Goal: Use online tool/utility: Utilize a website feature to perform a specific function

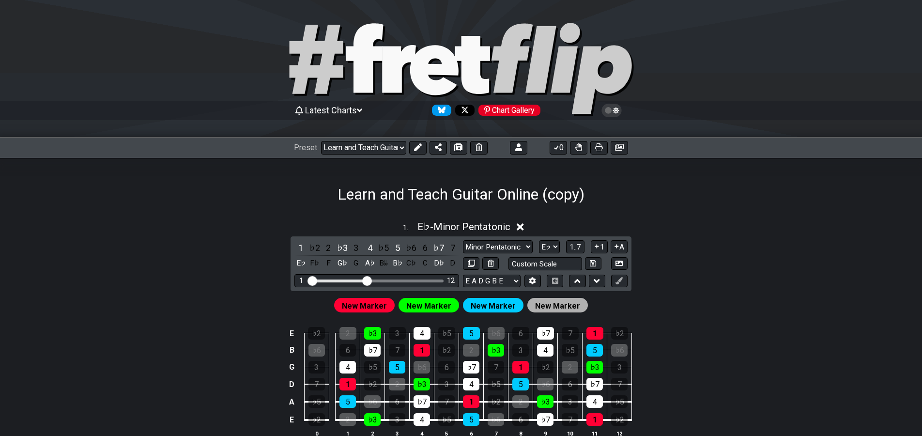
select select "/023ETDBKQ"
select select "Eb"
select select "G"
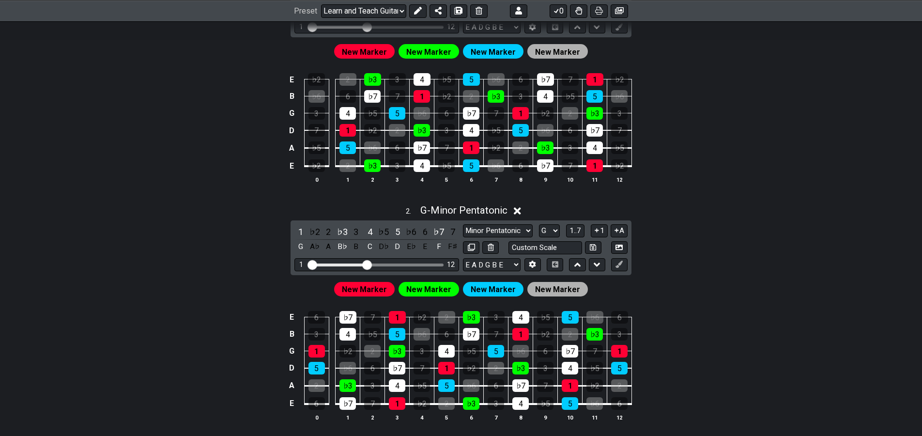
scroll to position [254, 0]
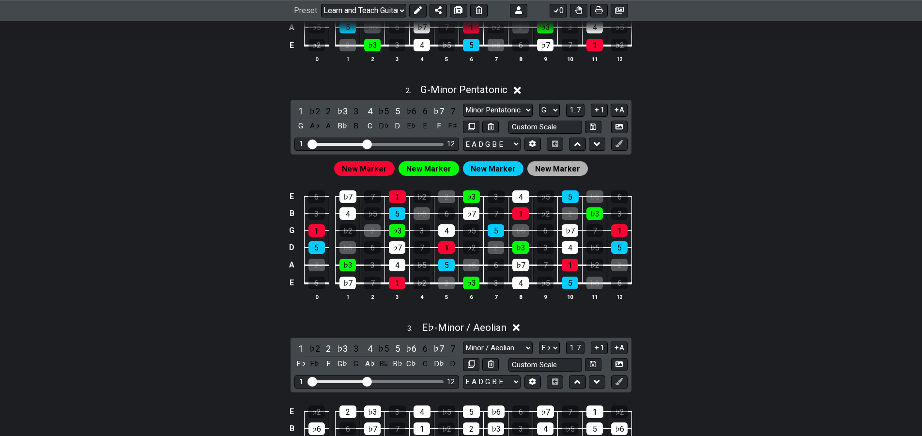
drag, startPoint x: 749, startPoint y: 296, endPoint x: 723, endPoint y: 339, distance: 50.1
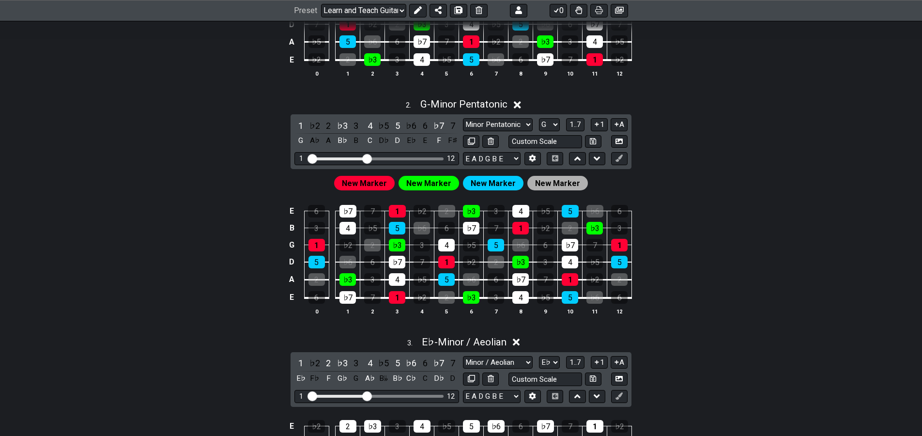
drag, startPoint x: 711, startPoint y: 367, endPoint x: 729, endPoint y: 327, distance: 44.2
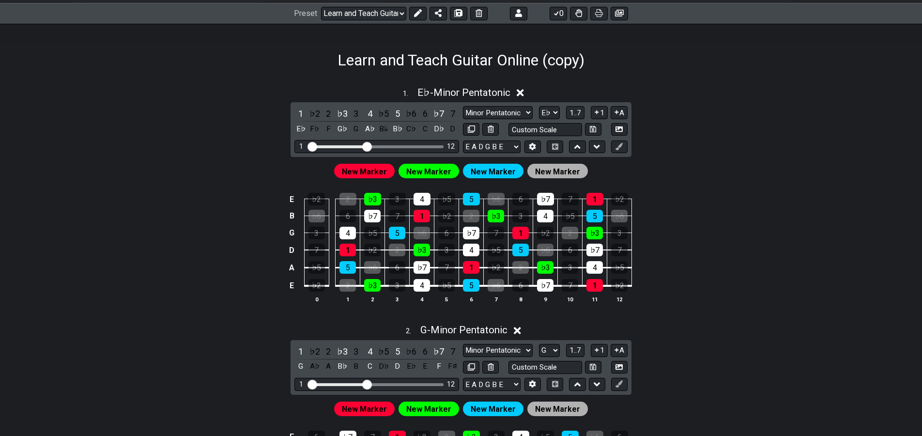
drag, startPoint x: 717, startPoint y: 360, endPoint x: 751, endPoint y: 293, distance: 75.4
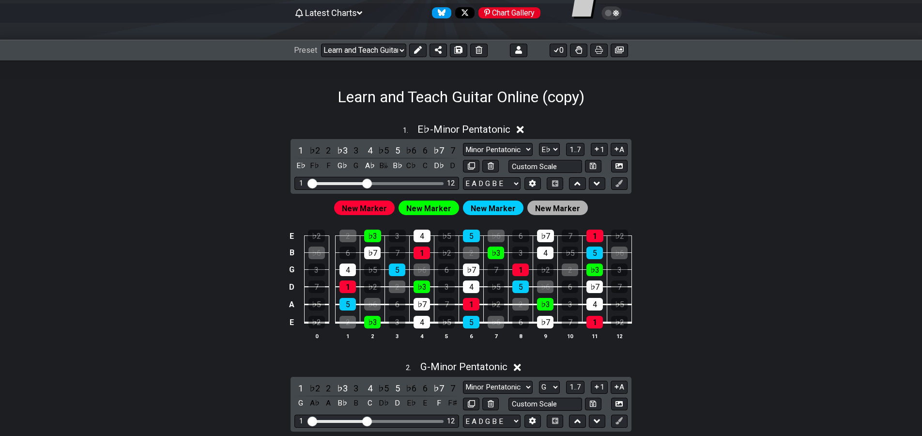
scroll to position [251, 0]
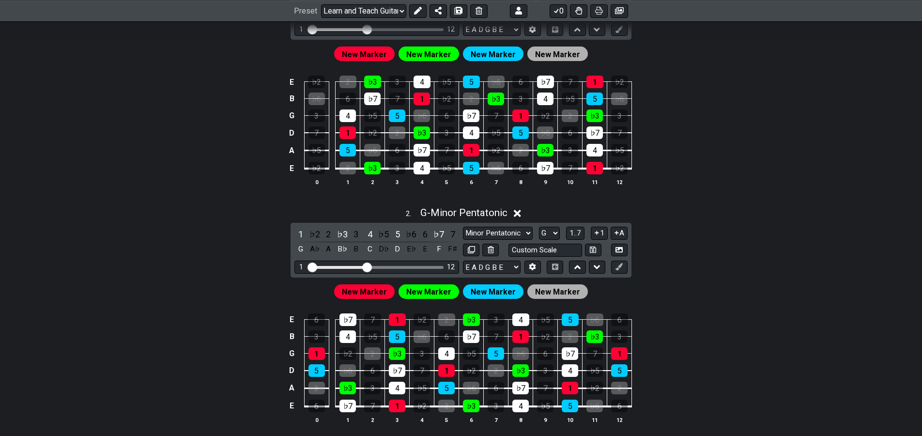
drag, startPoint x: 740, startPoint y: 317, endPoint x: 715, endPoint y: 357, distance: 47.3
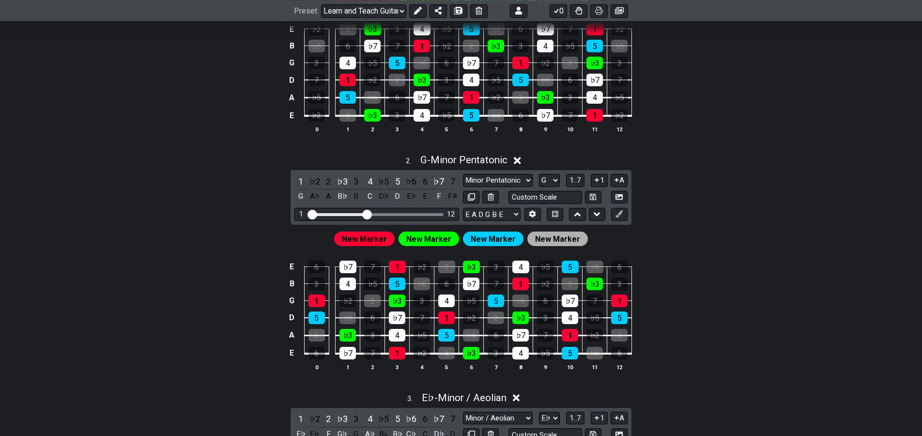
drag, startPoint x: 668, startPoint y: 155, endPoint x: 650, endPoint y: 173, distance: 24.6
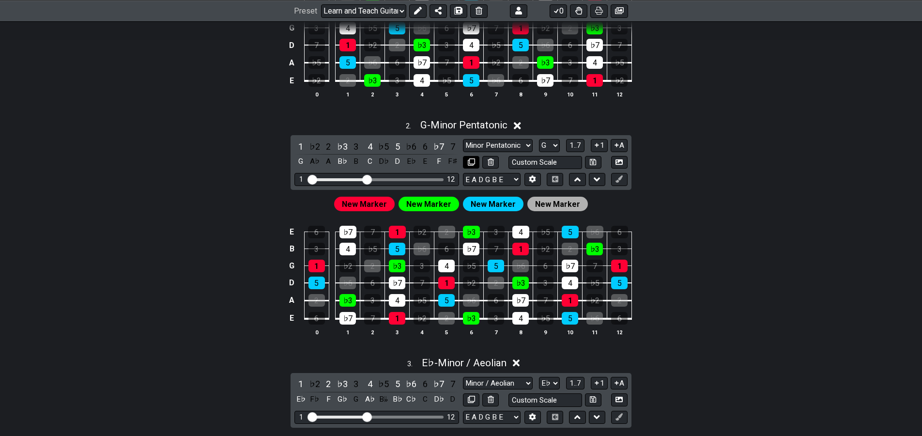
click at [471, 163] on icon at bounding box center [471, 161] width 7 height 7
select select "G"
select select "Minor Pentatonic"
select select "Eb"
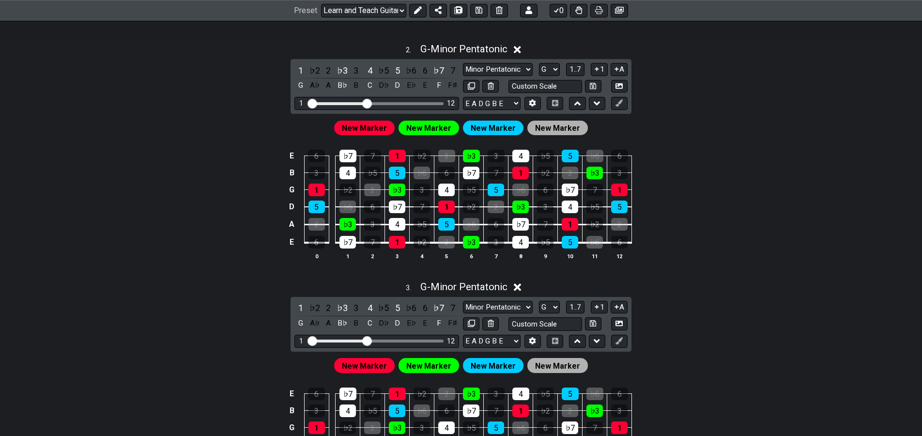
drag, startPoint x: 650, startPoint y: 233, endPoint x: 630, endPoint y: 264, distance: 36.5
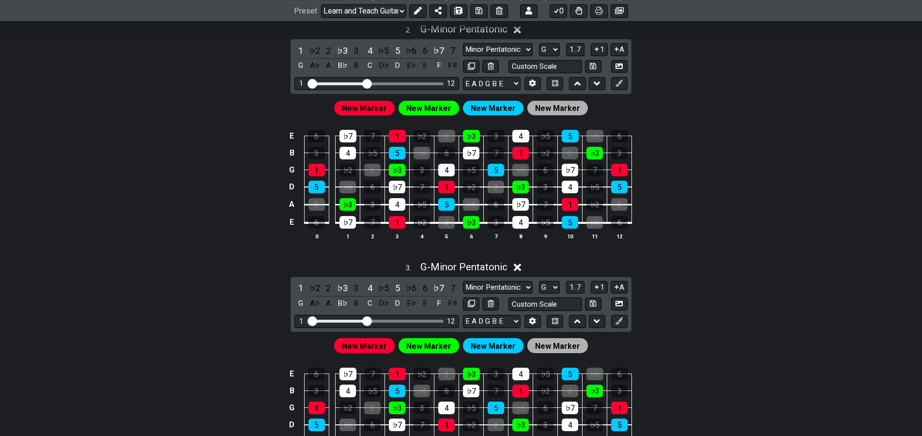
drag, startPoint x: 668, startPoint y: 235, endPoint x: 644, endPoint y: 238, distance: 23.8
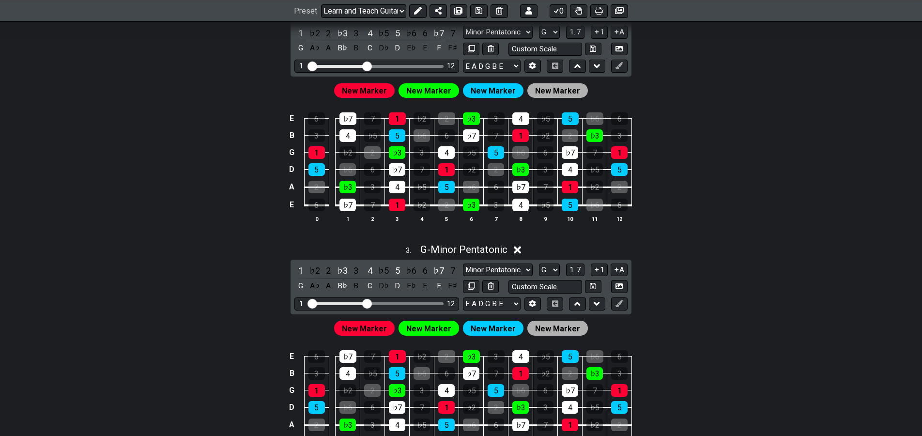
scroll to position [454, 0]
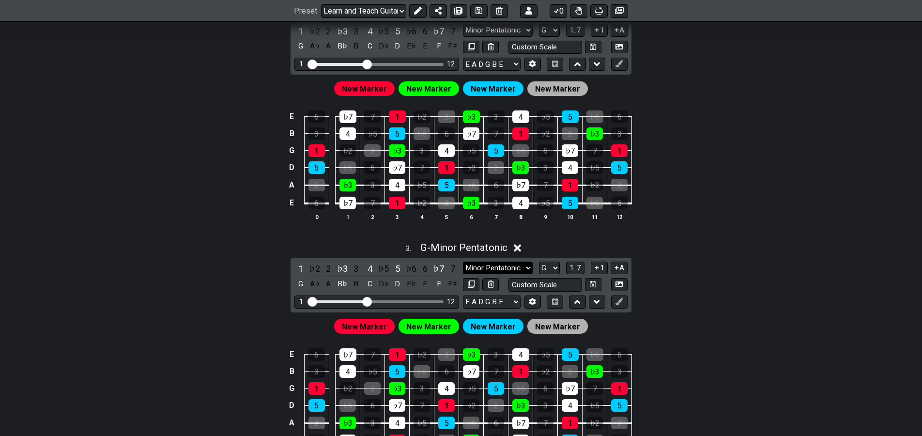
click at [463, 261] on select "Minor Pentatonic New Scale Minor Pentatonic Major Pentatonic Minor Blues Major …" at bounding box center [498, 267] width 70 height 13
select select "Major / [PERSON_NAME]"
click option "Major / [PERSON_NAME]" at bounding box center [0, 0] width 0 height 0
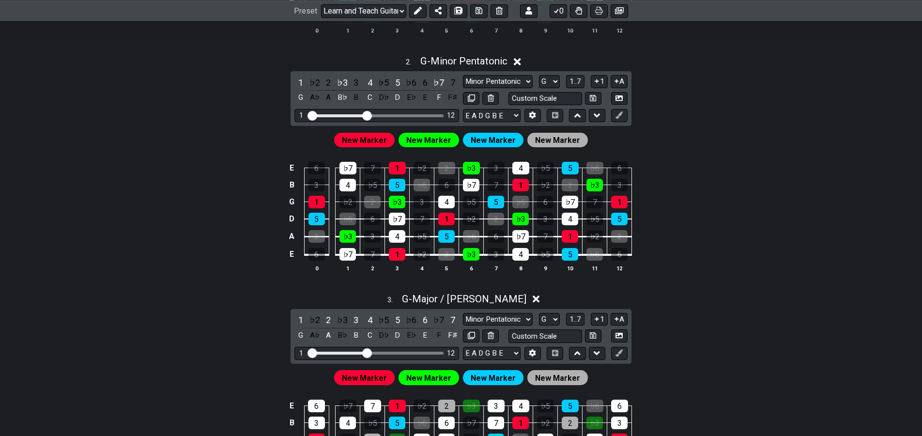
drag, startPoint x: 683, startPoint y: 204, endPoint x: 681, endPoint y: 189, distance: 15.7
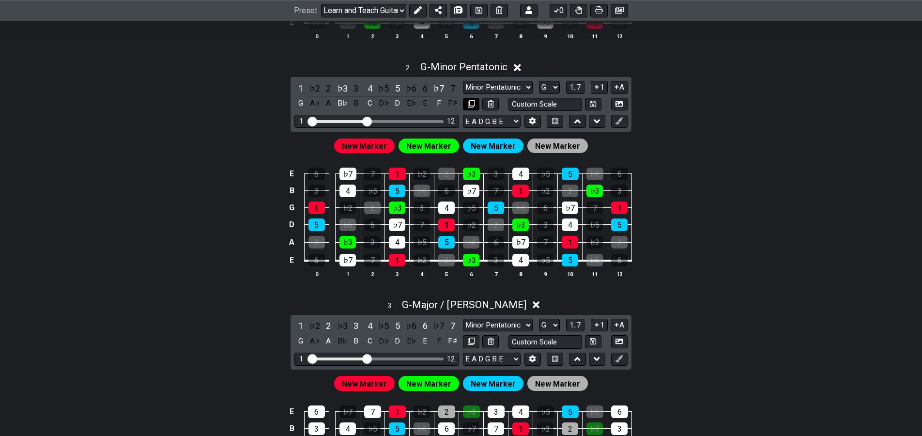
click at [470, 105] on icon at bounding box center [471, 103] width 7 height 7
select select "Eb"
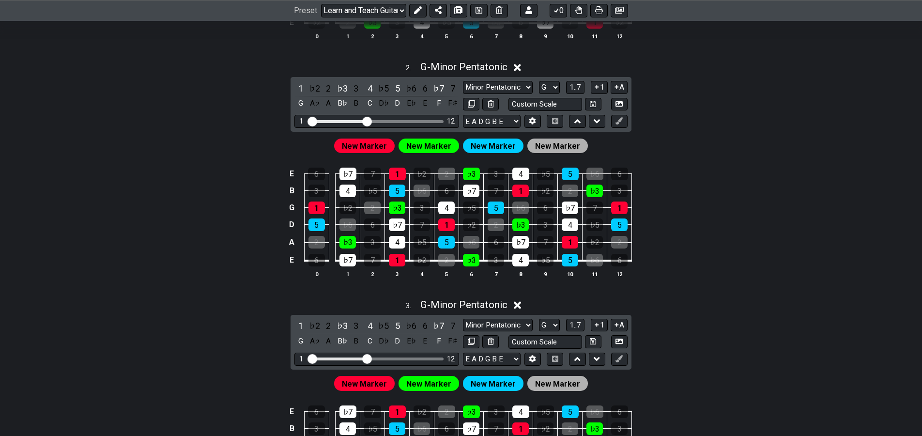
select select "Minor Pentatonic"
select select "Major / [PERSON_NAME]"
select select "G"
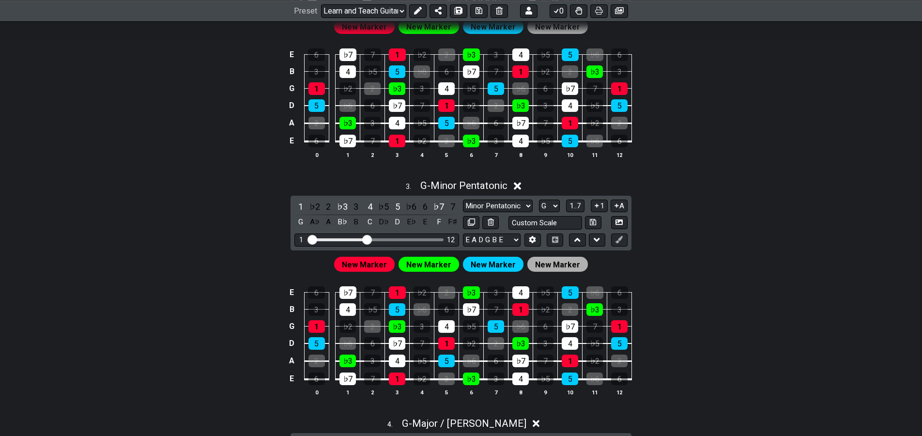
drag, startPoint x: 670, startPoint y: 197, endPoint x: 651, endPoint y: 218, distance: 28.8
click at [672, 198] on div "3 . G - Minor Pentatonic 1 ♭2 2 ♭3 3 4 ♭5 5 ♭6 6 ♭7 7 G A♭ A B♭ B C D♭ D E♭ E F…" at bounding box center [460, 292] width 755 height 236
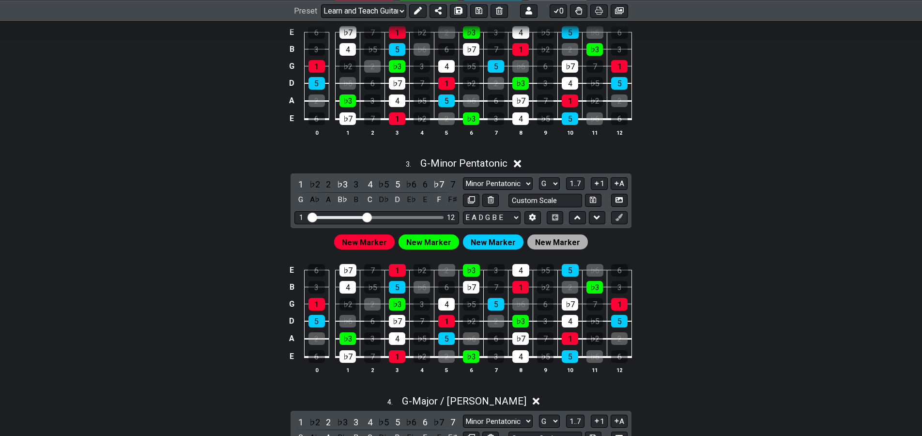
drag, startPoint x: 670, startPoint y: 203, endPoint x: 657, endPoint y: 208, distance: 13.5
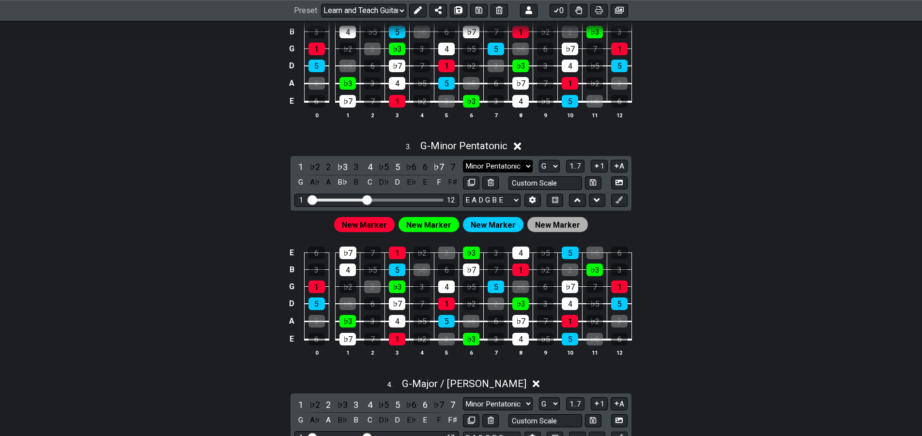
click at [463, 160] on select "Minor Pentatonic New Scale Minor Pentatonic Major Pentatonic Minor Blues Major …" at bounding box center [498, 166] width 70 height 13
select select "Major Pentatonic"
click option "Major Pentatonic" at bounding box center [0, 0] width 0 height 0
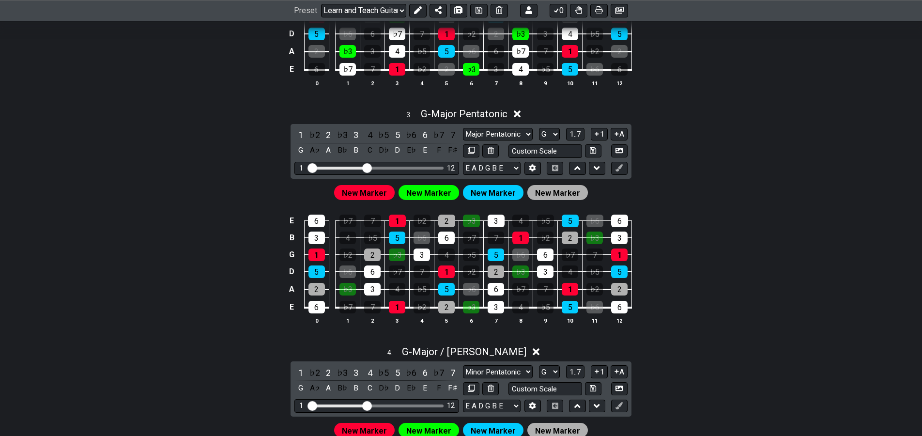
drag, startPoint x: 653, startPoint y: 260, endPoint x: 650, endPoint y: 253, distance: 8.3
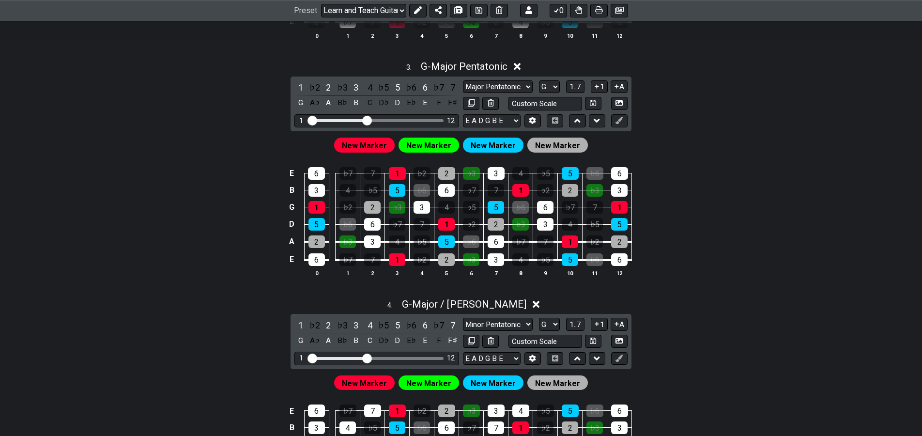
scroll to position [665, 0]
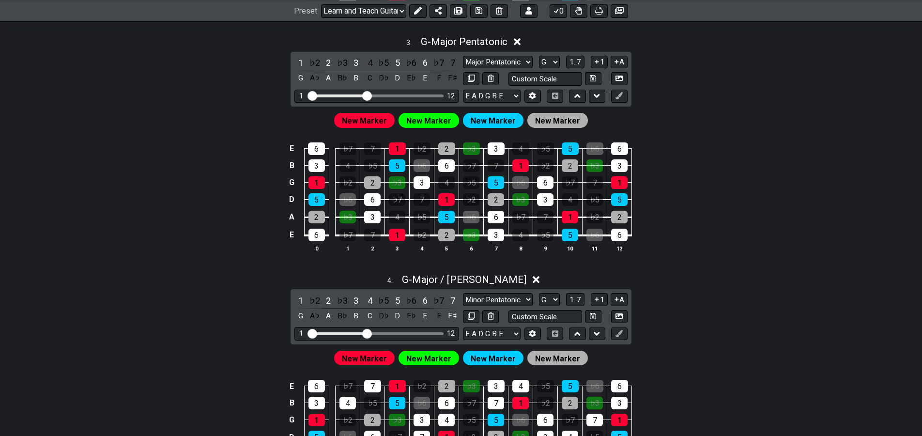
drag, startPoint x: 660, startPoint y: 242, endPoint x: 653, endPoint y: 239, distance: 7.4
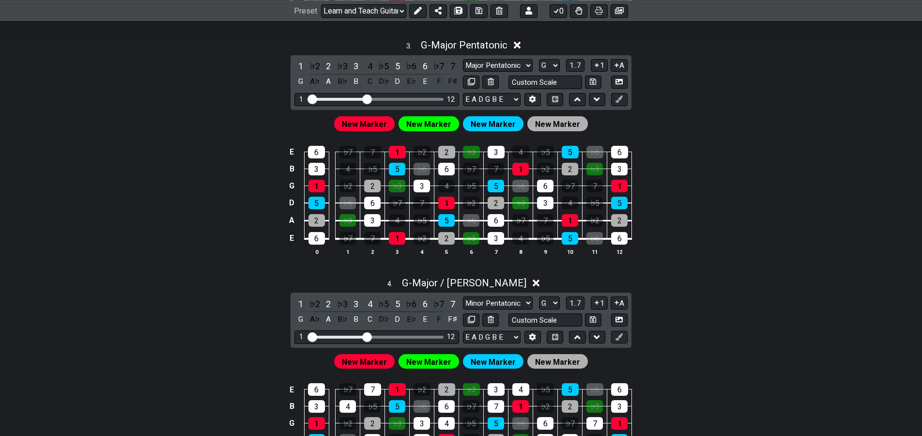
click at [374, 125] on span "New Marker" at bounding box center [364, 124] width 45 height 14
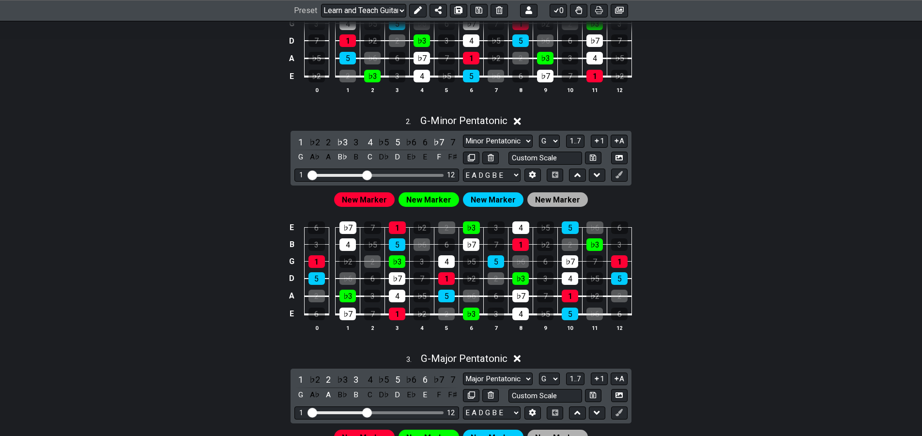
scroll to position [122, 0]
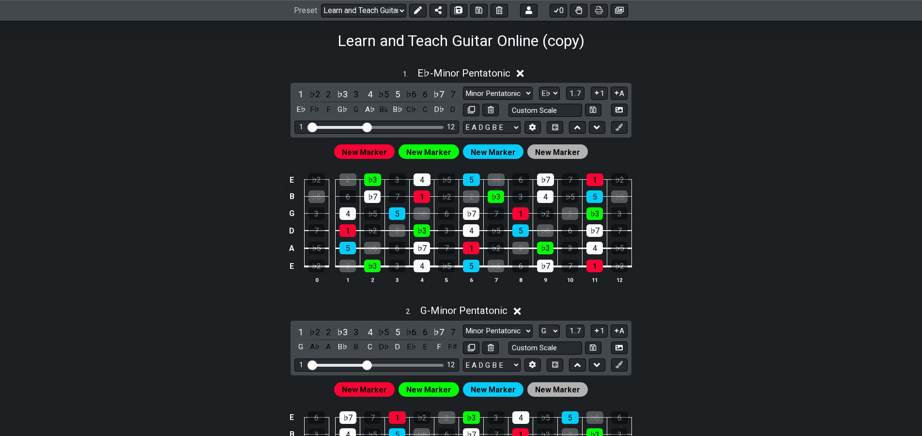
drag, startPoint x: 238, startPoint y: 190, endPoint x: 278, endPoint y: 125, distance: 76.7
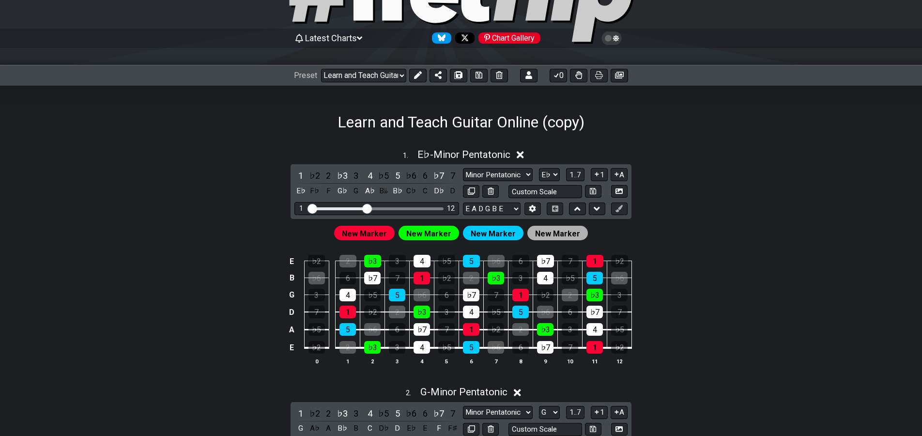
drag, startPoint x: 247, startPoint y: 180, endPoint x: 272, endPoint y: 120, distance: 64.9
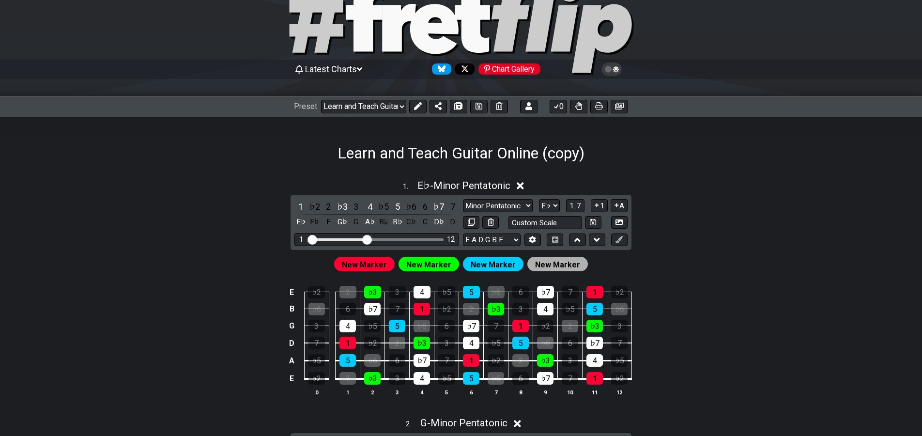
drag, startPoint x: 418, startPoint y: 104, endPoint x: 363, endPoint y: 115, distance: 56.4
click at [418, 103] on icon at bounding box center [418, 106] width 8 height 8
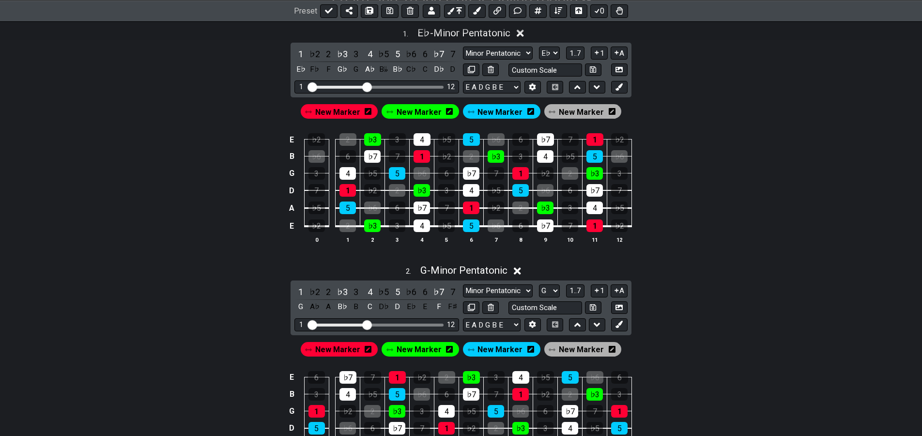
drag, startPoint x: 290, startPoint y: 154, endPoint x: 267, endPoint y: 229, distance: 78.1
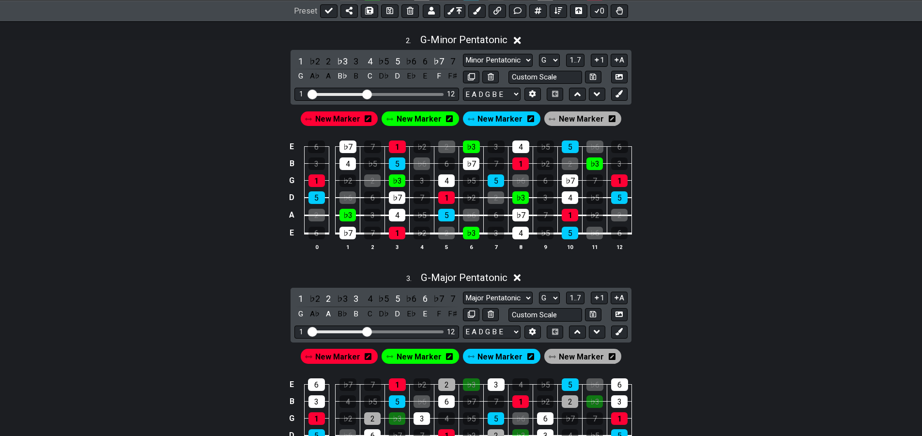
scroll to position [530, 0]
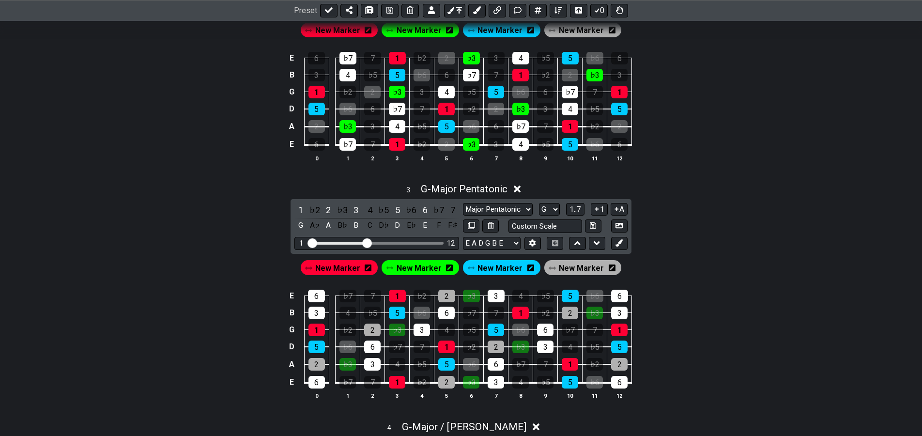
drag, startPoint x: 274, startPoint y: 182, endPoint x: 263, endPoint y: 232, distance: 51.0
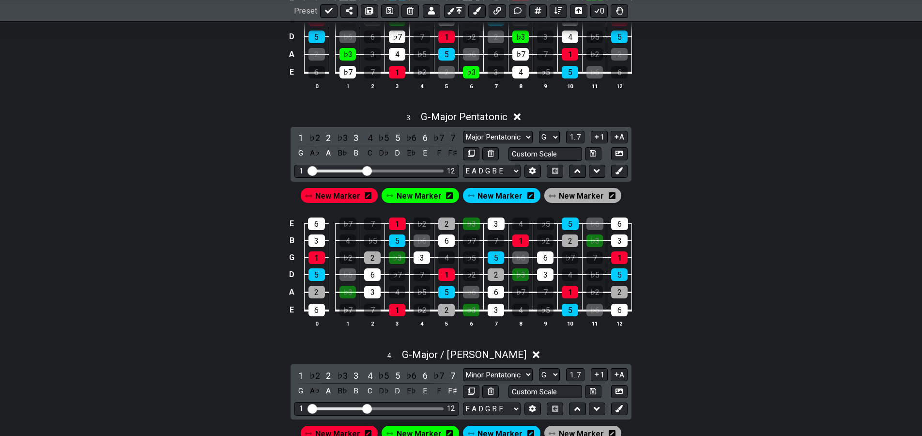
drag, startPoint x: 274, startPoint y: 221, endPoint x: 262, endPoint y: 239, distance: 21.4
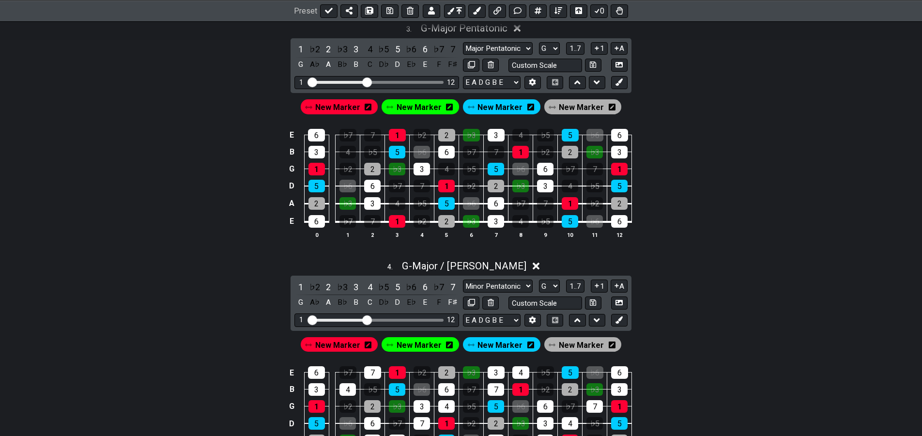
drag, startPoint x: 272, startPoint y: 207, endPoint x: 257, endPoint y: 233, distance: 30.6
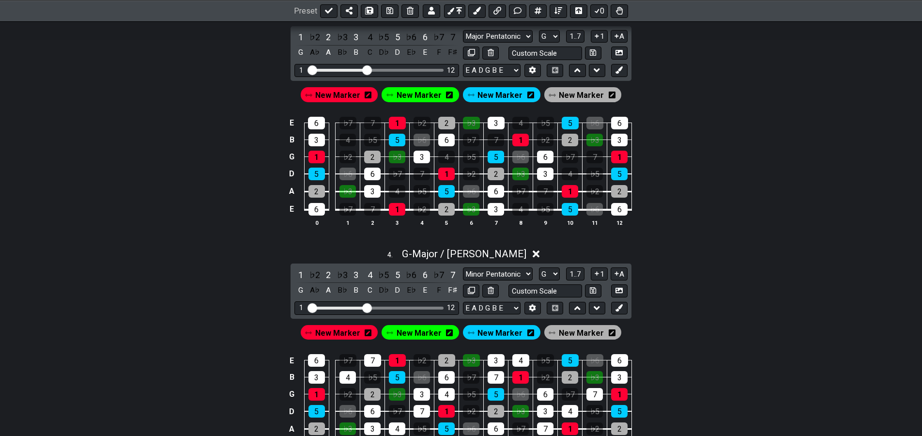
drag, startPoint x: 267, startPoint y: 212, endPoint x: 267, endPoint y: 200, distance: 11.1
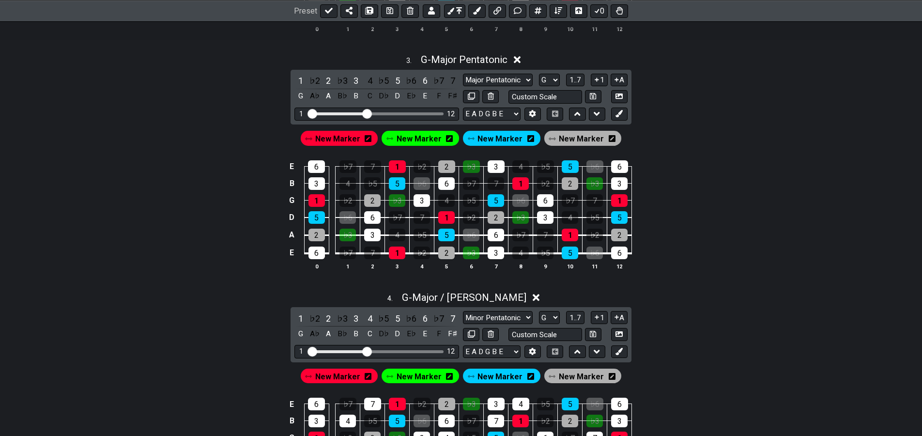
drag, startPoint x: 354, startPoint y: 140, endPoint x: 352, endPoint y: 134, distance: 6.6
click at [355, 139] on span "New Marker" at bounding box center [337, 139] width 45 height 14
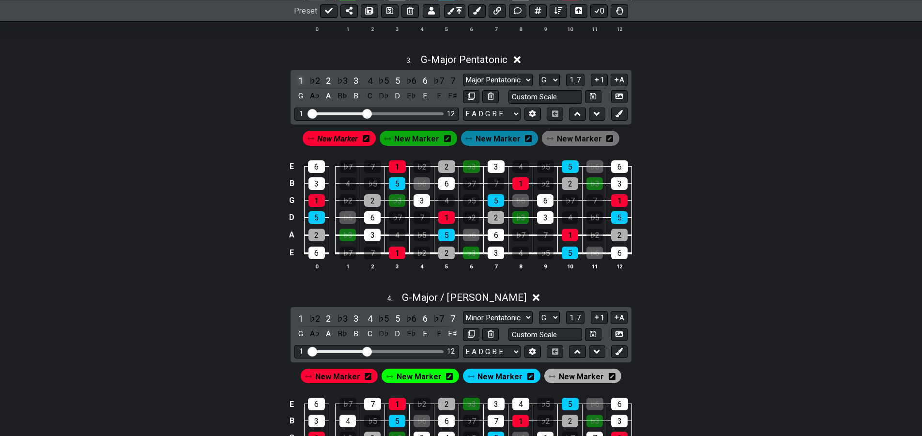
click at [297, 80] on div "1" at bounding box center [300, 80] width 13 height 13
click at [296, 77] on div "1" at bounding box center [300, 80] width 13 height 13
click at [407, 135] on span "New Marker" at bounding box center [416, 139] width 45 height 14
click at [354, 79] on div "3" at bounding box center [356, 80] width 13 height 13
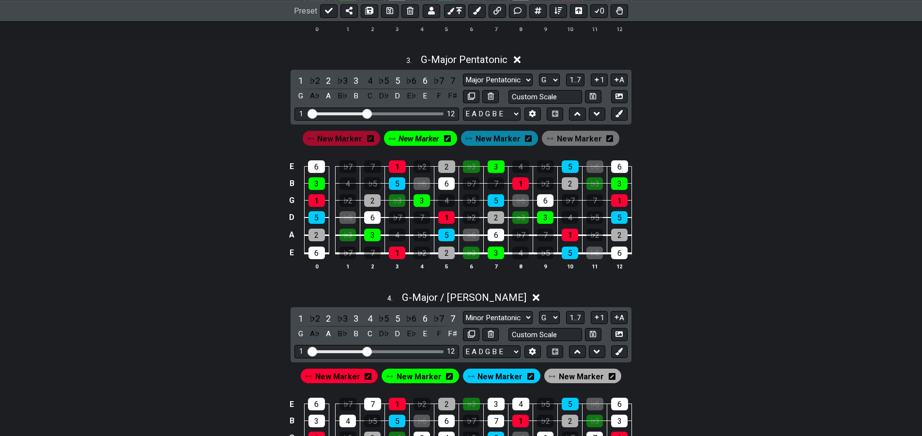
click at [489, 140] on span "New Marker" at bounding box center [497, 139] width 45 height 14
click at [397, 79] on div "5" at bounding box center [397, 80] width 13 height 13
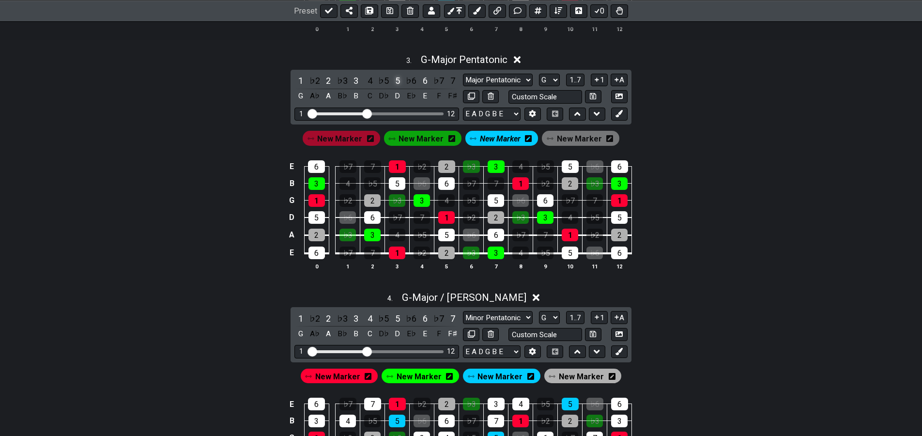
click at [395, 77] on div "5" at bounding box center [397, 80] width 13 height 13
click at [339, 81] on div "♭3" at bounding box center [342, 80] width 13 height 13
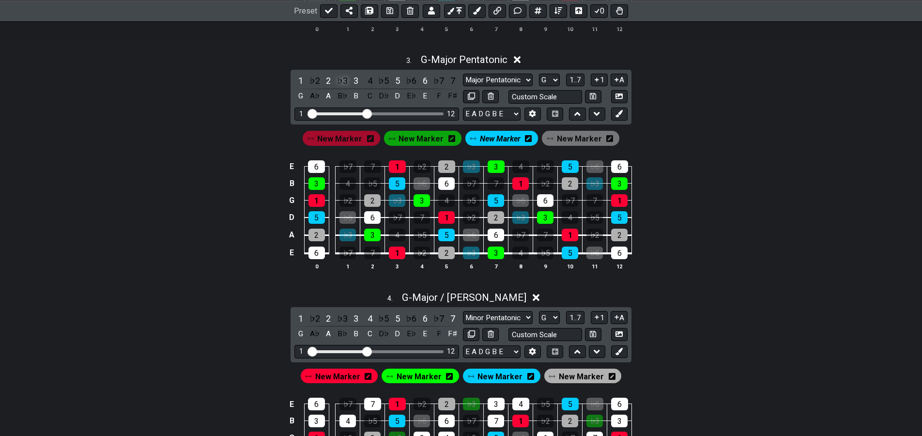
click at [339, 81] on div "♭3" at bounding box center [342, 80] width 13 height 13
click at [310, 80] on div "♭2" at bounding box center [314, 80] width 13 height 13
click at [311, 80] on div "♭2" at bounding box center [314, 80] width 13 height 13
click at [409, 83] on div "♭6" at bounding box center [411, 80] width 13 height 13
click at [409, 82] on div "♭6" at bounding box center [411, 80] width 13 height 13
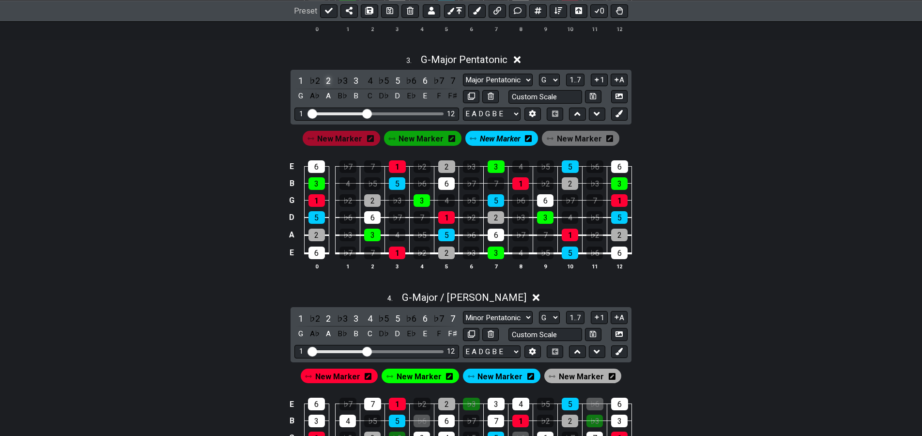
click at [325, 82] on div "2" at bounding box center [328, 80] width 13 height 13
click at [325, 81] on div "2" at bounding box center [328, 80] width 13 height 13
click at [559, 144] on span "New Marker" at bounding box center [579, 139] width 45 height 14
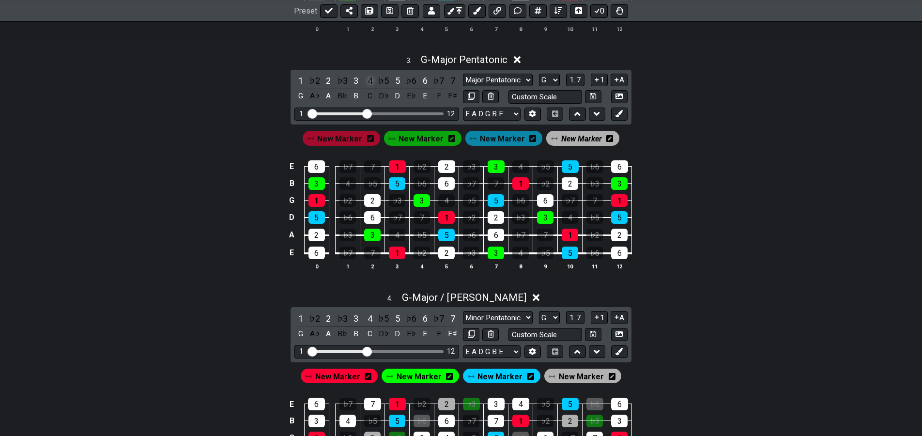
click at [369, 78] on div "4" at bounding box center [370, 80] width 13 height 13
click at [452, 80] on div "7" at bounding box center [452, 80] width 13 height 13
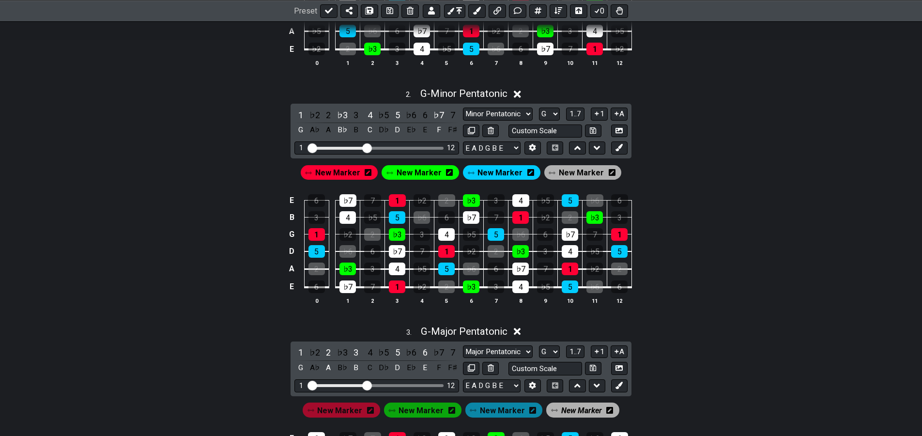
drag, startPoint x: 249, startPoint y: 207, endPoint x: 272, endPoint y: 157, distance: 55.3
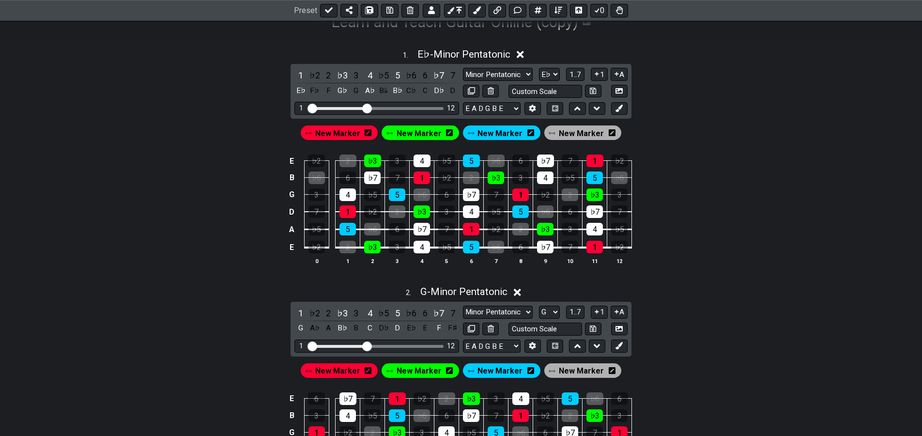
drag, startPoint x: 250, startPoint y: 212, endPoint x: 281, endPoint y: 138, distance: 79.8
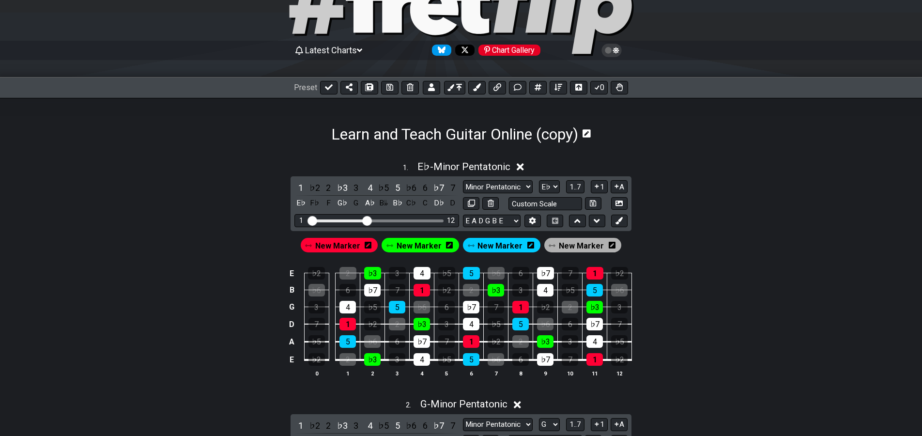
click at [327, 86] on icon at bounding box center [329, 87] width 8 height 8
select select "/023ETDBKQ"
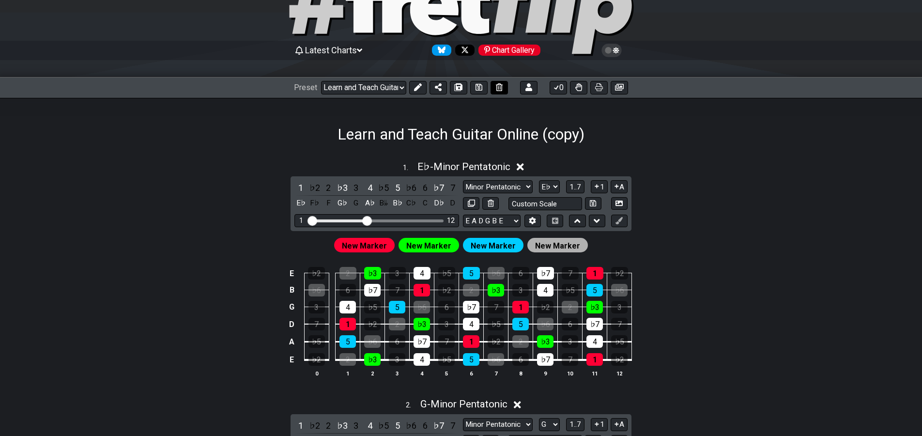
click at [478, 85] on icon at bounding box center [478, 87] width 7 height 8
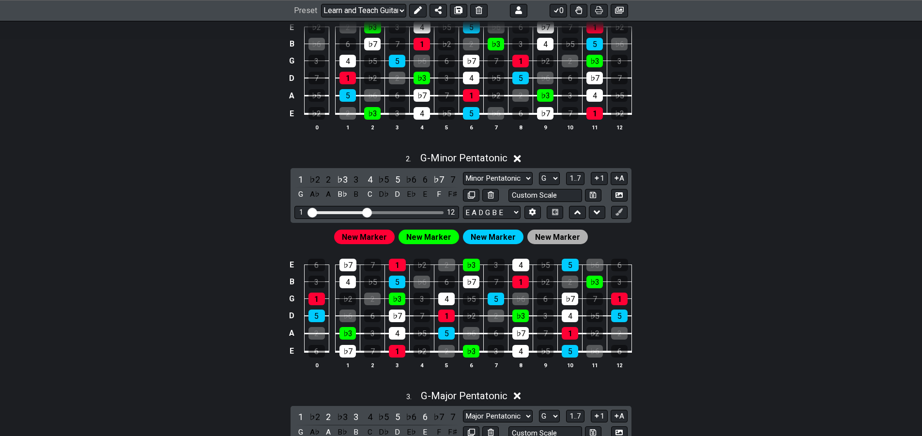
drag, startPoint x: 260, startPoint y: 201, endPoint x: 247, endPoint y: 227, distance: 28.8
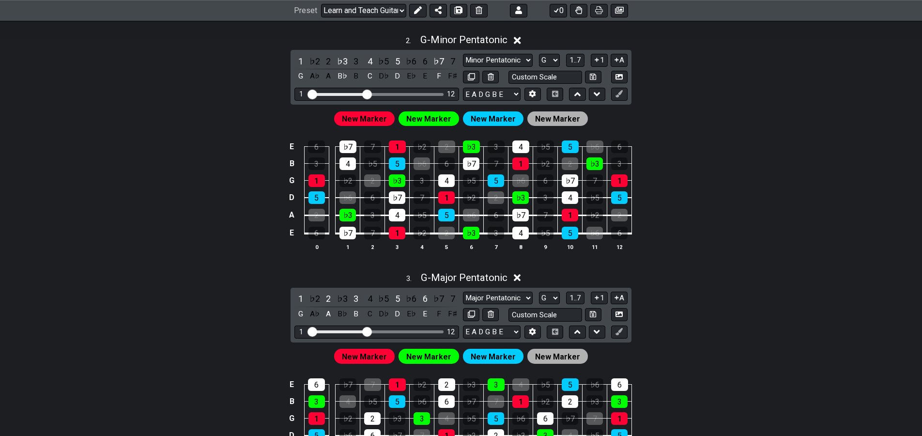
scroll to position [588, 0]
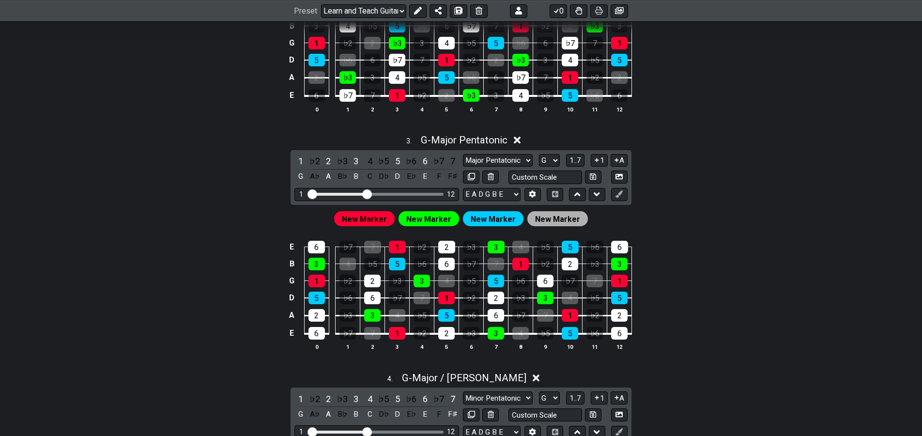
drag, startPoint x: 261, startPoint y: 223, endPoint x: 252, endPoint y: 232, distance: 13.0
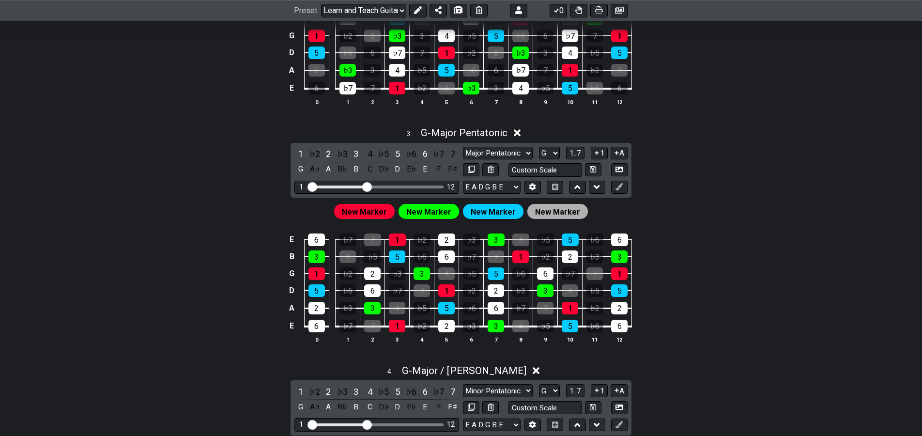
drag, startPoint x: 636, startPoint y: 327, endPoint x: 644, endPoint y: 320, distance: 11.3
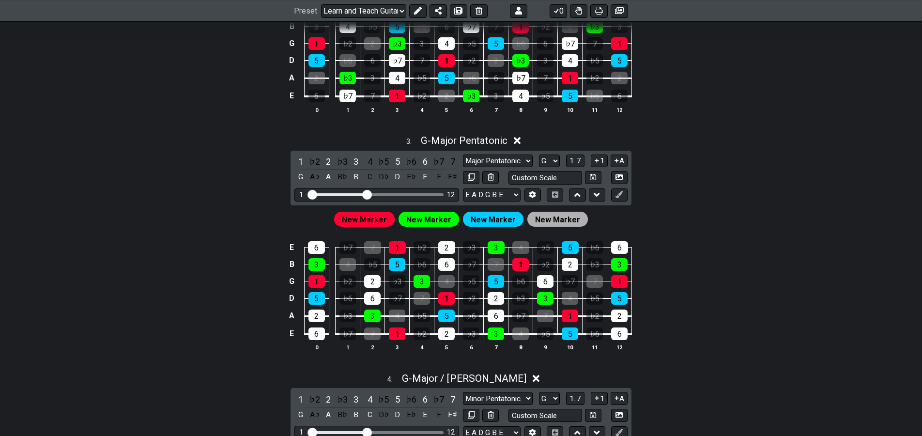
drag, startPoint x: 687, startPoint y: 323, endPoint x: 696, endPoint y: 309, distance: 16.7
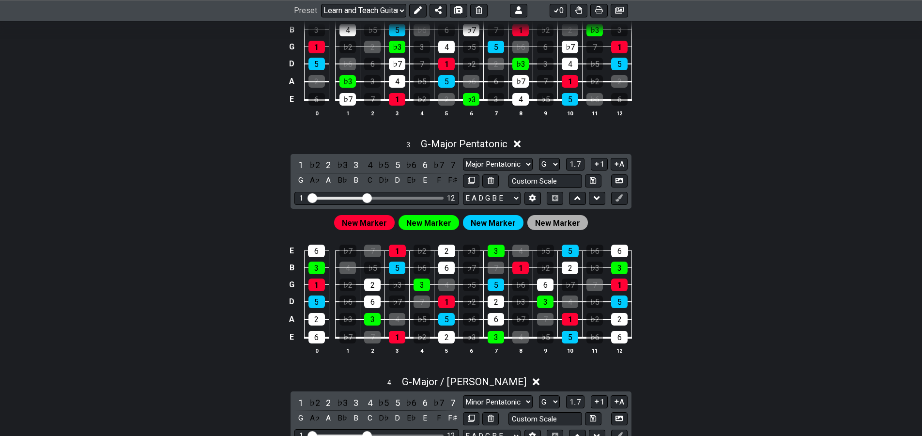
drag, startPoint x: 686, startPoint y: 318, endPoint x: 689, endPoint y: 313, distance: 6.2
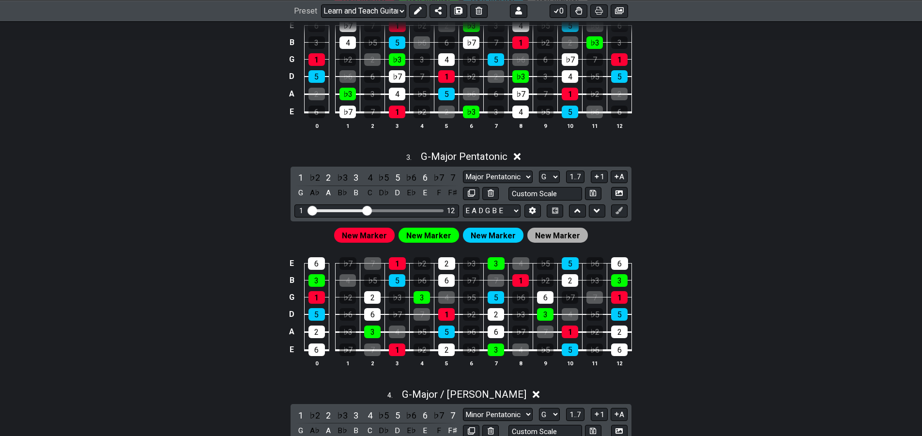
drag, startPoint x: 678, startPoint y: 323, endPoint x: 696, endPoint y: 310, distance: 21.5
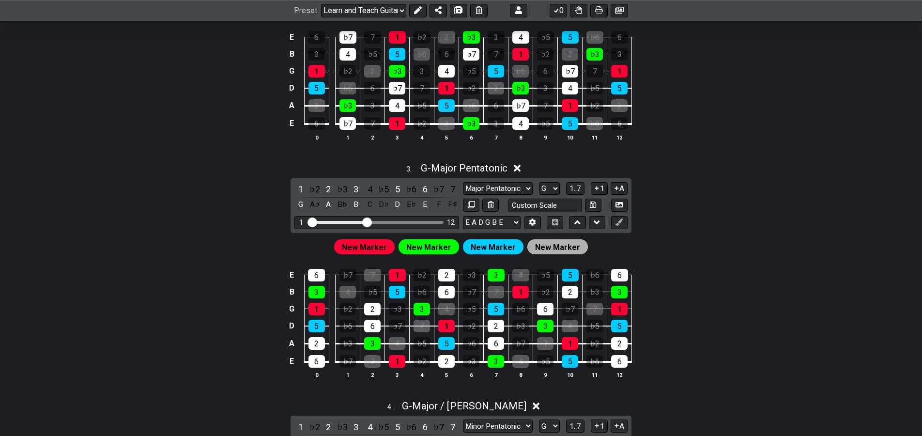
drag, startPoint x: 669, startPoint y: 334, endPoint x: 687, endPoint y: 312, distance: 28.8
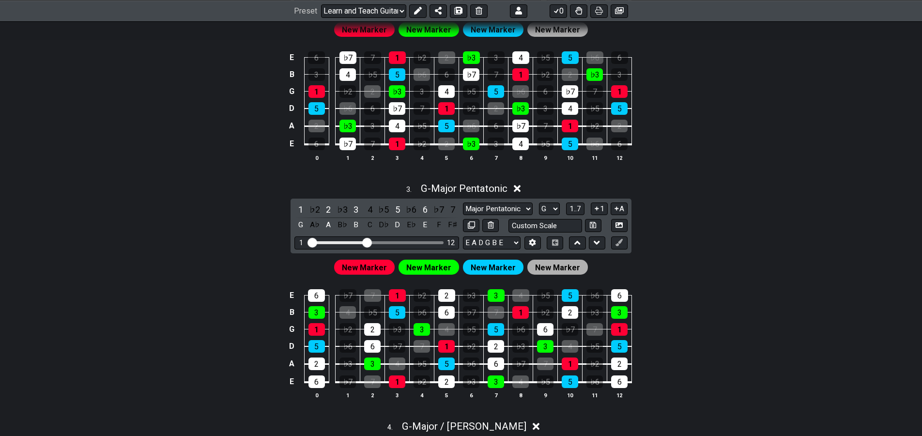
drag, startPoint x: 676, startPoint y: 326, endPoint x: 693, endPoint y: 305, distance: 26.2
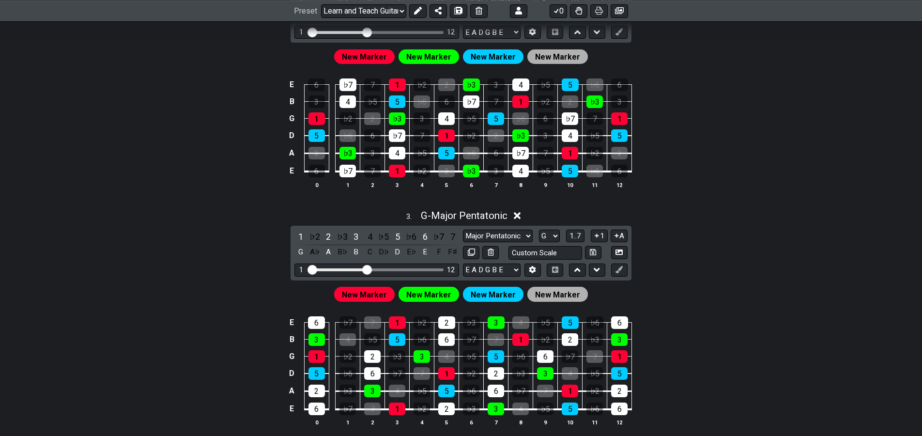
drag, startPoint x: 686, startPoint y: 318, endPoint x: 702, endPoint y: 297, distance: 26.2
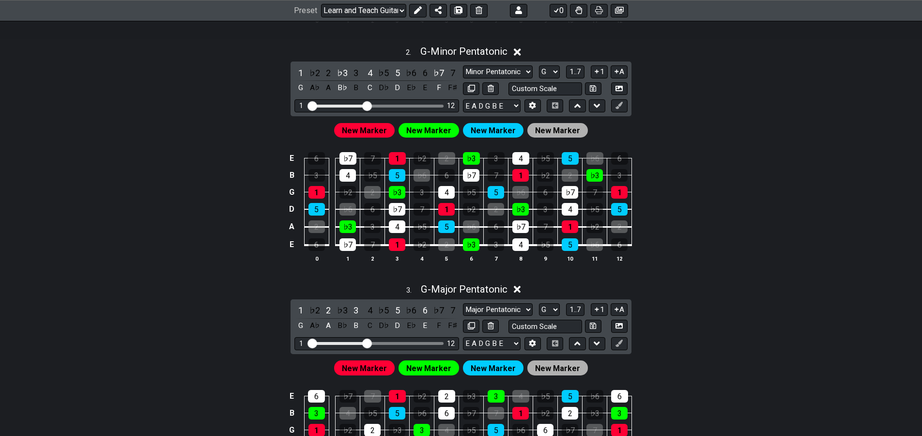
drag, startPoint x: 687, startPoint y: 314, endPoint x: 707, endPoint y: 284, distance: 35.6
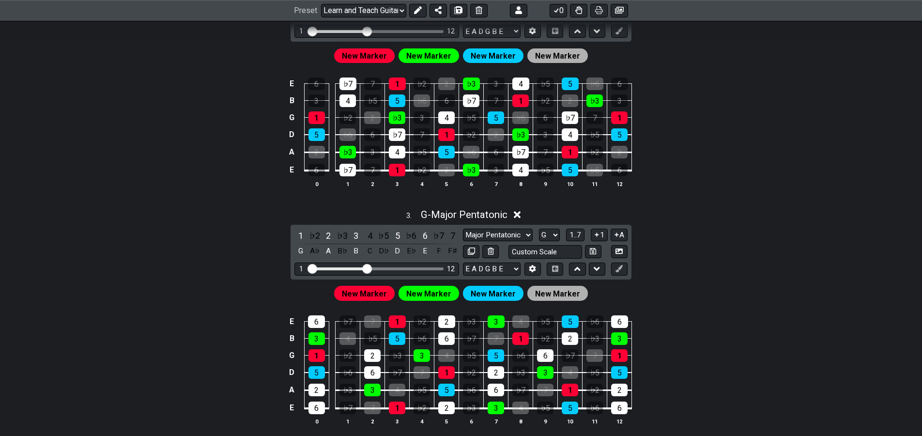
drag, startPoint x: 700, startPoint y: 301, endPoint x: 669, endPoint y: 334, distance: 45.2
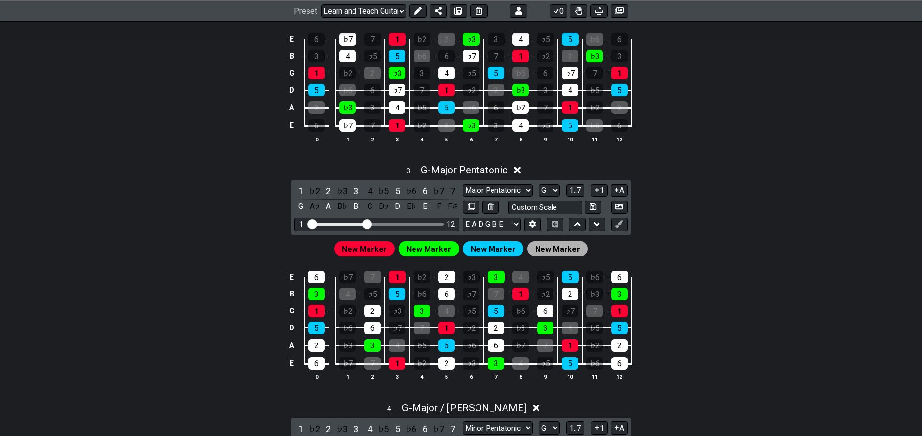
drag, startPoint x: 672, startPoint y: 332, endPoint x: 667, endPoint y: 331, distance: 5.3
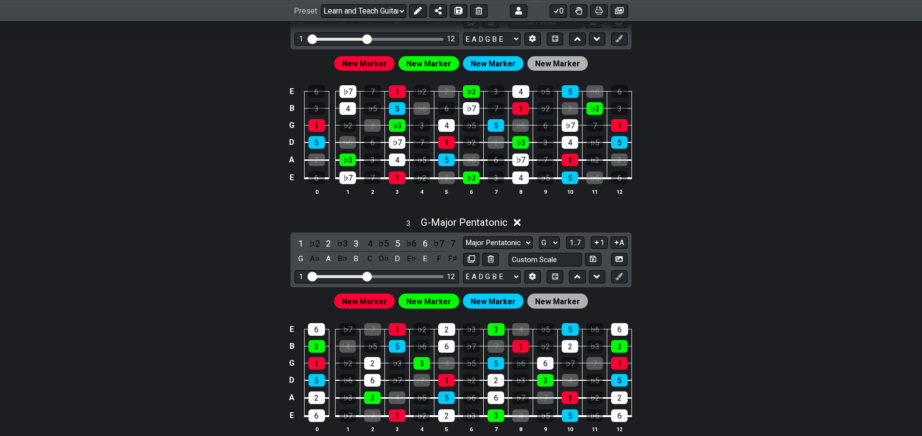
drag, startPoint x: 88, startPoint y: 247, endPoint x: 107, endPoint y: 218, distance: 35.1
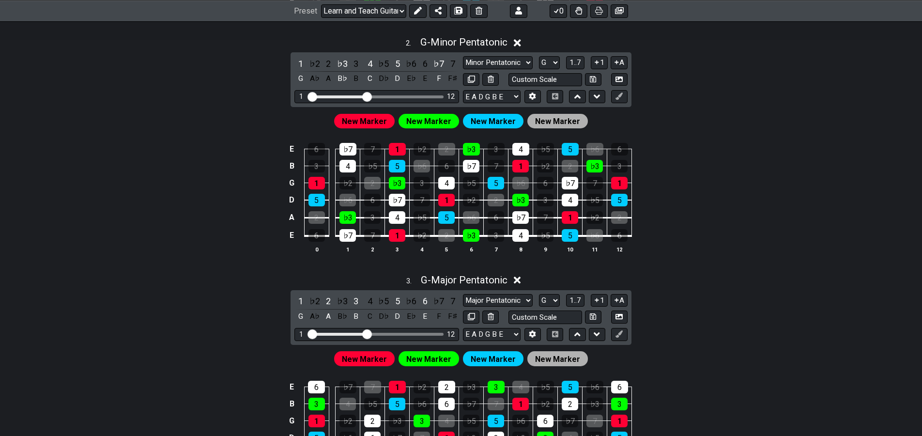
drag, startPoint x: 108, startPoint y: 241, endPoint x: 115, endPoint y: 224, distance: 18.3
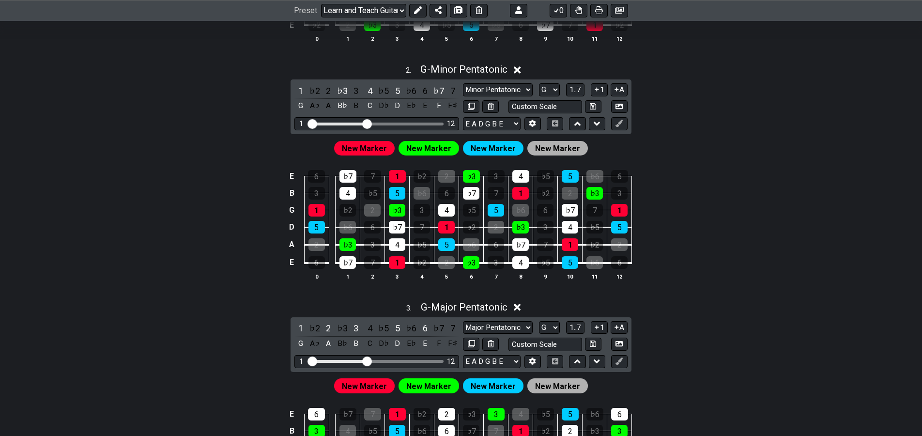
scroll to position [488, 0]
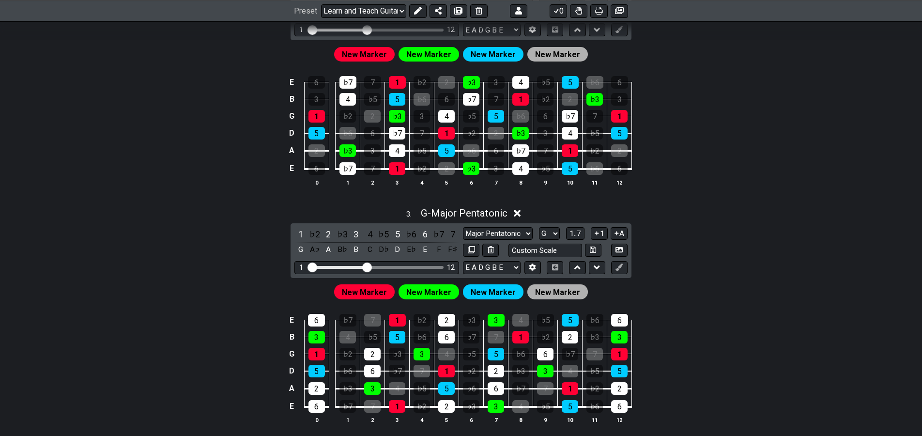
drag, startPoint x: 113, startPoint y: 257, endPoint x: 108, endPoint y: 272, distance: 15.8
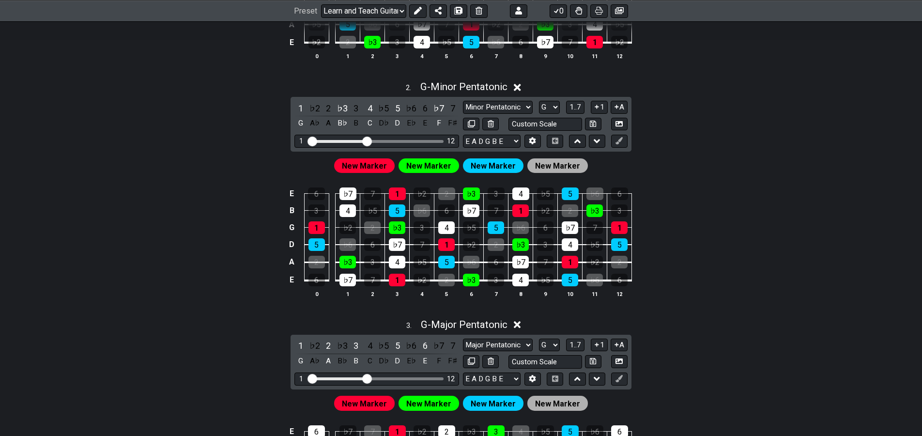
drag, startPoint x: 111, startPoint y: 264, endPoint x: 125, endPoint y: 232, distance: 35.2
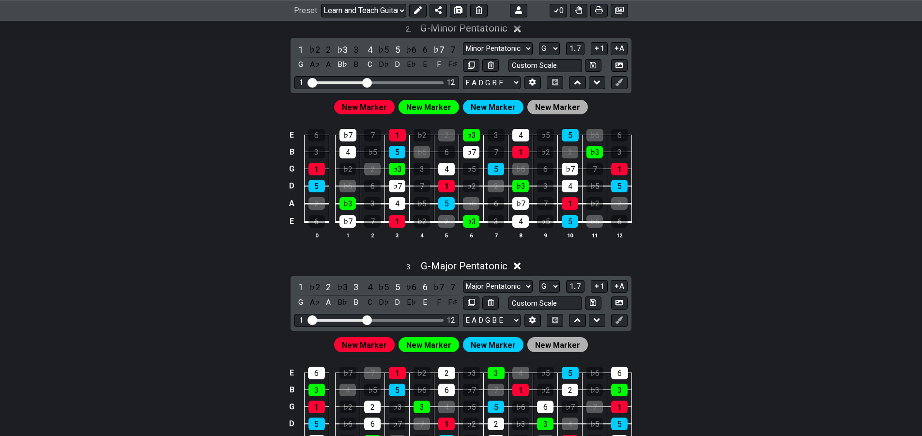
scroll to position [536, 0]
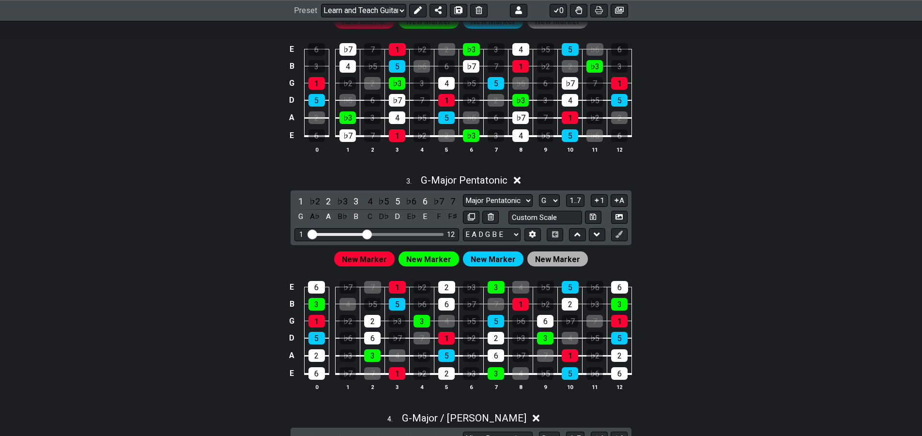
drag, startPoint x: 125, startPoint y: 237, endPoint x: 108, endPoint y: 287, distance: 52.8
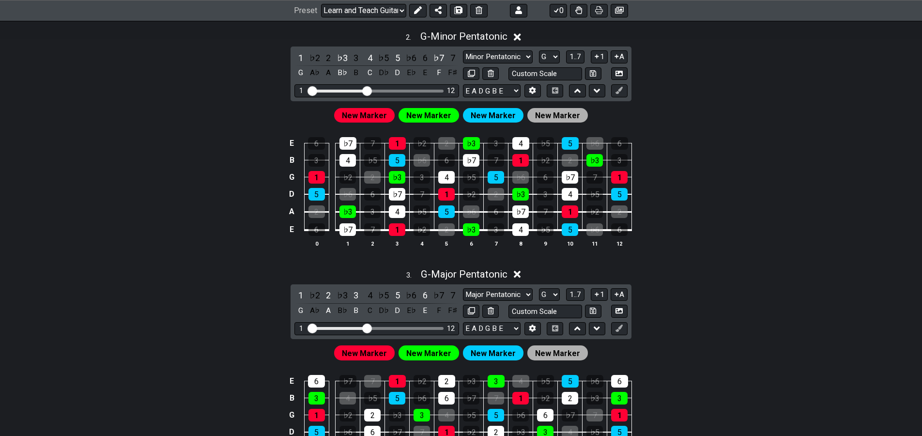
drag, startPoint x: 116, startPoint y: 279, endPoint x: 127, endPoint y: 249, distance: 31.6
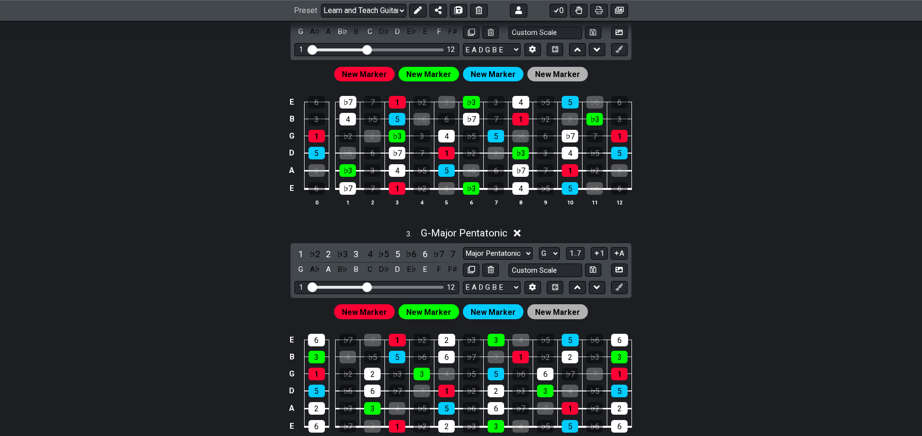
drag, startPoint x: 126, startPoint y: 236, endPoint x: 107, endPoint y: 283, distance: 50.8
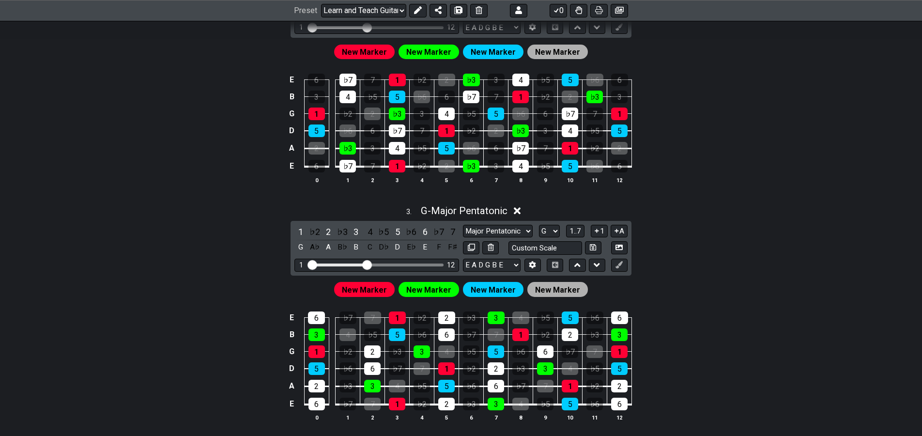
drag, startPoint x: 103, startPoint y: 305, endPoint x: 118, endPoint y: 263, distance: 43.8
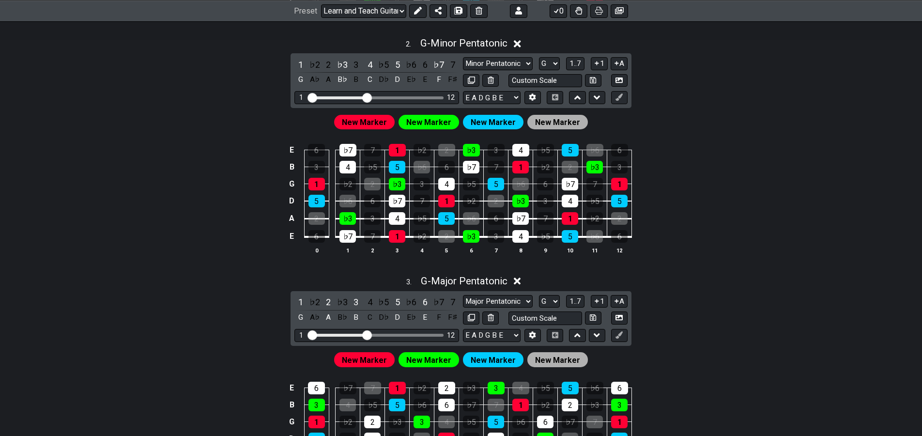
drag, startPoint x: 123, startPoint y: 258, endPoint x: 132, endPoint y: 233, distance: 26.3
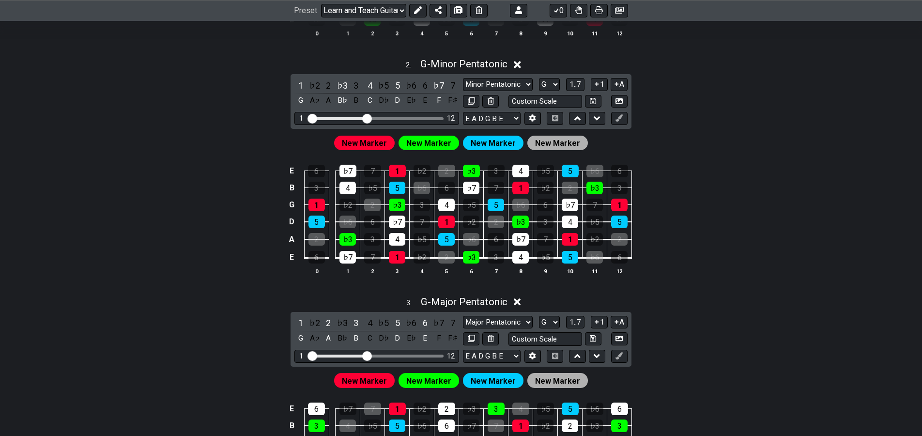
drag, startPoint x: 116, startPoint y: 299, endPoint x: 111, endPoint y: 283, distance: 16.2
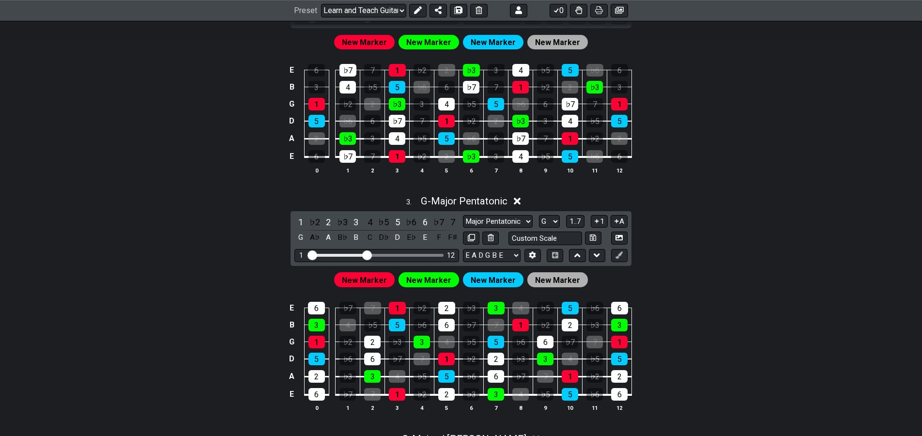
click at [661, 281] on div "New Marker New Marker New Marker New Marker" at bounding box center [460, 277] width 755 height 23
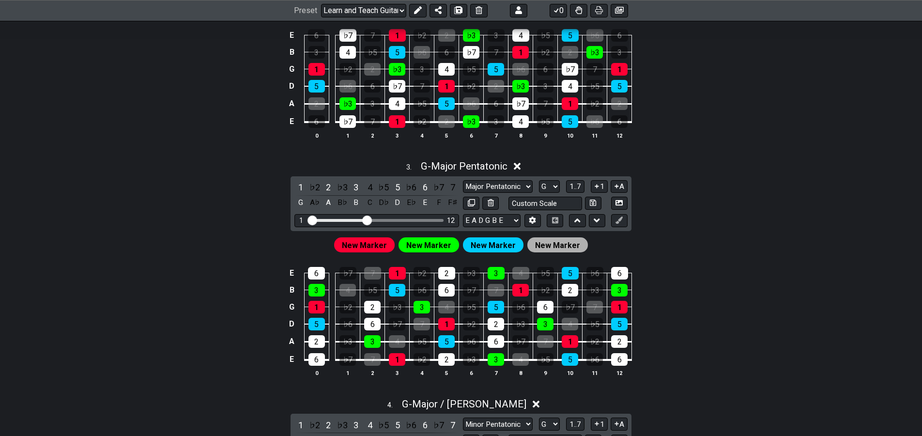
drag, startPoint x: 633, startPoint y: 343, endPoint x: 649, endPoint y: 324, distance: 24.4
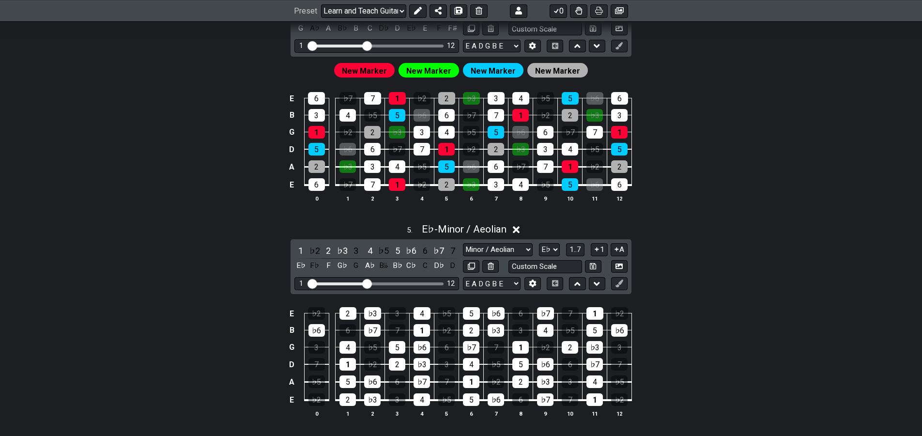
drag, startPoint x: 651, startPoint y: 333, endPoint x: 631, endPoint y: 371, distance: 43.3
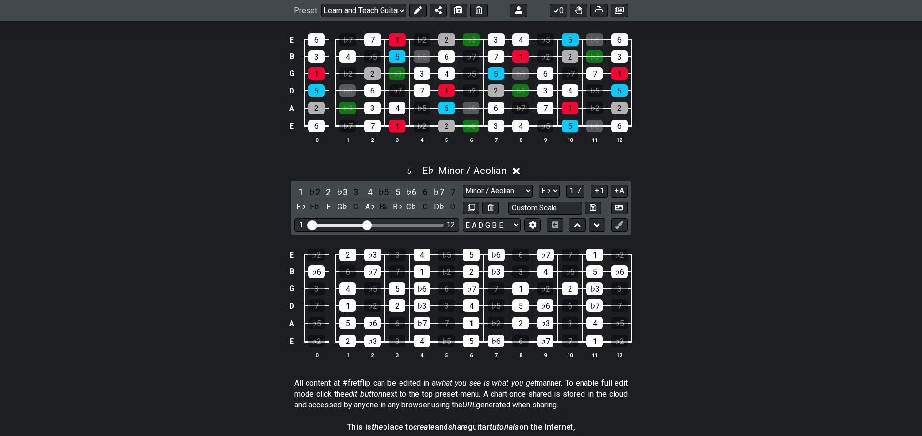
drag, startPoint x: 642, startPoint y: 355, endPoint x: 659, endPoint y: 320, distance: 38.5
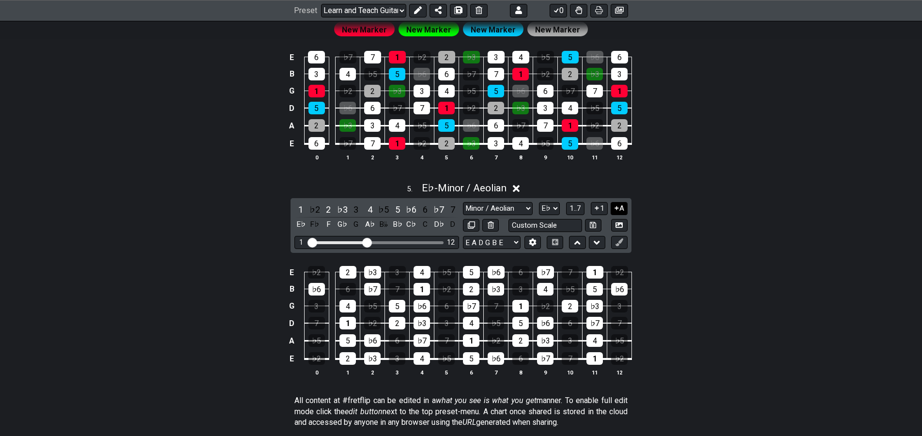
click at [623, 208] on button "A" at bounding box center [618, 208] width 17 height 13
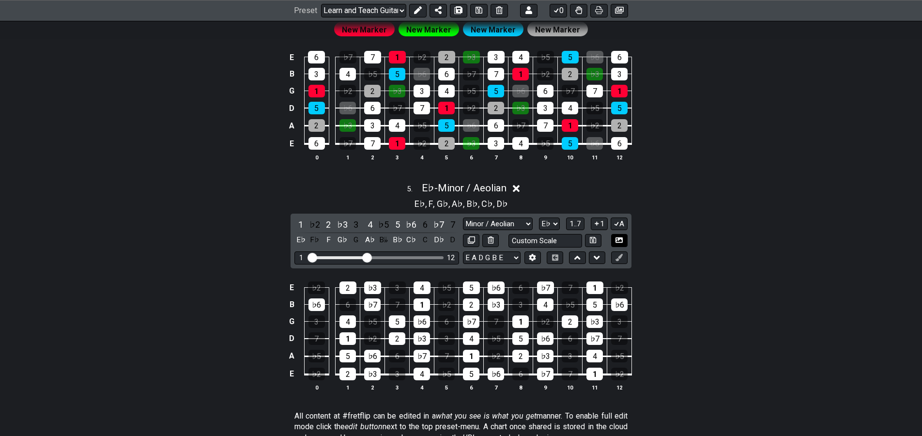
click at [622, 222] on button "A" at bounding box center [618, 223] width 17 height 13
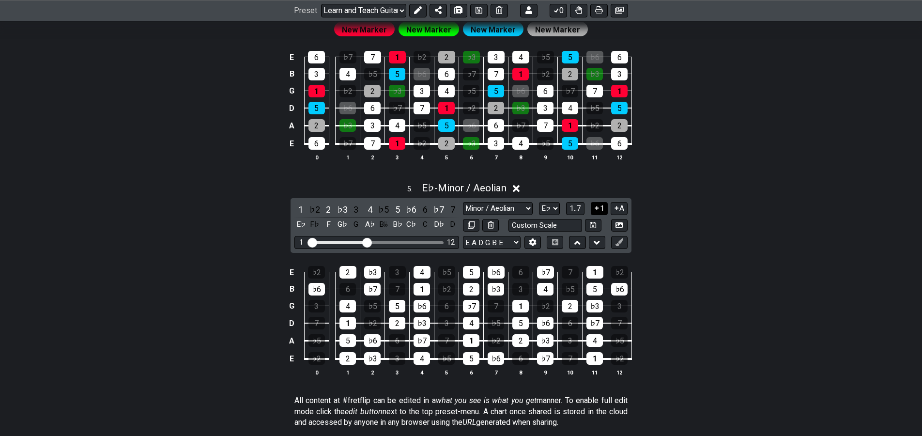
click at [600, 209] on icon at bounding box center [596, 207] width 9 height 7
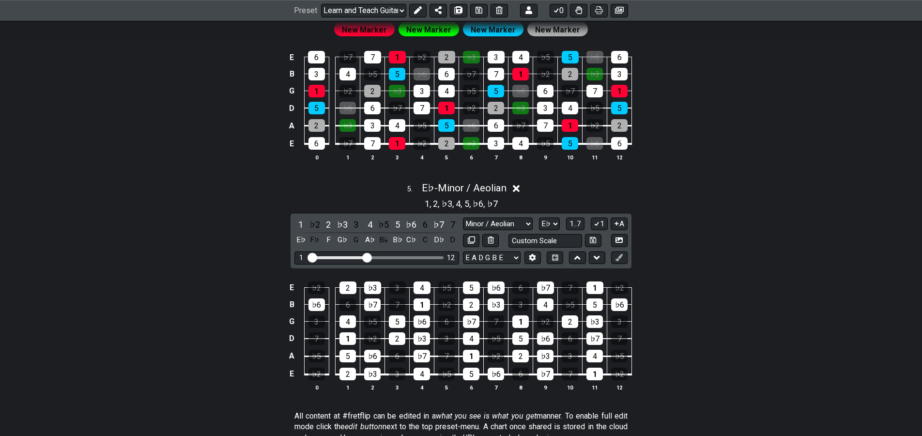
click at [600, 222] on icon at bounding box center [596, 223] width 9 height 7
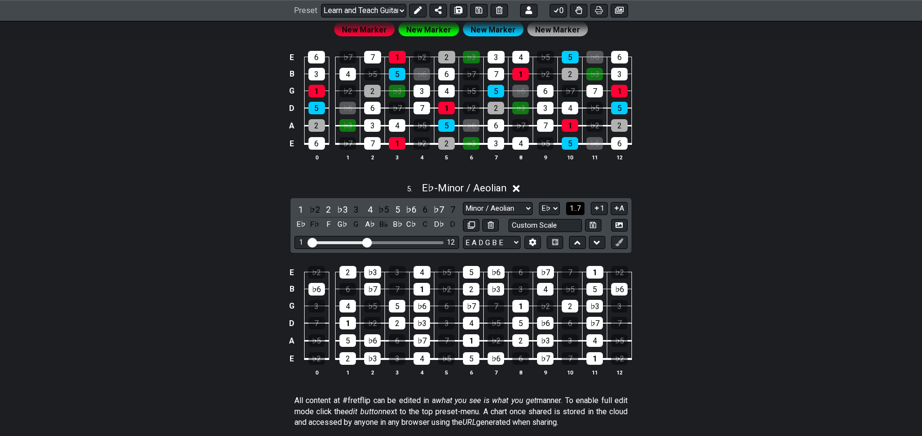
click at [581, 209] on span "1..7" at bounding box center [575, 208] width 12 height 9
click at [578, 208] on span "..." at bounding box center [575, 208] width 4 height 9
click at [580, 210] on span "E♭.." at bounding box center [575, 208] width 12 height 9
click at [580, 209] on span "1..7" at bounding box center [575, 208] width 12 height 9
click at [302, 211] on div "E♭" at bounding box center [300, 209] width 13 height 13
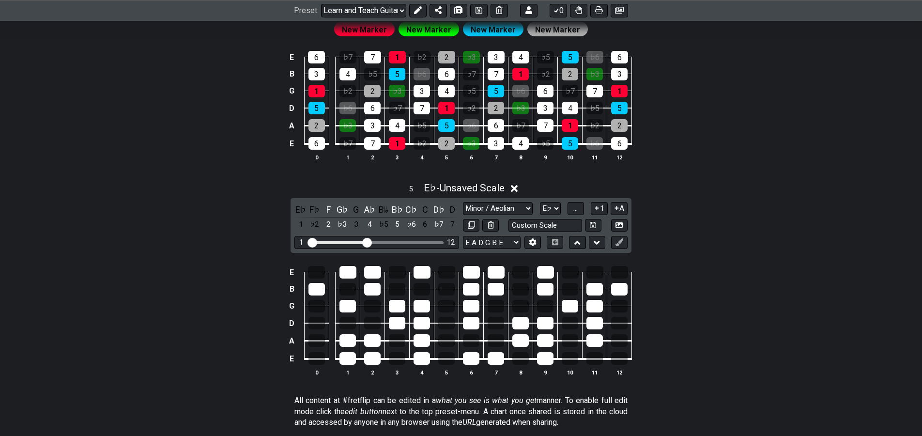
click at [345, 210] on div "G♭" at bounding box center [342, 209] width 13 height 13
click at [332, 208] on div "F" at bounding box center [328, 209] width 13 height 13
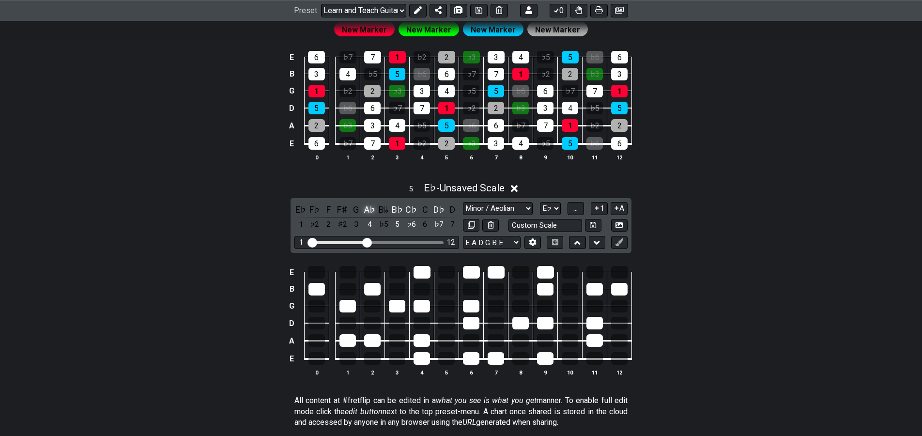
click at [372, 209] on div "A♭" at bounding box center [370, 209] width 13 height 13
click at [400, 215] on div "B♭" at bounding box center [397, 209] width 13 height 13
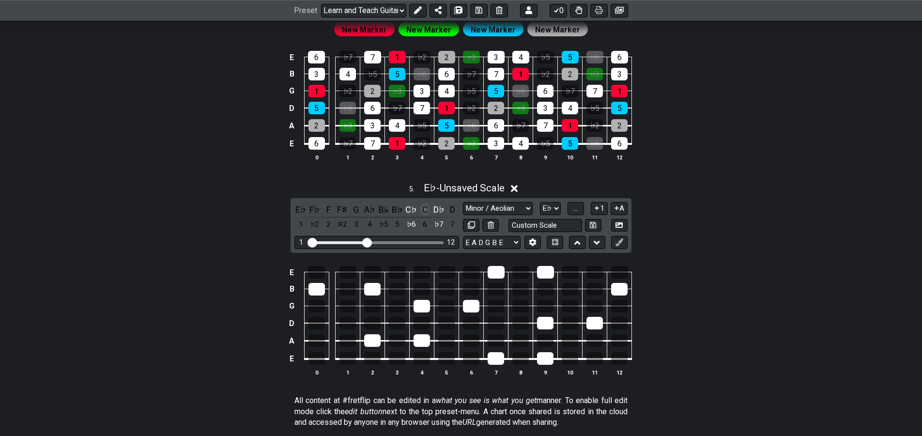
drag, startPoint x: 413, startPoint y: 214, endPoint x: 421, endPoint y: 211, distance: 7.7
click at [414, 214] on div "C♭" at bounding box center [411, 209] width 13 height 13
click at [442, 215] on div "D♭" at bounding box center [438, 209] width 13 height 13
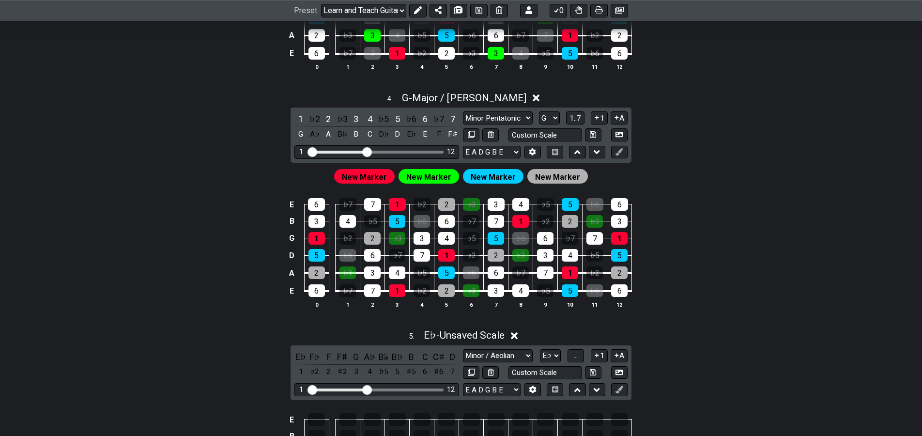
drag, startPoint x: 141, startPoint y: 316, endPoint x: 167, endPoint y: 273, distance: 50.6
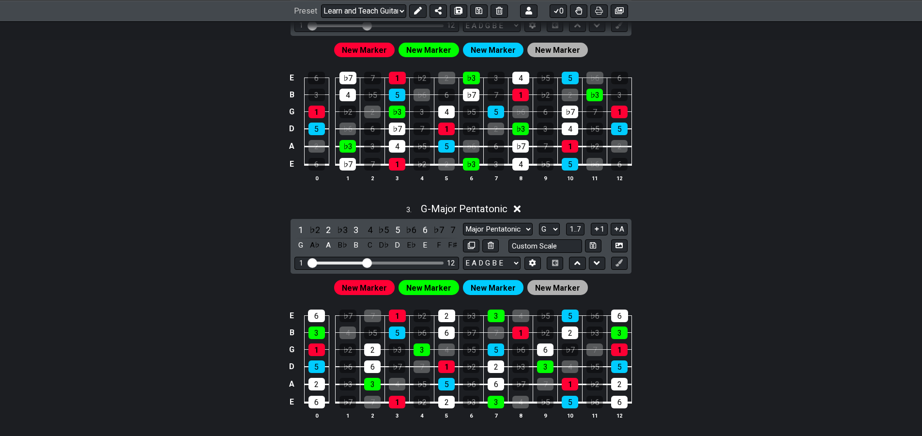
drag, startPoint x: 165, startPoint y: 321, endPoint x: 182, endPoint y: 279, distance: 45.0
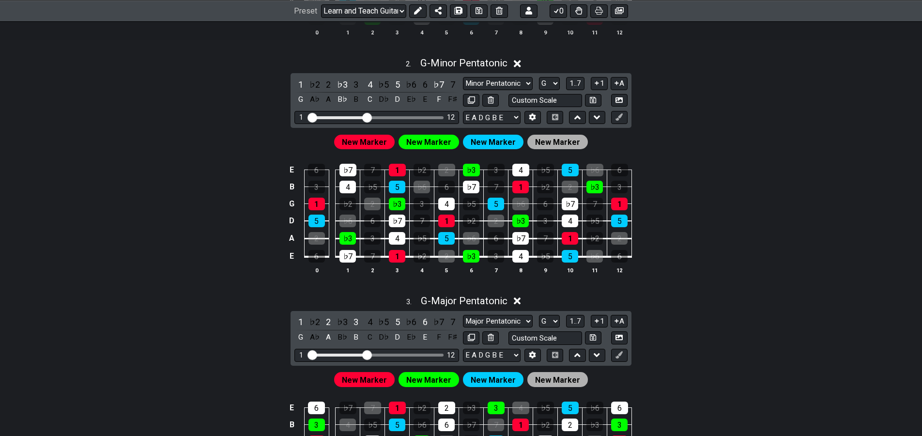
drag, startPoint x: 181, startPoint y: 293, endPoint x: 184, endPoint y: 276, distance: 17.4
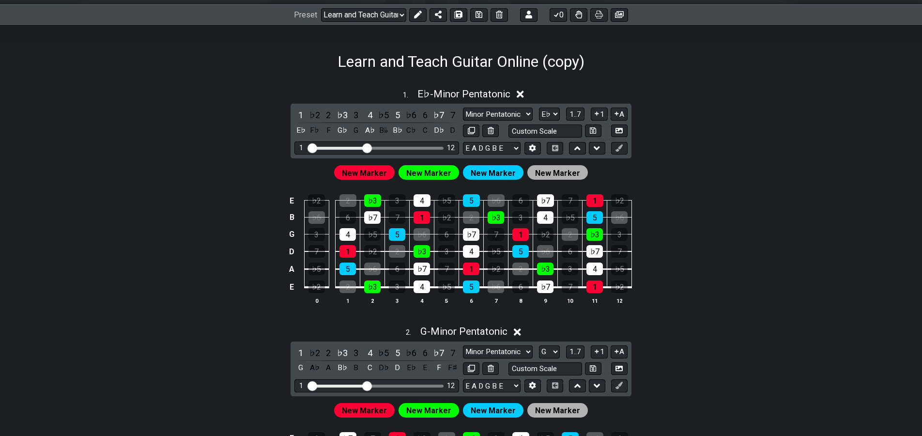
drag, startPoint x: 176, startPoint y: 311, endPoint x: 172, endPoint y: 299, distance: 12.1
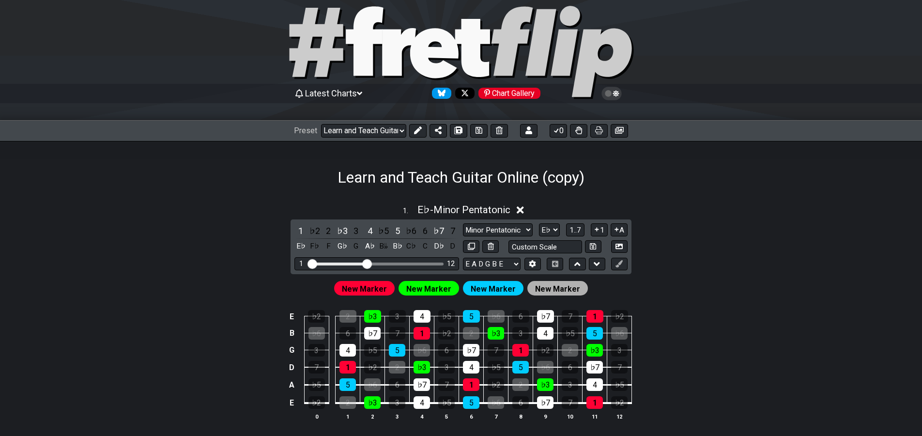
scroll to position [0, 0]
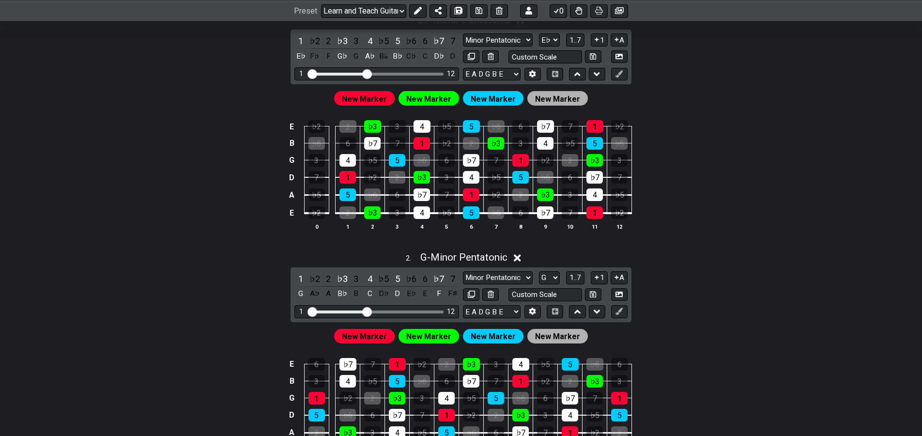
drag, startPoint x: 175, startPoint y: 319, endPoint x: 159, endPoint y: 359, distance: 43.4
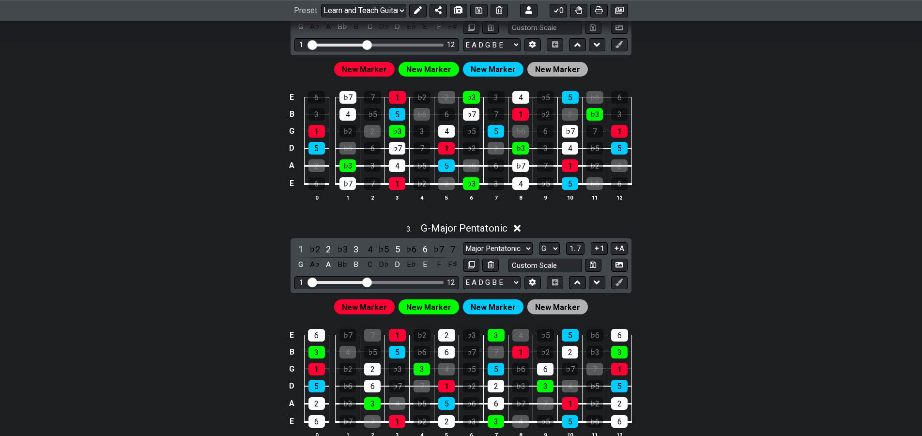
drag, startPoint x: 166, startPoint y: 370, endPoint x: 158, endPoint y: 364, distance: 10.3
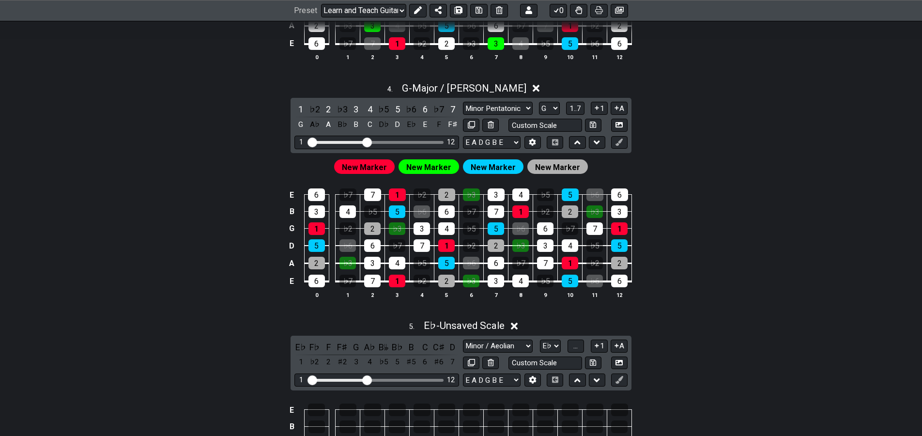
drag, startPoint x: 178, startPoint y: 313, endPoint x: 155, endPoint y: 380, distance: 70.7
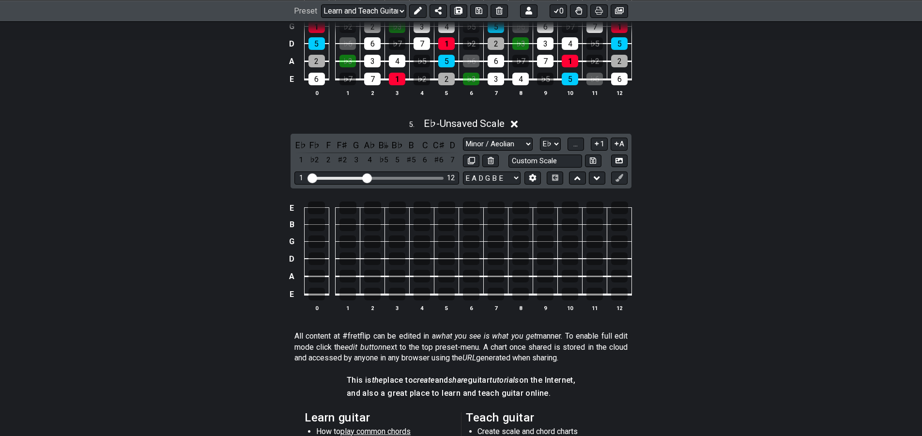
scroll to position [824, 0]
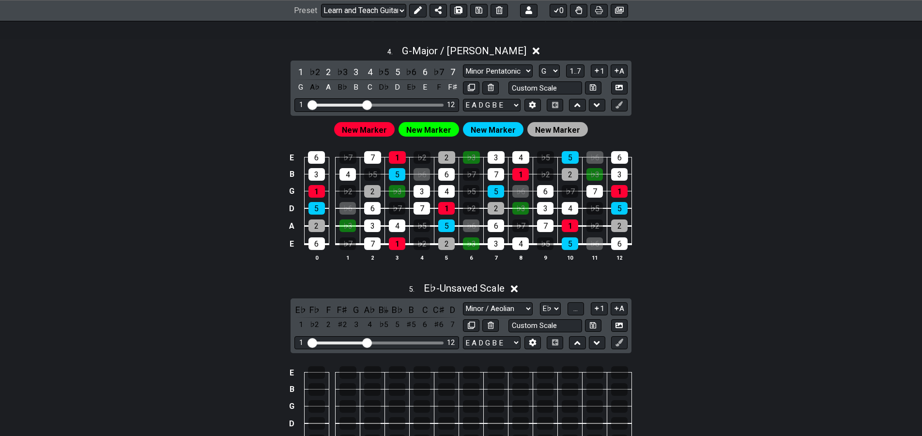
drag, startPoint x: 162, startPoint y: 367, endPoint x: 162, endPoint y: 335, distance: 32.0
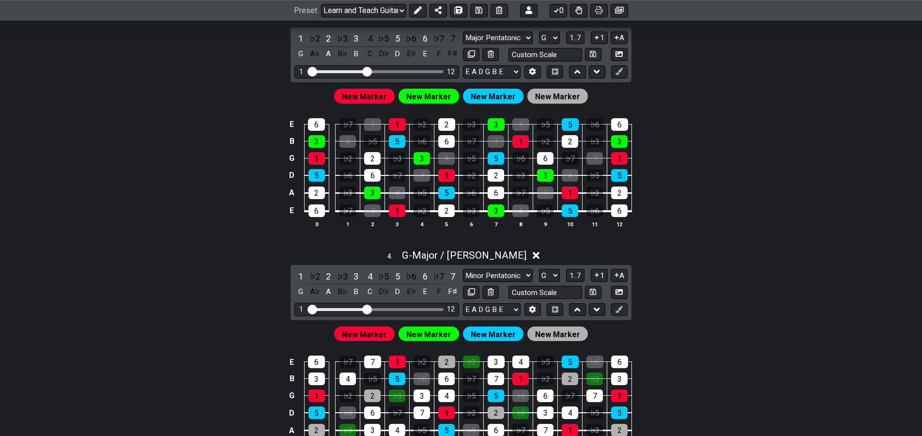
scroll to position [591, 0]
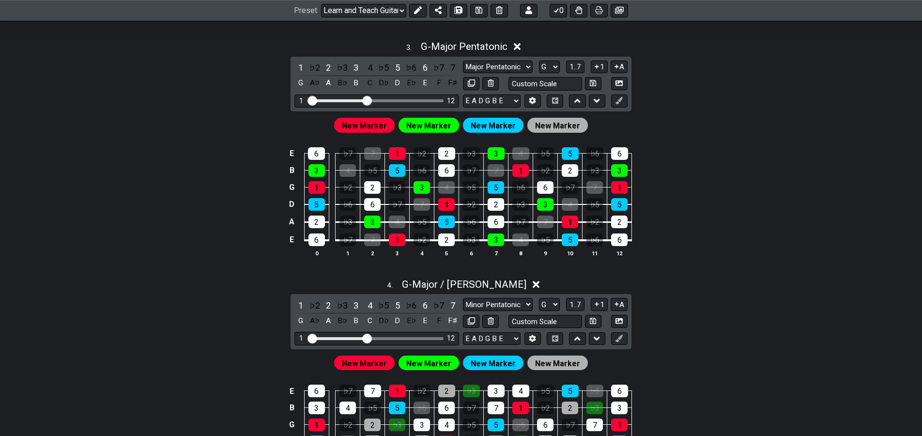
drag, startPoint x: 156, startPoint y: 368, endPoint x: 169, endPoint y: 319, distance: 51.0
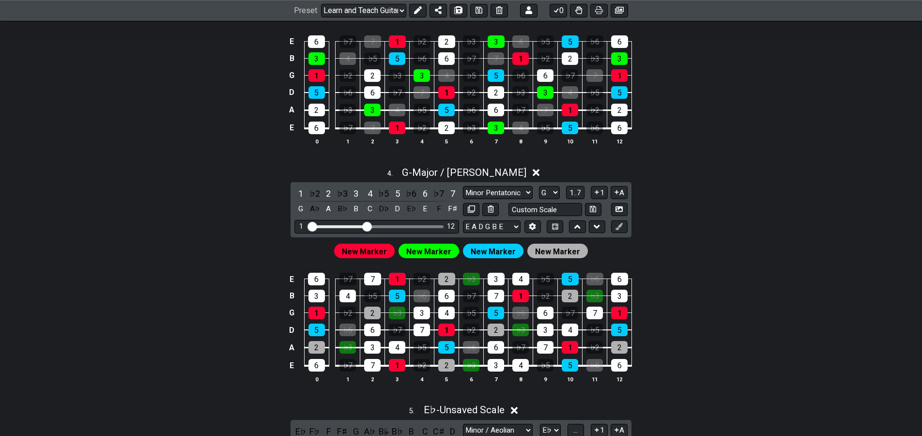
drag, startPoint x: 161, startPoint y: 409, endPoint x: 153, endPoint y: 393, distance: 17.5
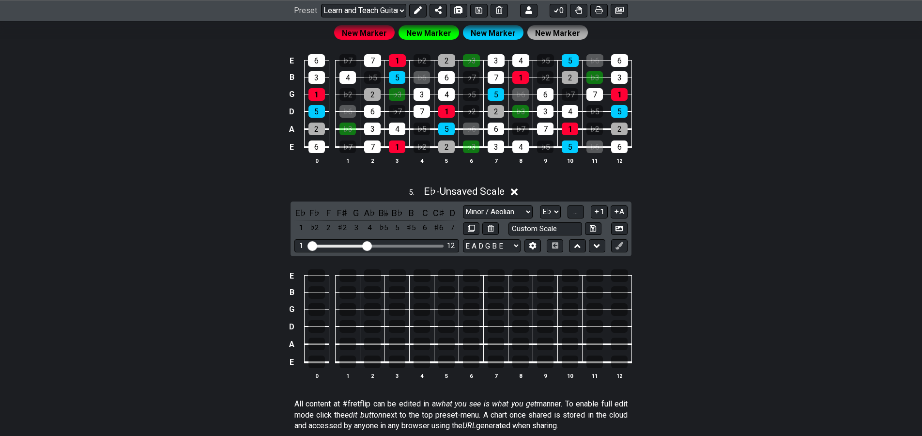
drag, startPoint x: 168, startPoint y: 342, endPoint x: 155, endPoint y: 392, distance: 50.8
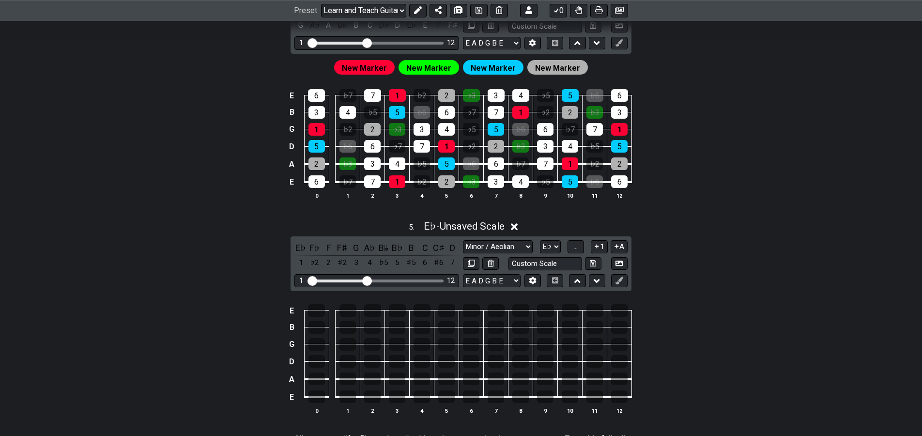
drag, startPoint x: 154, startPoint y: 395, endPoint x: 168, endPoint y: 338, distance: 58.8
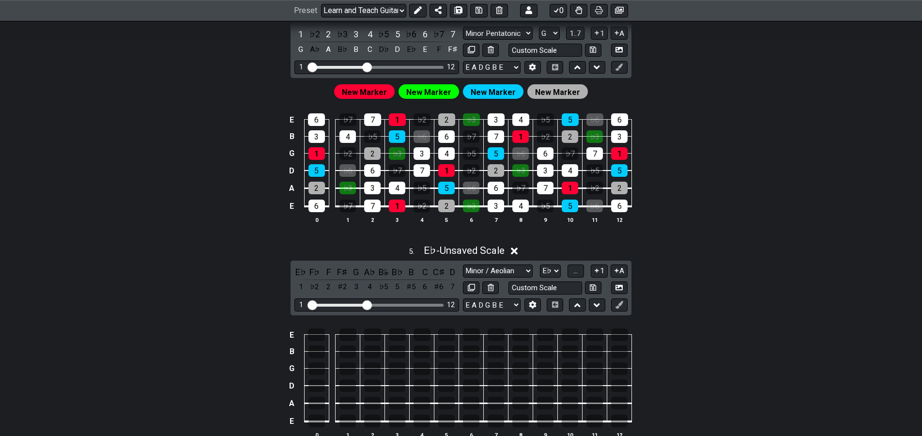
scroll to position [963, 0]
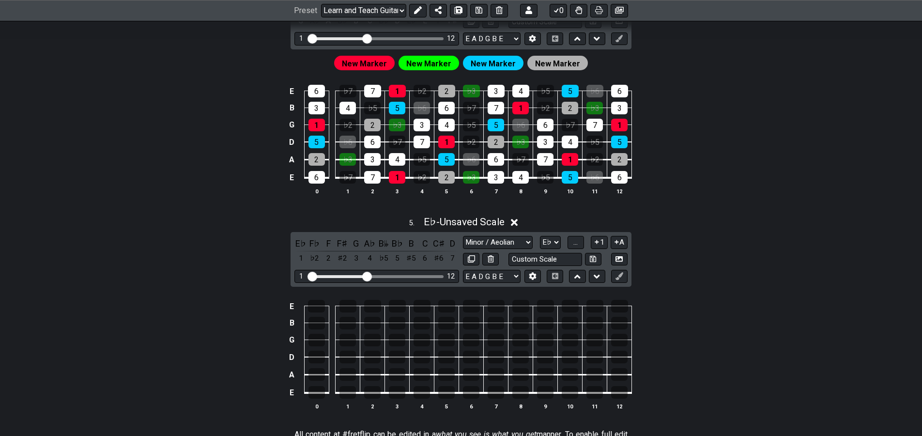
drag, startPoint x: 164, startPoint y: 363, endPoint x: 159, endPoint y: 366, distance: 6.6
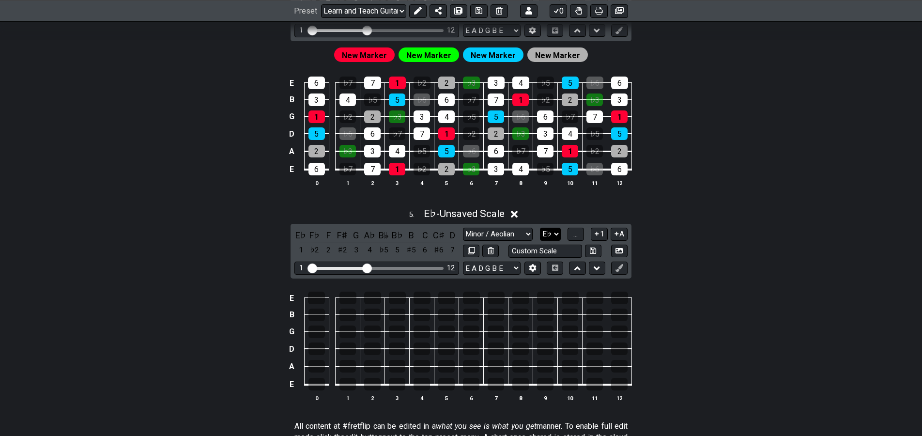
click at [555, 235] on select "A♭ A A♯ B♭ B C C♯ D♭ D D♯ E♭ E F F♯ G♭ G G♯" at bounding box center [550, 234] width 21 height 13
click at [600, 234] on icon at bounding box center [596, 233] width 9 height 7
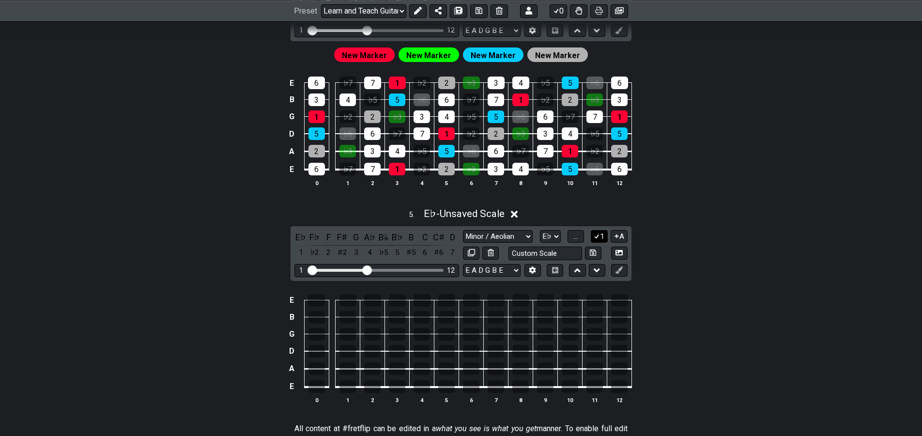
click at [603, 237] on button "1" at bounding box center [599, 236] width 16 height 13
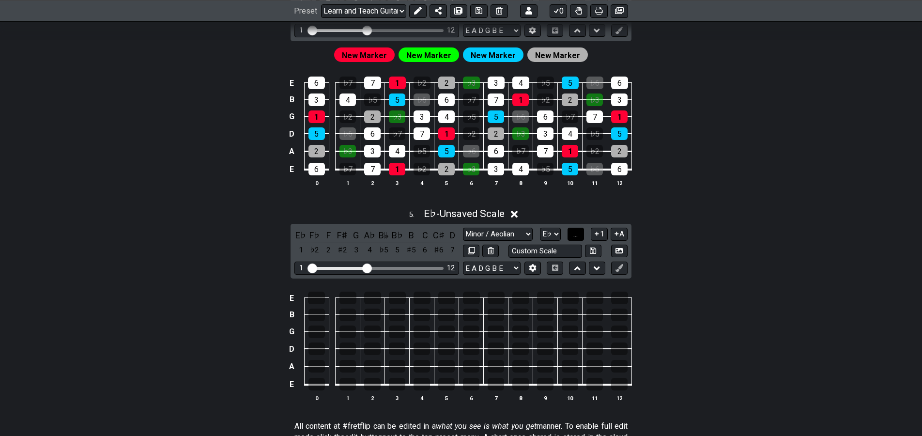
click at [582, 237] on button "..." at bounding box center [575, 234] width 16 height 13
click at [580, 237] on span "E♭.." at bounding box center [575, 233] width 12 height 9
click at [618, 269] on icon at bounding box center [618, 267] width 7 height 7
click at [624, 269] on button at bounding box center [619, 267] width 16 height 13
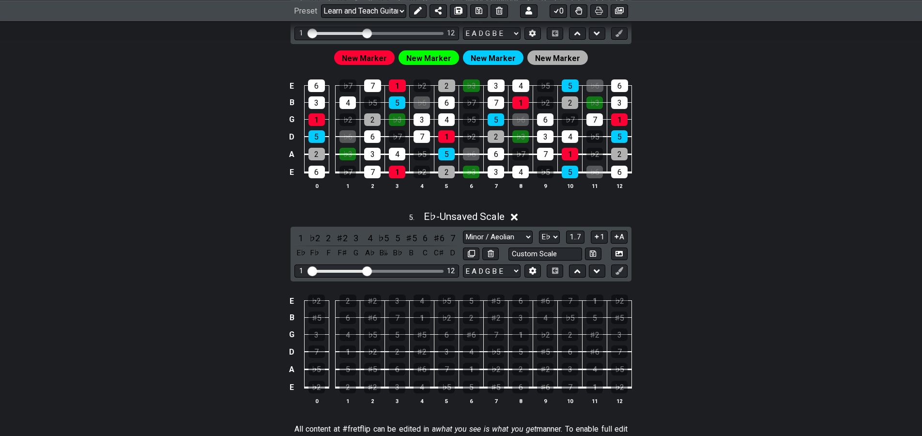
drag, startPoint x: 637, startPoint y: 300, endPoint x: 641, endPoint y: 285, distance: 16.1
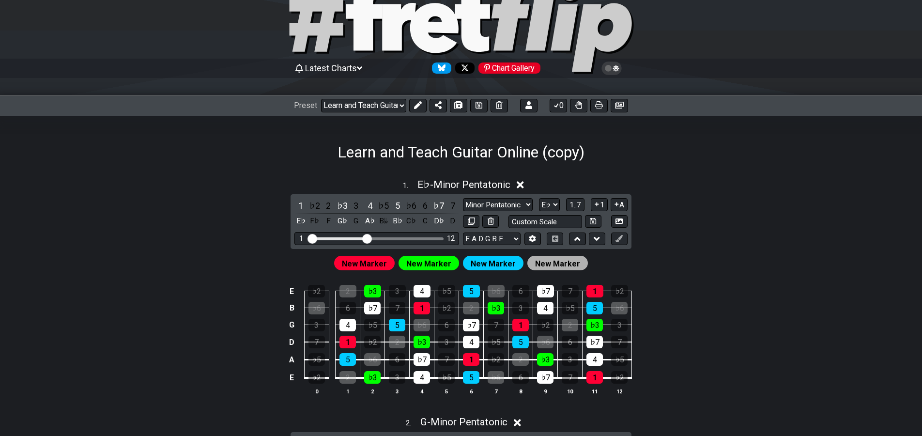
scroll to position [0, 0]
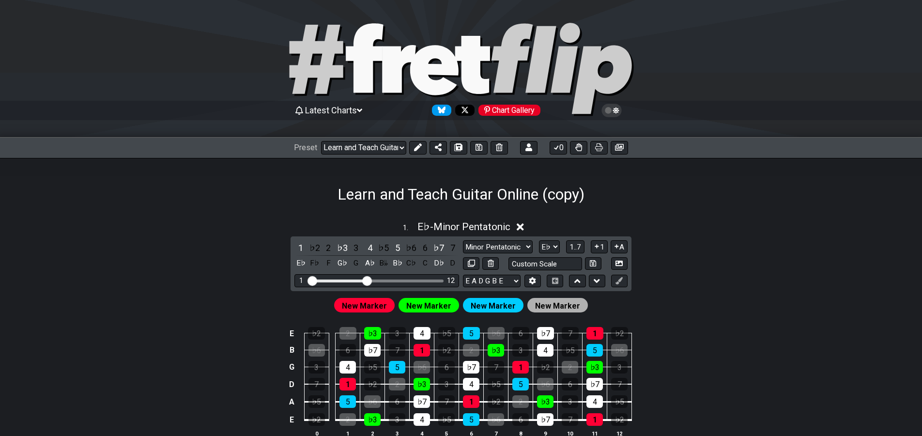
drag, startPoint x: 645, startPoint y: 292, endPoint x: 661, endPoint y: 226, distance: 68.6
click at [416, 146] on icon at bounding box center [418, 147] width 8 height 8
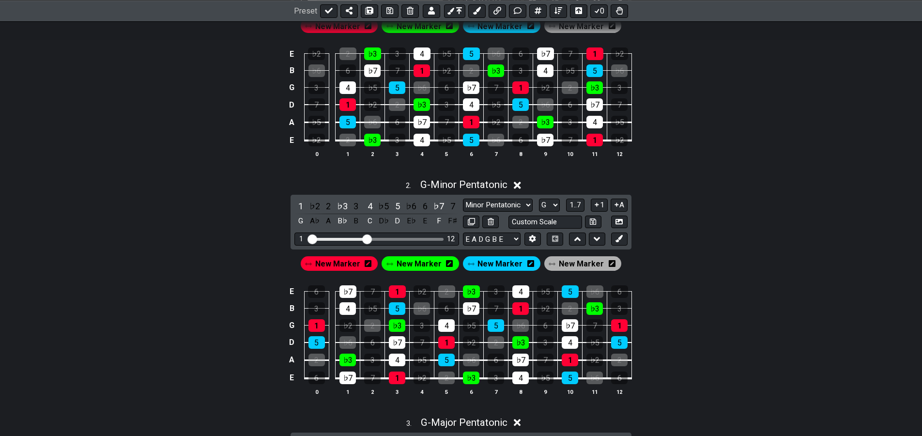
drag, startPoint x: 657, startPoint y: 286, endPoint x: 653, endPoint y: 313, distance: 27.4
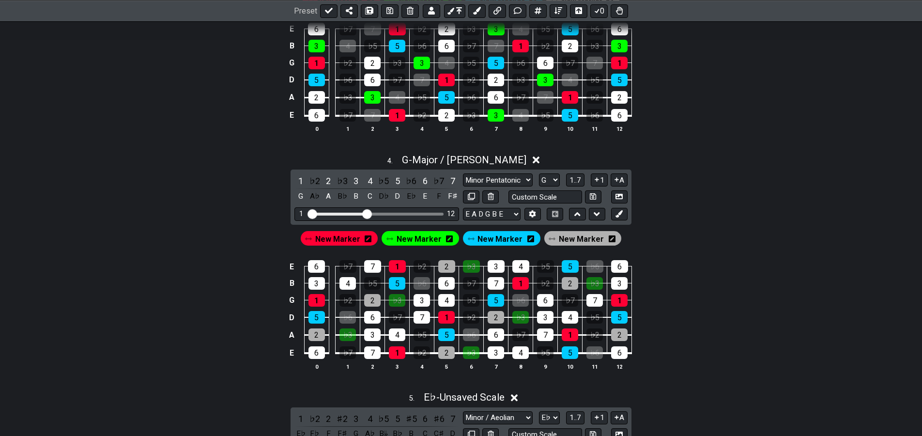
drag, startPoint x: 659, startPoint y: 326, endPoint x: 644, endPoint y: 358, distance: 35.3
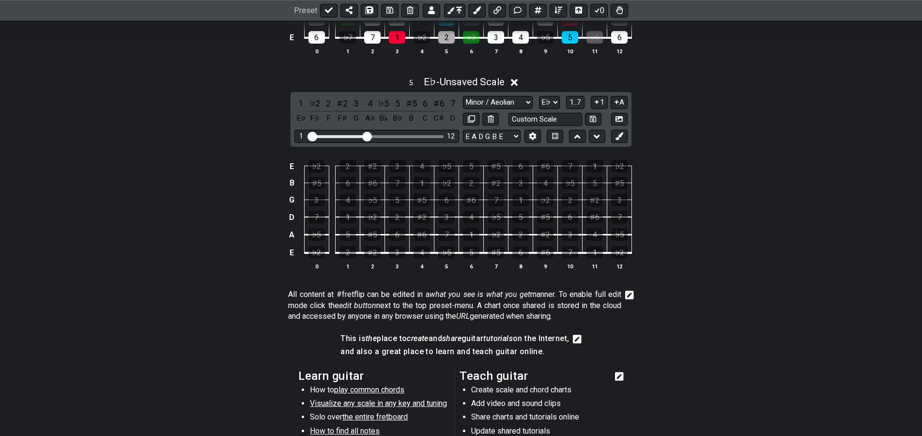
drag, startPoint x: 673, startPoint y: 336, endPoint x: 658, endPoint y: 369, distance: 36.4
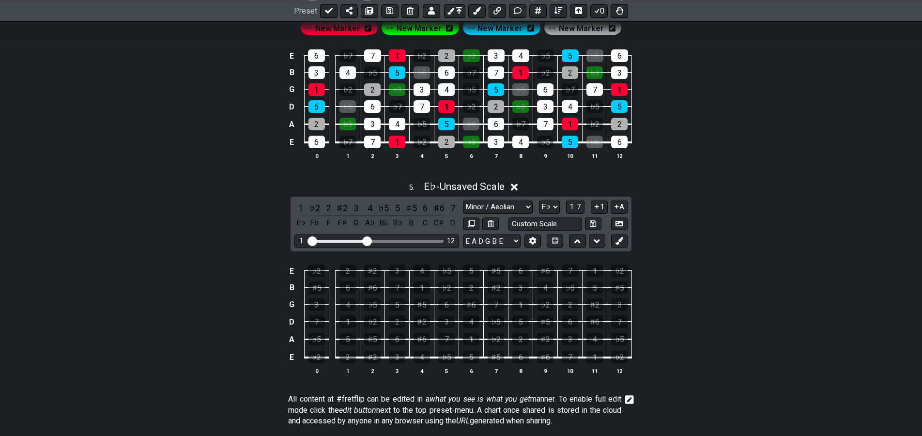
scroll to position [935, 0]
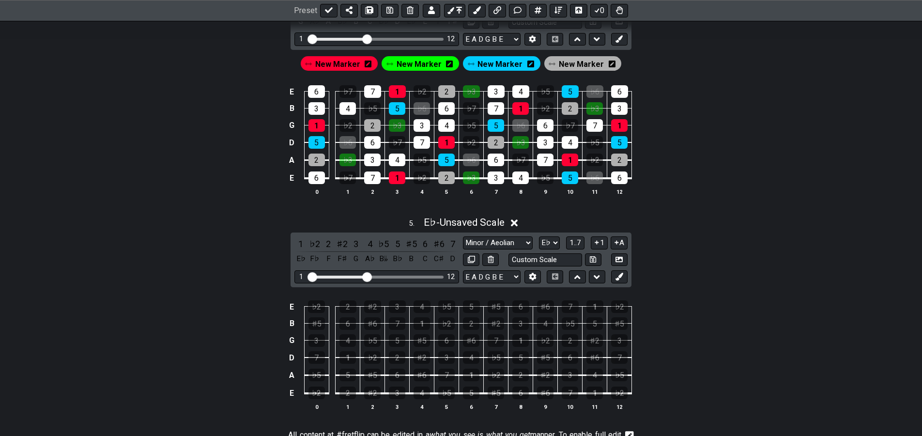
drag, startPoint x: 667, startPoint y: 329, endPoint x: 662, endPoint y: 284, distance: 45.3
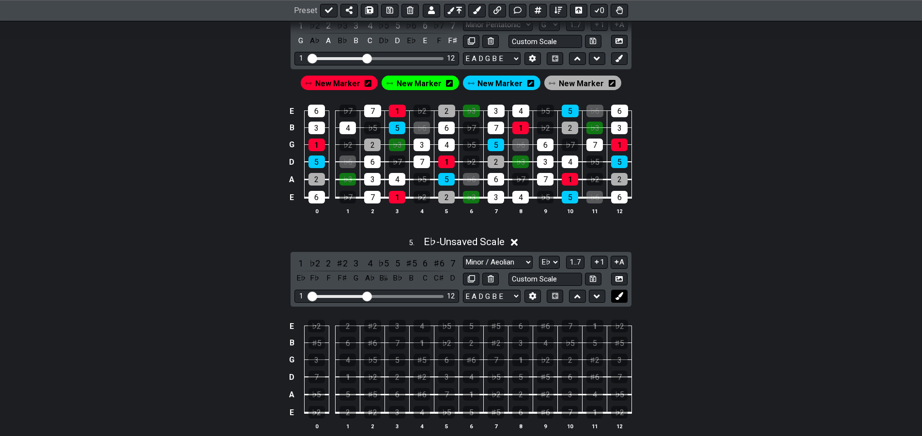
click at [623, 293] on icon at bounding box center [618, 295] width 7 height 7
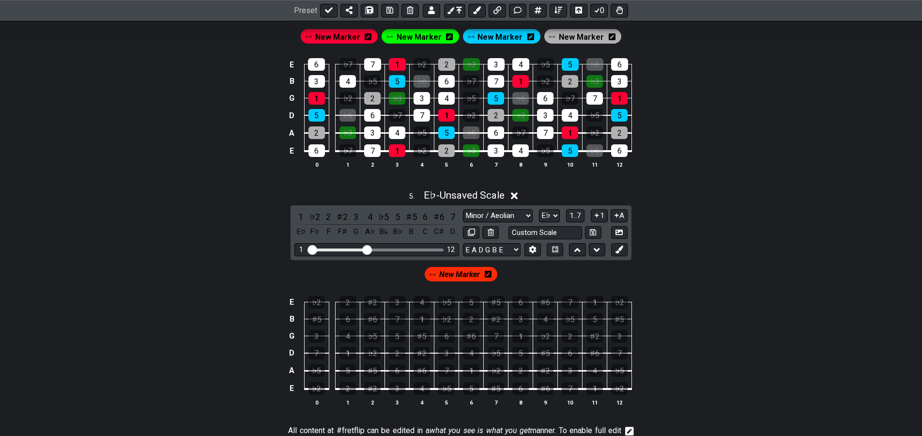
scroll to position [998, 0]
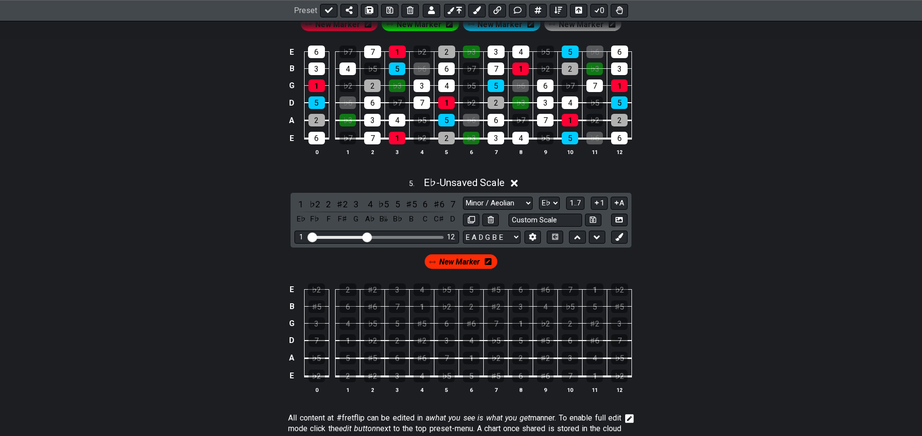
drag, startPoint x: 661, startPoint y: 349, endPoint x: 648, endPoint y: 306, distance: 44.4
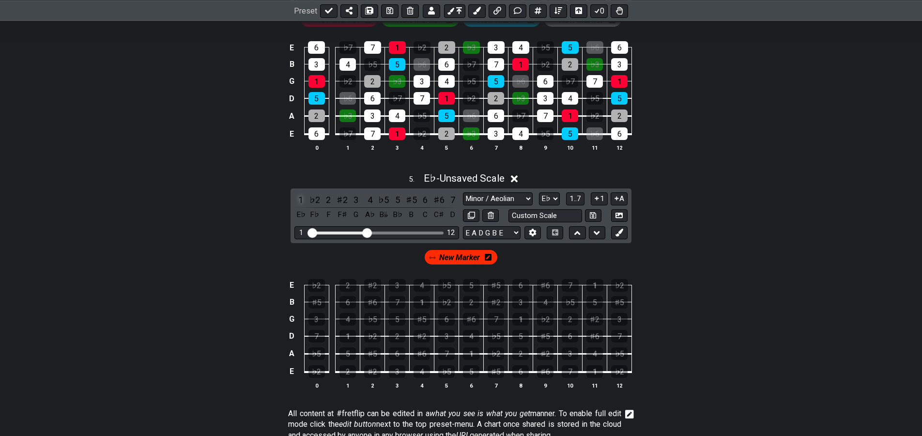
click at [301, 200] on div "1" at bounding box center [300, 199] width 13 height 13
click at [300, 198] on div "1" at bounding box center [300, 199] width 13 height 13
click at [299, 199] on div "1" at bounding box center [300, 199] width 13 height 13
click at [298, 201] on div "1" at bounding box center [300, 199] width 13 height 13
click at [301, 201] on div "1" at bounding box center [300, 199] width 13 height 13
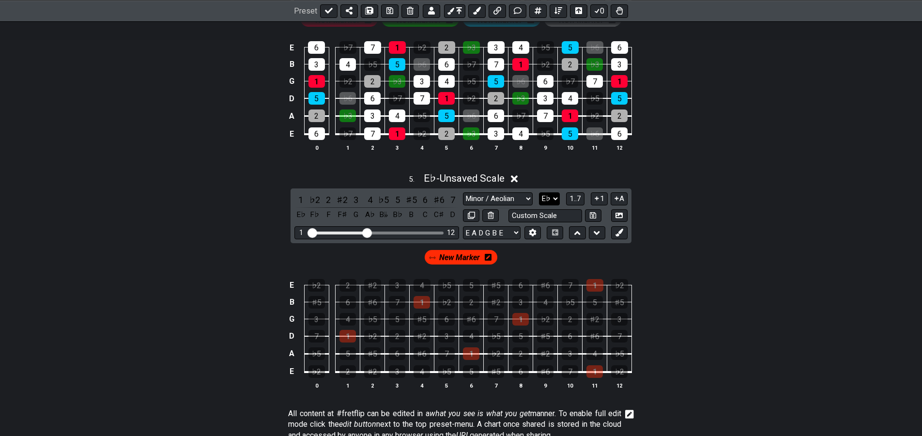
click at [556, 198] on select "A♭ A A♯ B♭ B C C♯ D♭ D D♯ E♭ E F F♯ G♭ G G♯" at bounding box center [549, 198] width 21 height 13
click at [280, 198] on div "5 . E♭ - Unsaved Scale 1 ♭2 2 ♯2 3 4 ♭5 5 ♯5 6 ♯6 7 E♭ F♭ F F♯ G A♭ B𝄫 B♭ B C C…" at bounding box center [460, 285] width 755 height 236
click at [301, 201] on div "1" at bounding box center [300, 199] width 13 height 13
click at [559, 198] on select "A♭ A A♯ B♭ B C C♯ D♭ D D♯ E♭ E F F♯ G♭ G G♯" at bounding box center [549, 198] width 21 height 13
select select "A"
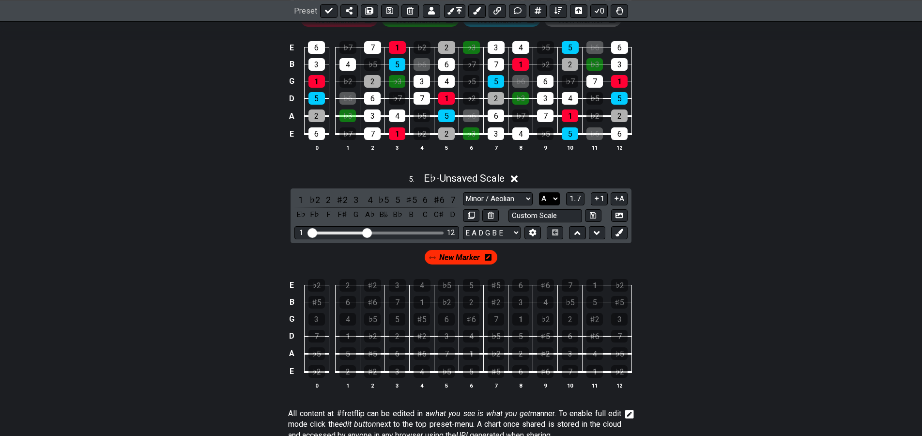
click option "A" at bounding box center [0, 0] width 0 height 0
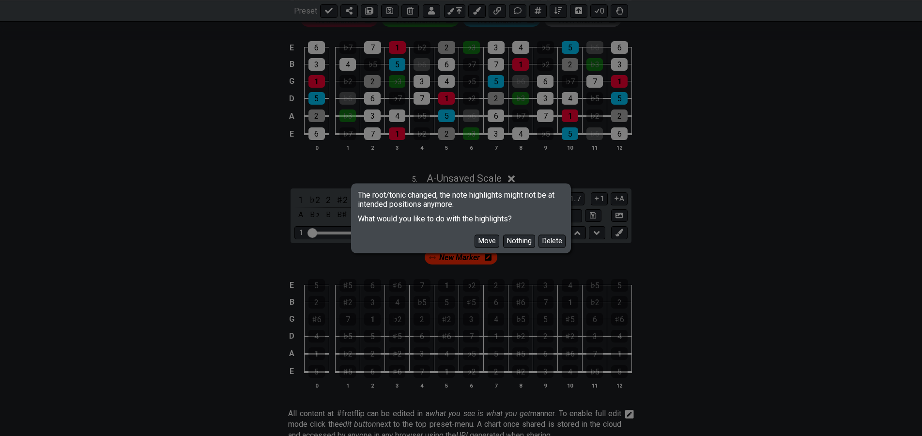
click at [493, 239] on button "Move" at bounding box center [486, 240] width 25 height 13
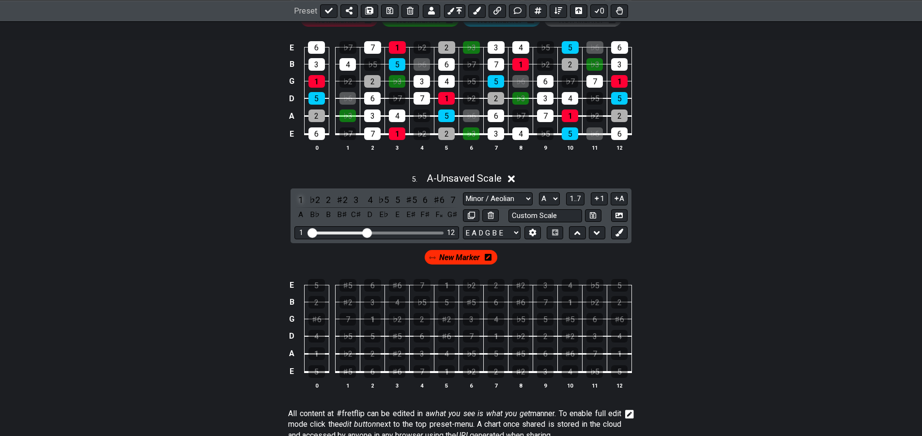
click at [301, 197] on div "1" at bounding box center [300, 199] width 13 height 13
click at [300, 199] on div "1" at bounding box center [300, 199] width 13 height 13
drag, startPoint x: 447, startPoint y: 259, endPoint x: 438, endPoint y: 249, distance: 13.8
click at [447, 259] on span "New Marker" at bounding box center [459, 257] width 41 height 14
click at [302, 198] on div "1" at bounding box center [300, 199] width 13 height 13
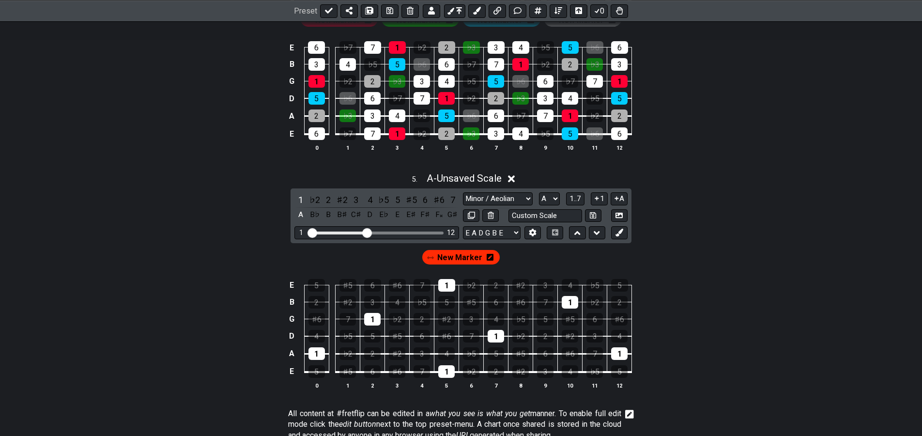
click at [451, 259] on span "New Marker" at bounding box center [459, 257] width 45 height 14
click at [298, 198] on div "1" at bounding box center [300, 199] width 13 height 13
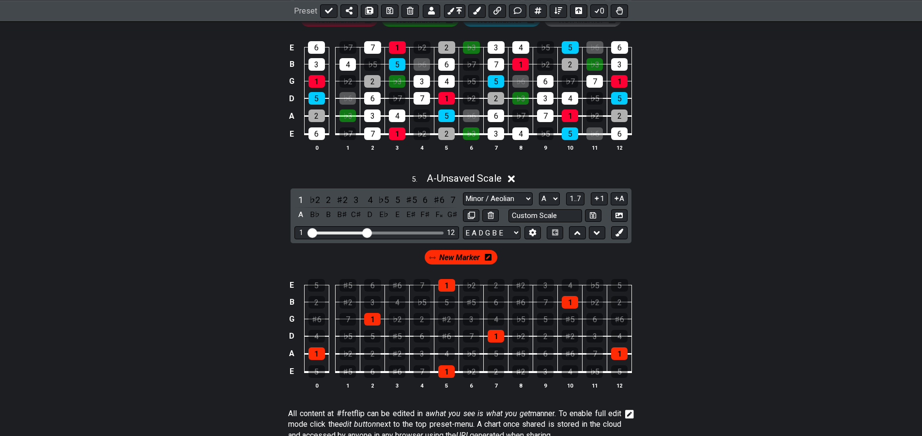
click at [461, 258] on span "New Marker" at bounding box center [459, 257] width 41 height 14
click at [620, 233] on icon at bounding box center [618, 232] width 7 height 7
drag, startPoint x: 503, startPoint y: 258, endPoint x: 504, endPoint y: 251, distance: 6.8
click at [504, 257] on span "New Marker" at bounding box center [500, 257] width 41 height 14
click at [353, 200] on div "3" at bounding box center [356, 199] width 13 height 13
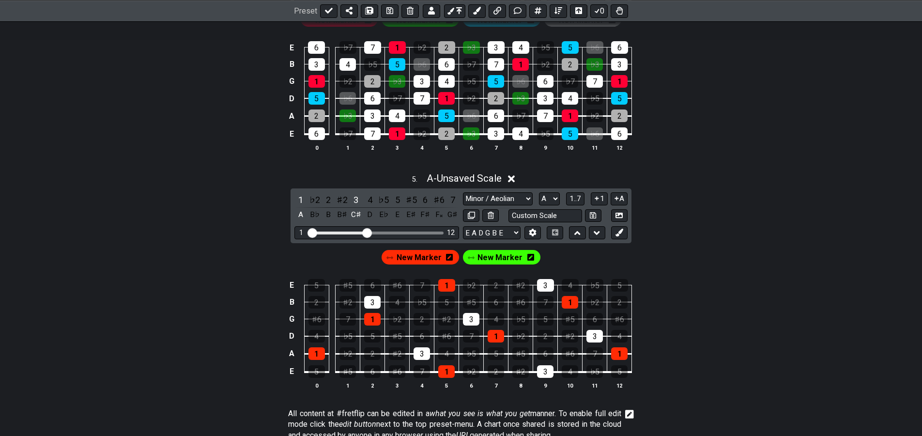
click at [501, 257] on span "New Marker" at bounding box center [499, 257] width 45 height 14
click at [353, 198] on div "3" at bounding box center [356, 199] width 13 height 13
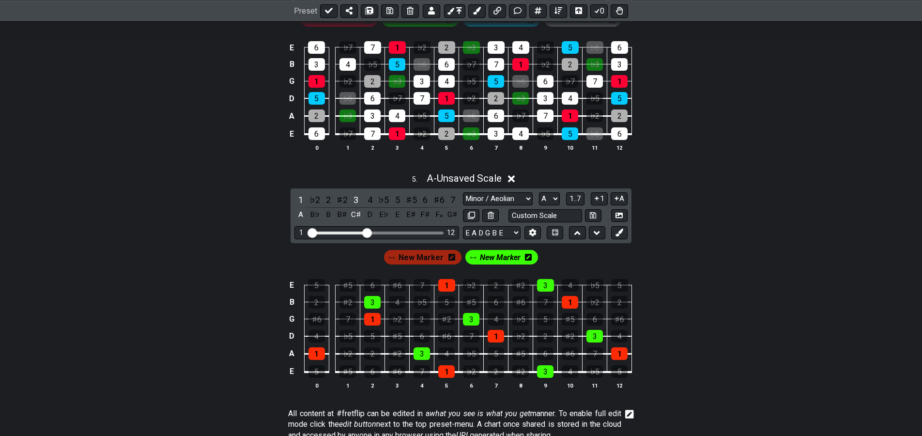
click at [507, 257] on span "New Marker" at bounding box center [500, 257] width 41 height 14
click at [396, 200] on div "5" at bounding box center [397, 199] width 13 height 13
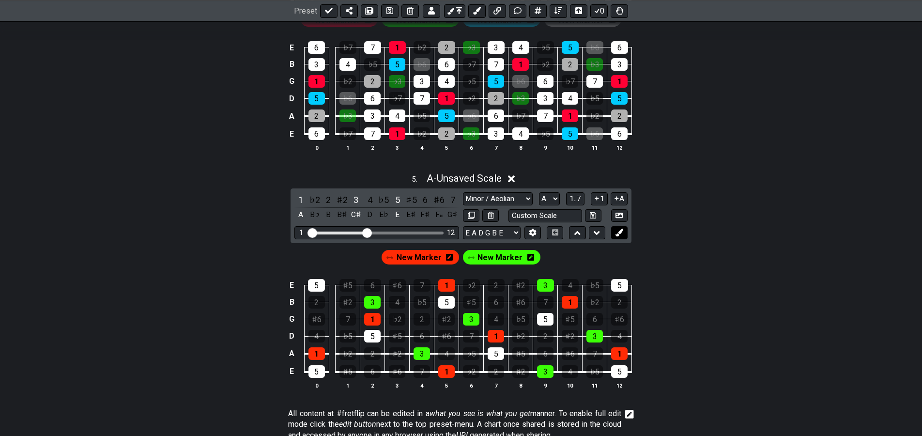
click at [622, 231] on icon at bounding box center [618, 232] width 7 height 7
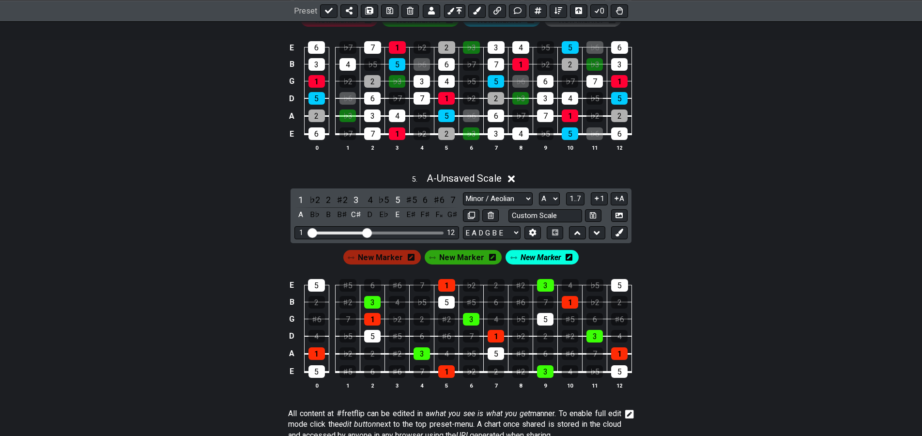
click at [565, 256] on icon at bounding box center [568, 257] width 7 height 7
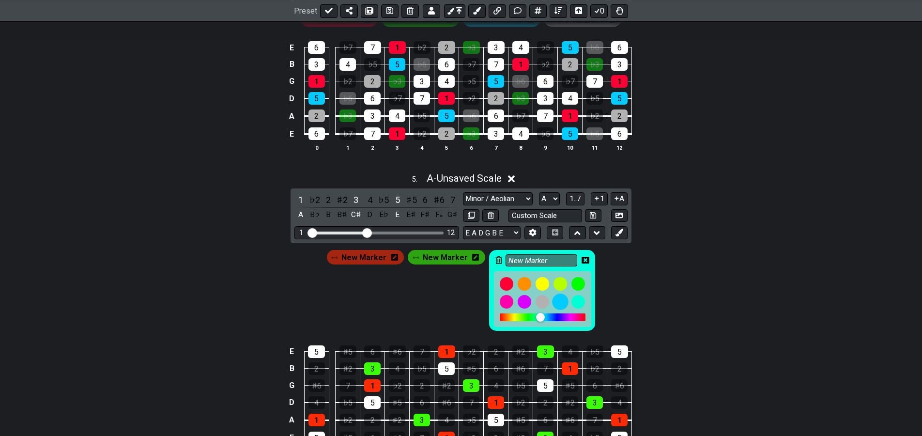
drag, startPoint x: 556, startPoint y: 302, endPoint x: 564, endPoint y: 296, distance: 9.7
click at [556, 301] on div at bounding box center [560, 301] width 16 height 16
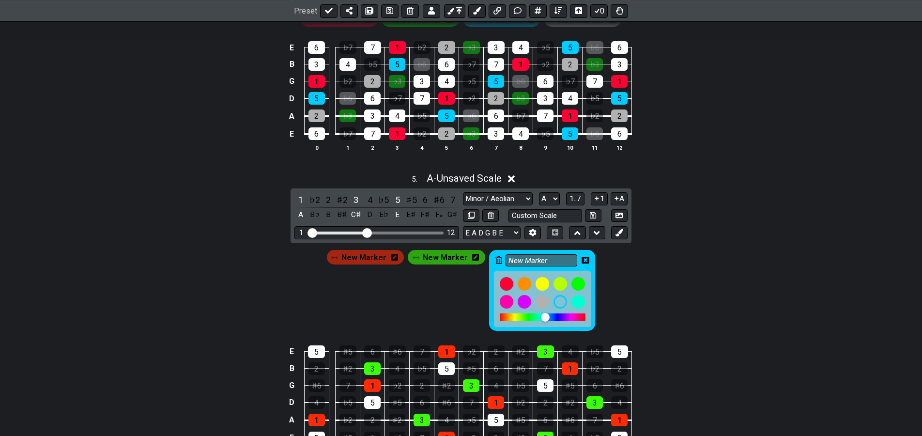
click at [581, 257] on icon at bounding box center [585, 261] width 8 height 14
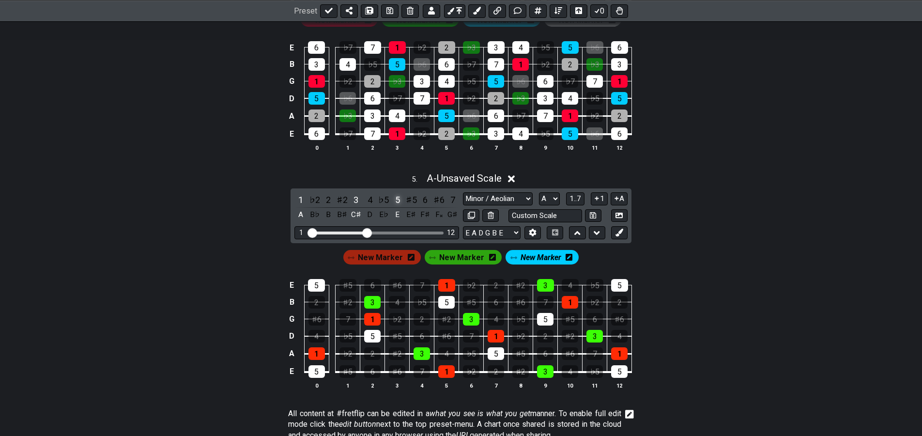
click at [396, 198] on div "5" at bounding box center [397, 199] width 13 height 13
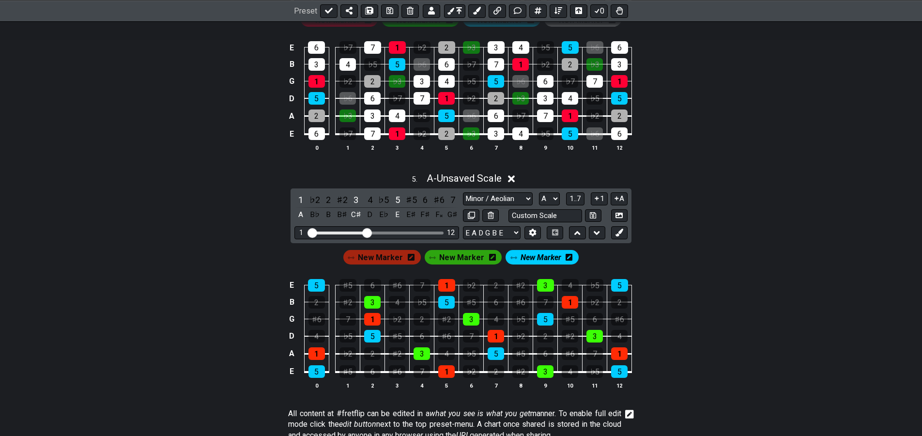
click at [541, 259] on span "New Marker" at bounding box center [540, 257] width 41 height 14
click at [355, 199] on div "3" at bounding box center [356, 199] width 13 height 13
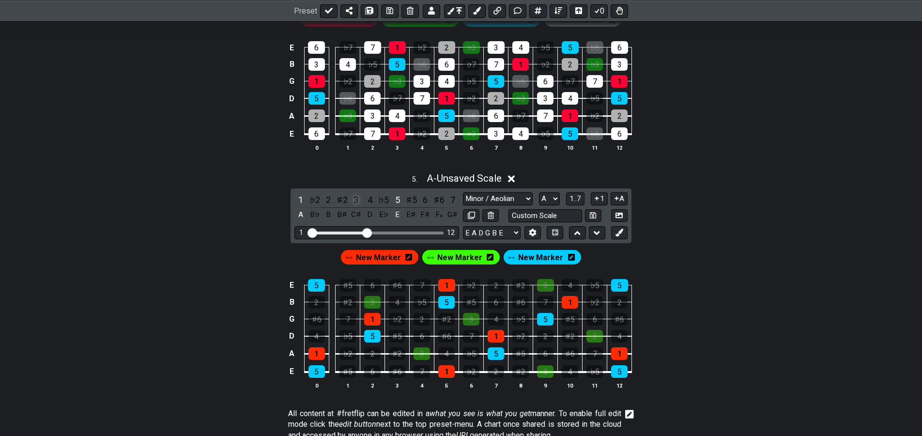
click at [353, 201] on div "3" at bounding box center [356, 199] width 13 height 13
click at [355, 202] on div "3" at bounding box center [356, 199] width 13 height 13
click at [399, 201] on div "5" at bounding box center [397, 199] width 13 height 13
click at [450, 256] on span "New Marker" at bounding box center [459, 257] width 45 height 14
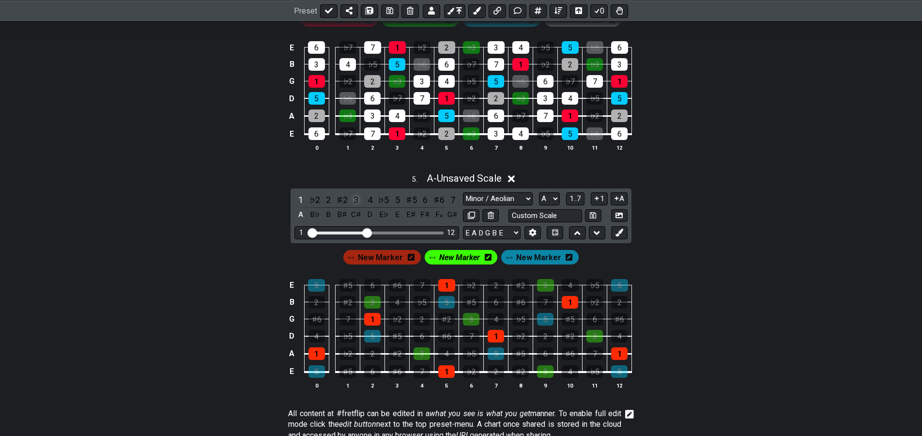
click at [354, 201] on div "3" at bounding box center [356, 199] width 13 height 13
click at [396, 201] on div "5" at bounding box center [397, 199] width 13 height 13
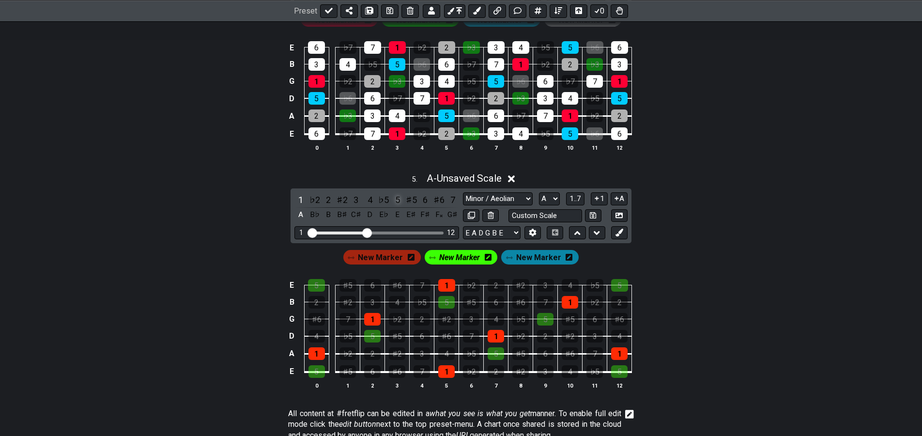
click at [396, 202] on div "5" at bounding box center [397, 199] width 13 height 13
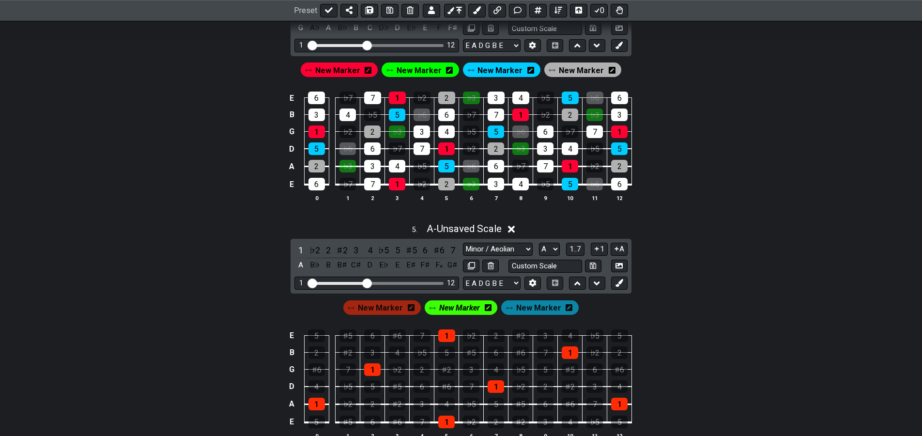
drag, startPoint x: 141, startPoint y: 256, endPoint x: 153, endPoint y: 235, distance: 23.7
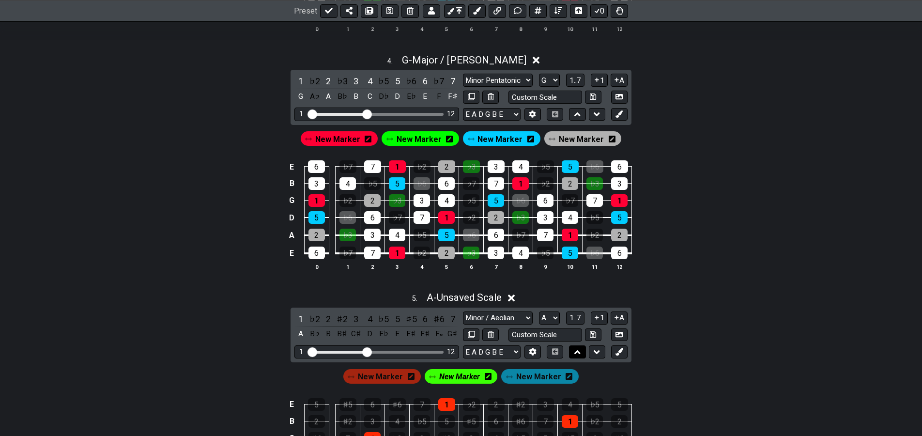
click at [580, 353] on button at bounding box center [577, 351] width 16 height 13
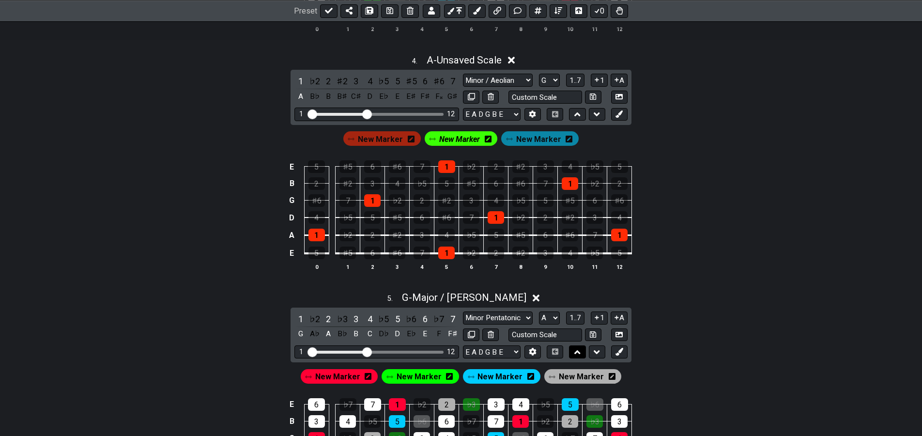
select select "Minor / Aeolian"
select select "A"
select select "Major / [PERSON_NAME]"
select select "G"
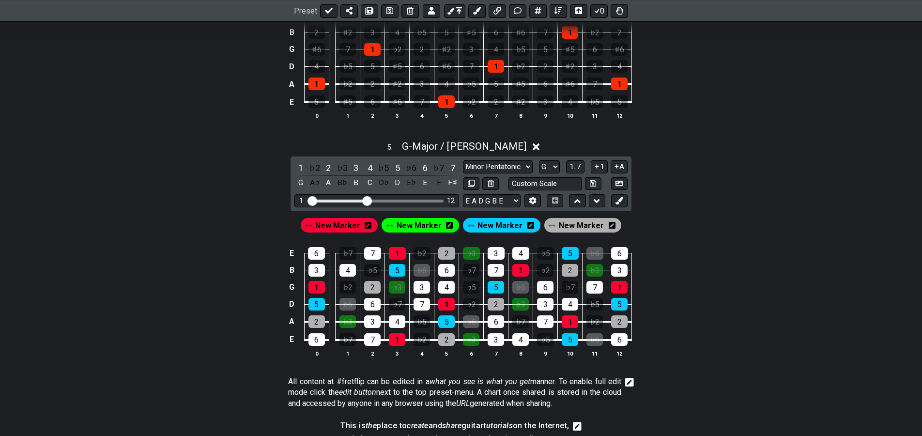
drag, startPoint x: 232, startPoint y: 308, endPoint x: 230, endPoint y: 304, distance: 5.4
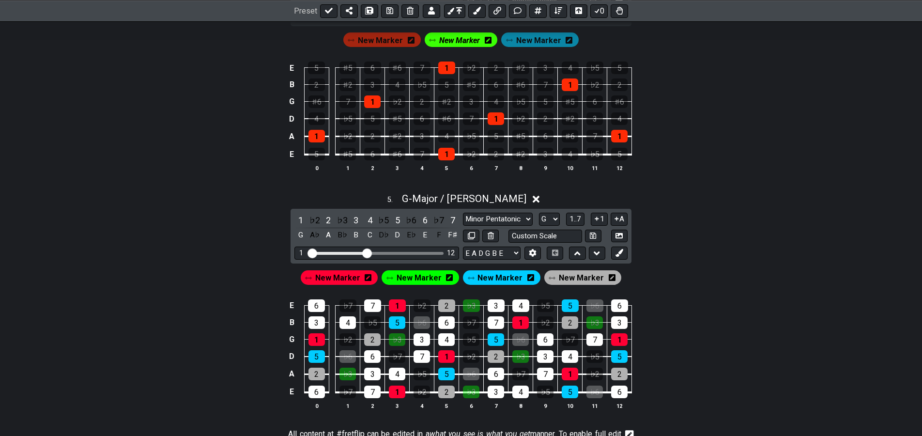
drag, startPoint x: 223, startPoint y: 306, endPoint x: 260, endPoint y: 250, distance: 67.4
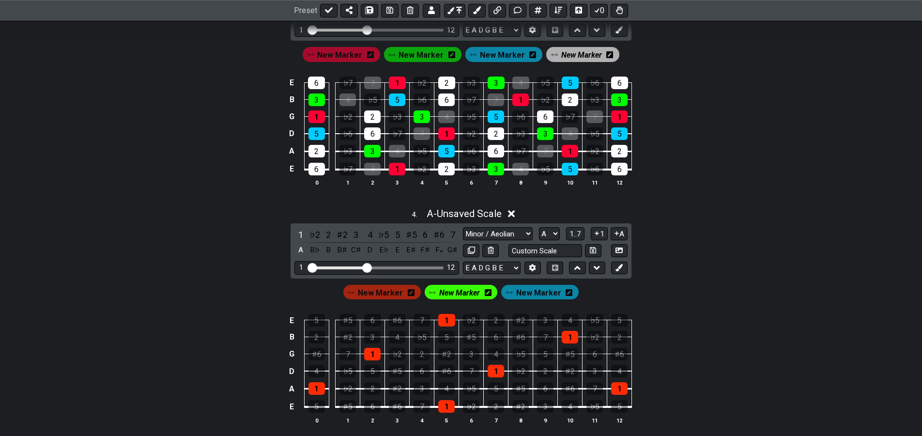
drag, startPoint x: 238, startPoint y: 305, endPoint x: 249, endPoint y: 281, distance: 26.4
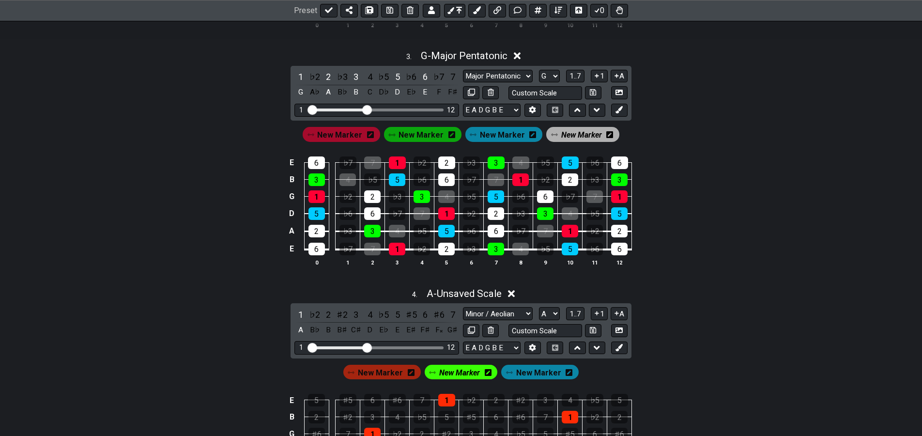
drag, startPoint x: 235, startPoint y: 322, endPoint x: 249, endPoint y: 298, distance: 27.7
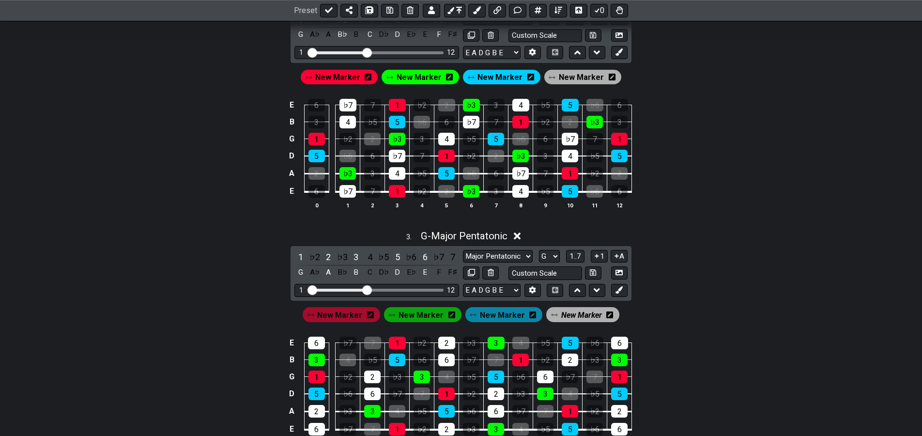
drag, startPoint x: 263, startPoint y: 284, endPoint x: 259, endPoint y: 287, distance: 5.9
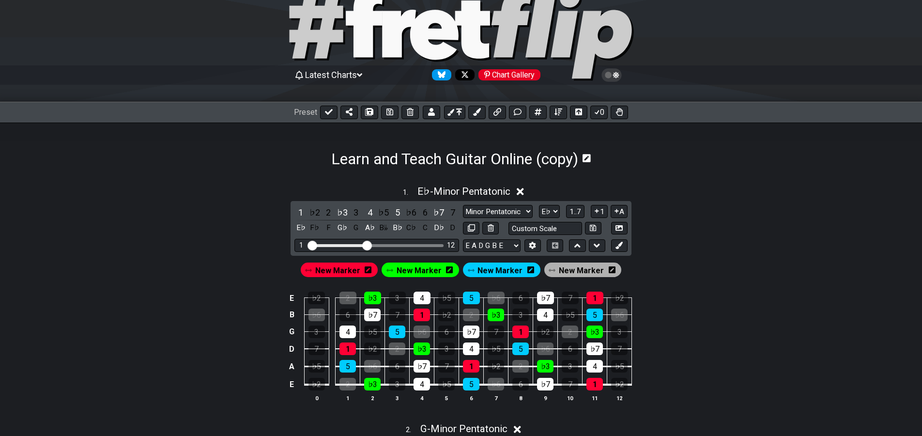
scroll to position [9, 0]
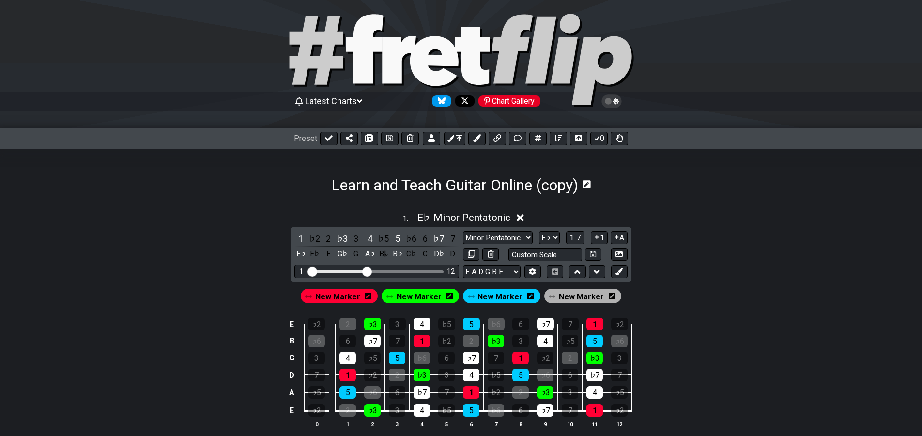
drag, startPoint x: 253, startPoint y: 303, endPoint x: 276, endPoint y: 260, distance: 49.2
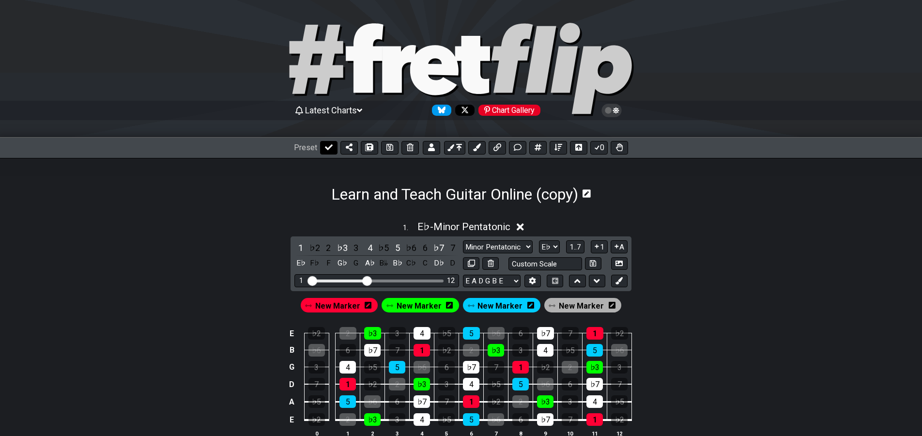
click at [326, 147] on icon at bounding box center [329, 147] width 8 height 8
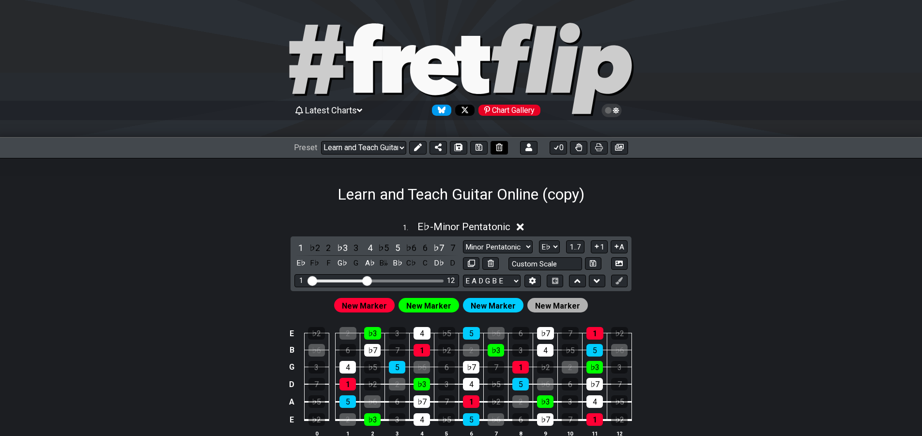
drag, startPoint x: 474, startPoint y: 146, endPoint x: 469, endPoint y: 147, distance: 4.9
click at [475, 146] on icon at bounding box center [478, 147] width 7 height 8
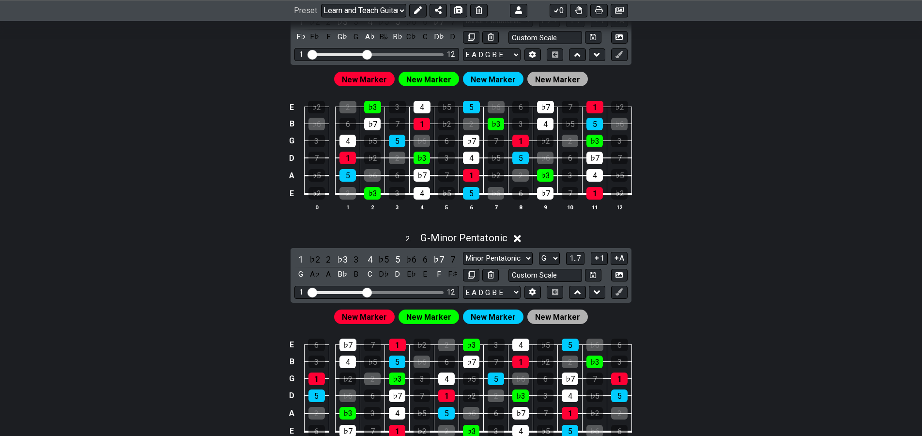
drag, startPoint x: 229, startPoint y: 248, endPoint x: 201, endPoint y: 299, distance: 57.6
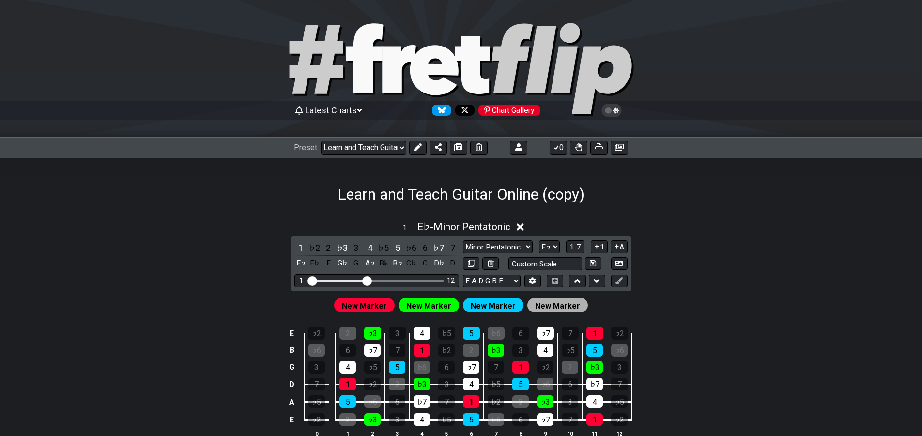
drag, startPoint x: 219, startPoint y: 273, endPoint x: 271, endPoint y: 195, distance: 93.6
click at [400, 148] on select "Welcome to #fretflip! Learn and Teach Guitar Online (copy) Custom Preset Learn …" at bounding box center [363, 148] width 85 height 14
click at [379, 147] on select "Welcome to #fretflip! Learn and Teach Guitar Online (copy) Custom Preset Learn …" at bounding box center [363, 148] width 85 height 14
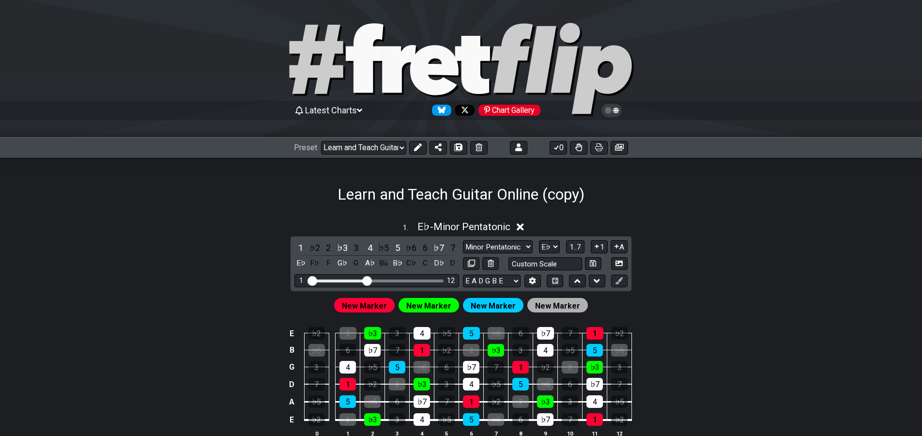
drag, startPoint x: 260, startPoint y: 278, endPoint x: 272, endPoint y: 238, distance: 41.8
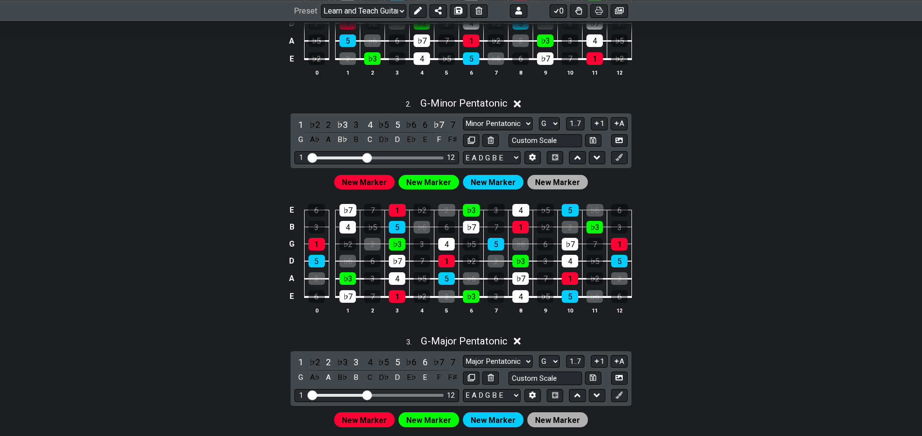
drag, startPoint x: 274, startPoint y: 238, endPoint x: 244, endPoint y: 321, distance: 88.5
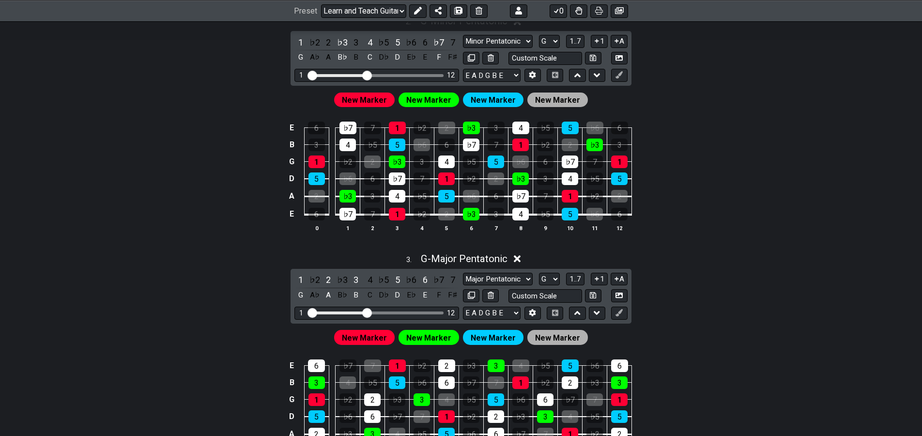
scroll to position [648, 0]
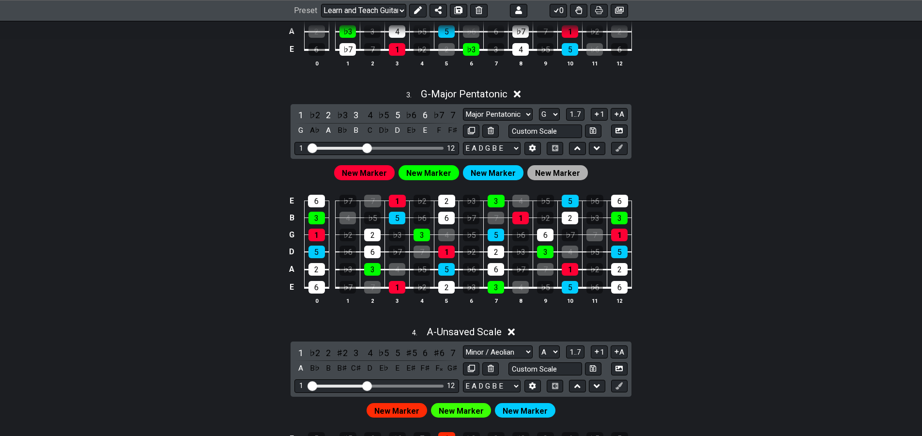
drag, startPoint x: 266, startPoint y: 276, endPoint x: 250, endPoint y: 316, distance: 43.2
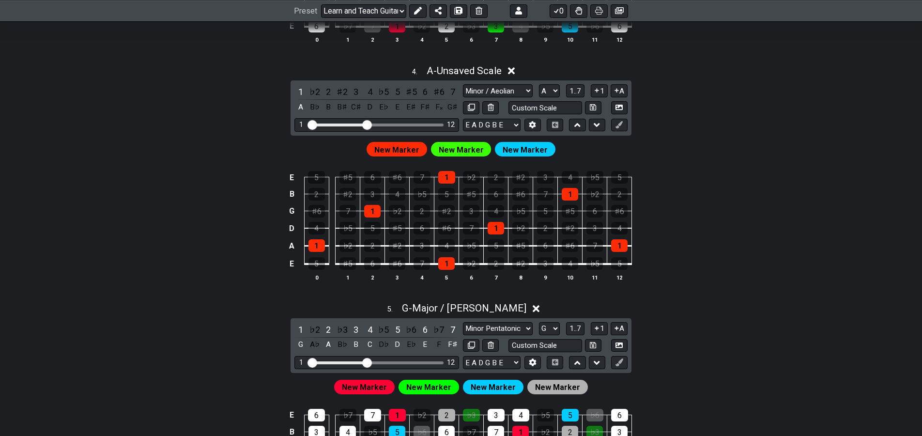
drag, startPoint x: 269, startPoint y: 281, endPoint x: 255, endPoint y: 277, distance: 14.9
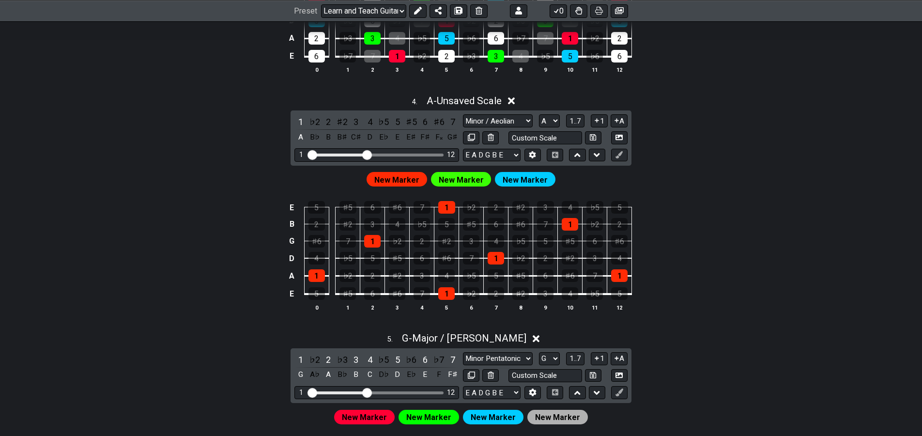
drag, startPoint x: 253, startPoint y: 290, endPoint x: 264, endPoint y: 257, distance: 34.9
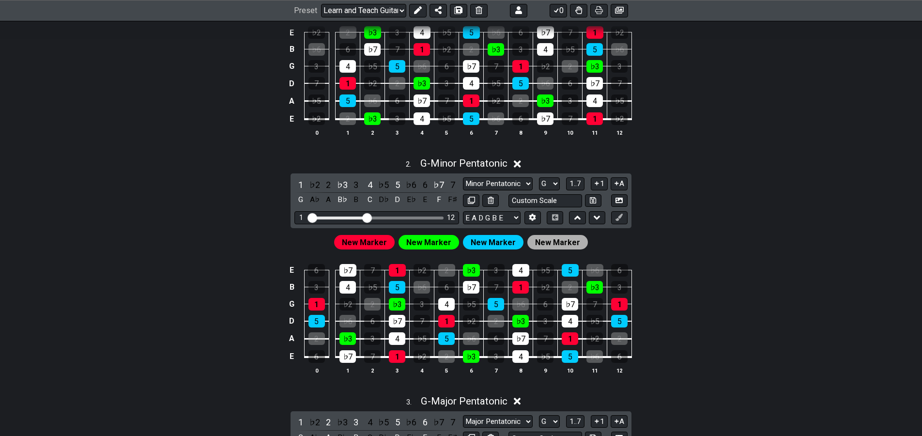
drag, startPoint x: 261, startPoint y: 272, endPoint x: 295, endPoint y: 205, distance: 75.3
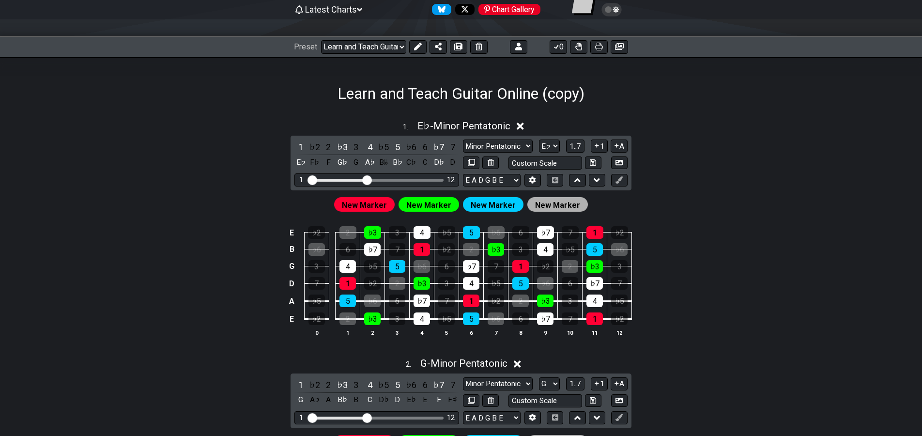
scroll to position [2, 0]
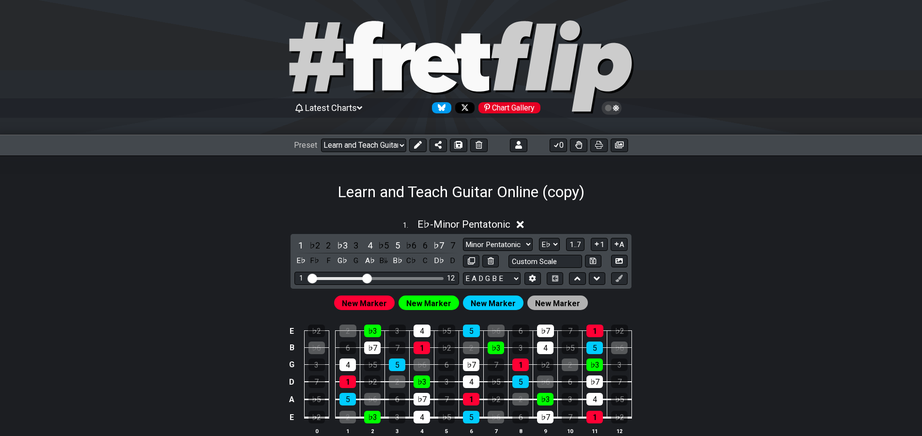
drag, startPoint x: 265, startPoint y: 227, endPoint x: 276, endPoint y: 209, distance: 21.5
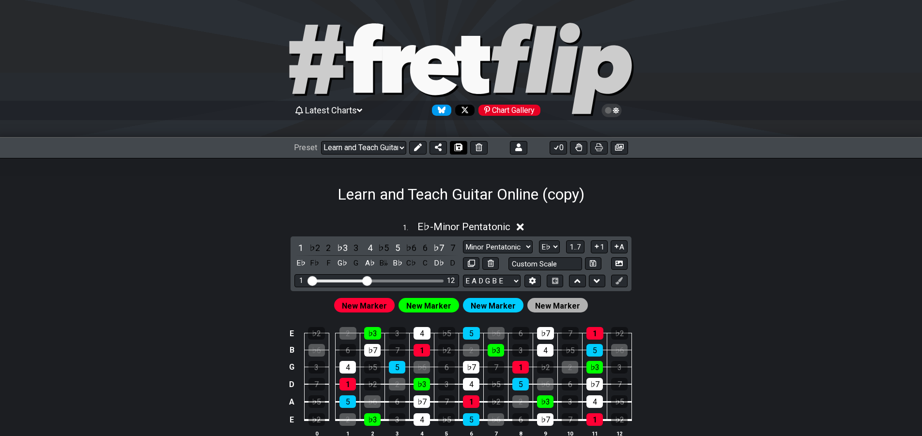
click at [458, 147] on icon at bounding box center [458, 147] width 7 height 8
select select "/0231PGASL"
click at [395, 144] on select "Welcome to #fretflip! Learn and Teach Guitar Online (copy) Custom Preset Learn …" at bounding box center [363, 148] width 85 height 14
click at [266, 256] on div "1 . E♭ - Minor Pentatonic 1 ♭2 2 ♭3 3 4 ♭5 5 ♭6 6 ♭7 7 E♭ F♭ F G♭ G A♭ B𝄫 B♭ C♭…" at bounding box center [460, 333] width 755 height 236
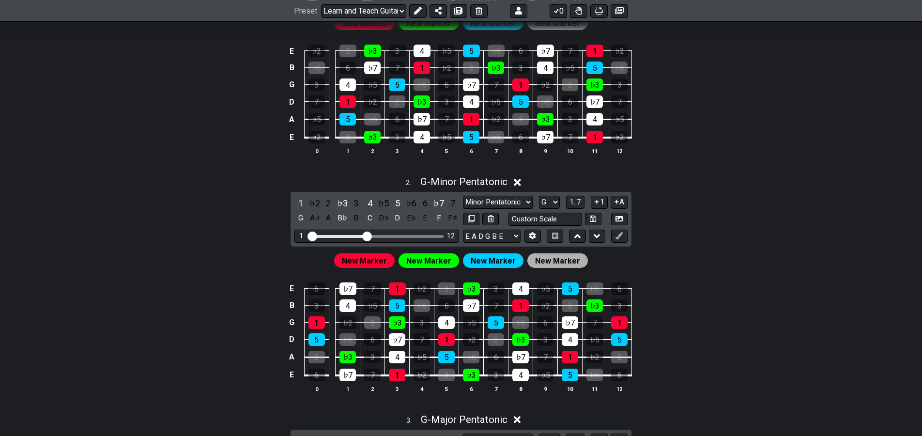
drag, startPoint x: 273, startPoint y: 249, endPoint x: 249, endPoint y: 304, distance: 59.0
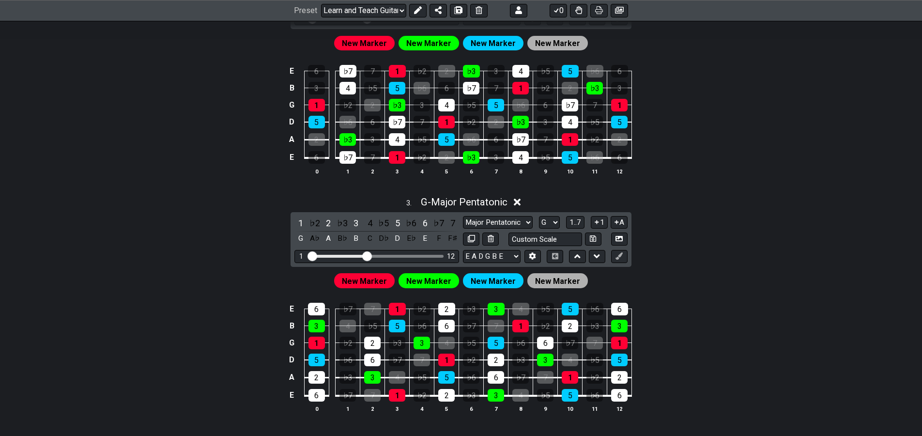
drag, startPoint x: 268, startPoint y: 279, endPoint x: 252, endPoint y: 313, distance: 37.3
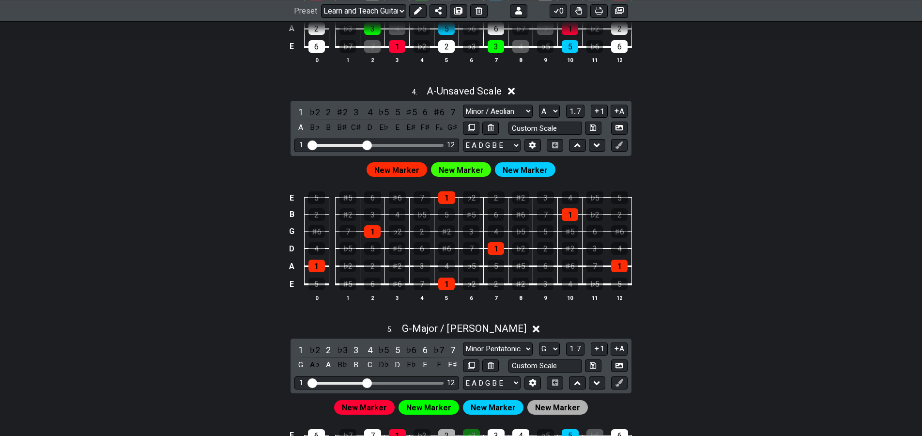
drag, startPoint x: 274, startPoint y: 240, endPoint x: 246, endPoint y: 310, distance: 75.7
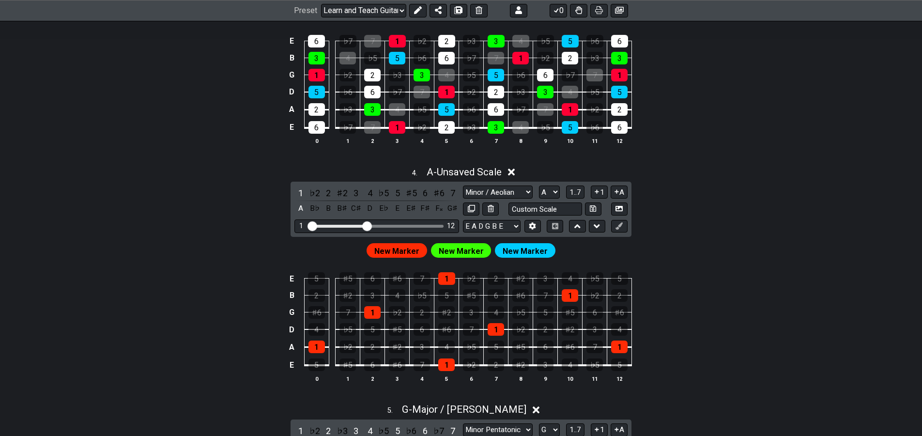
drag, startPoint x: 245, startPoint y: 312, endPoint x: 261, endPoint y: 270, distance: 44.6
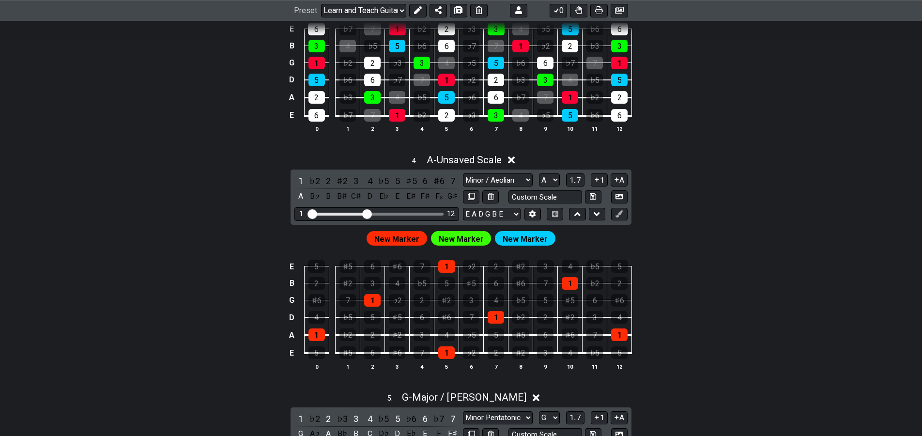
drag, startPoint x: 258, startPoint y: 317, endPoint x: 252, endPoint y: 293, distance: 24.3
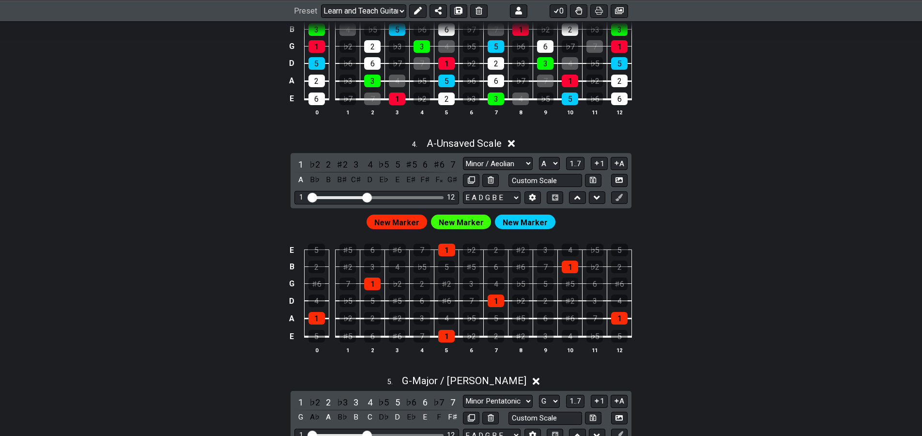
scroll to position [797, 0]
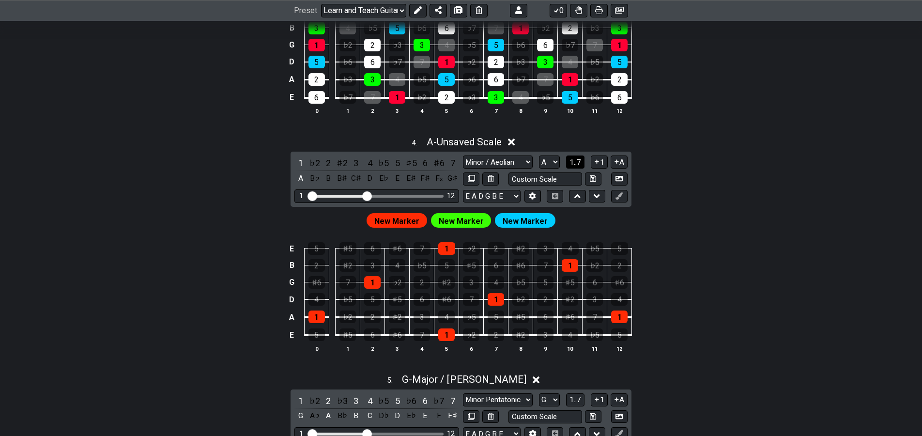
click at [579, 166] on span "1..7" at bounding box center [575, 162] width 12 height 9
